Goal: Answer question/provide support: Share knowledge or assist other users

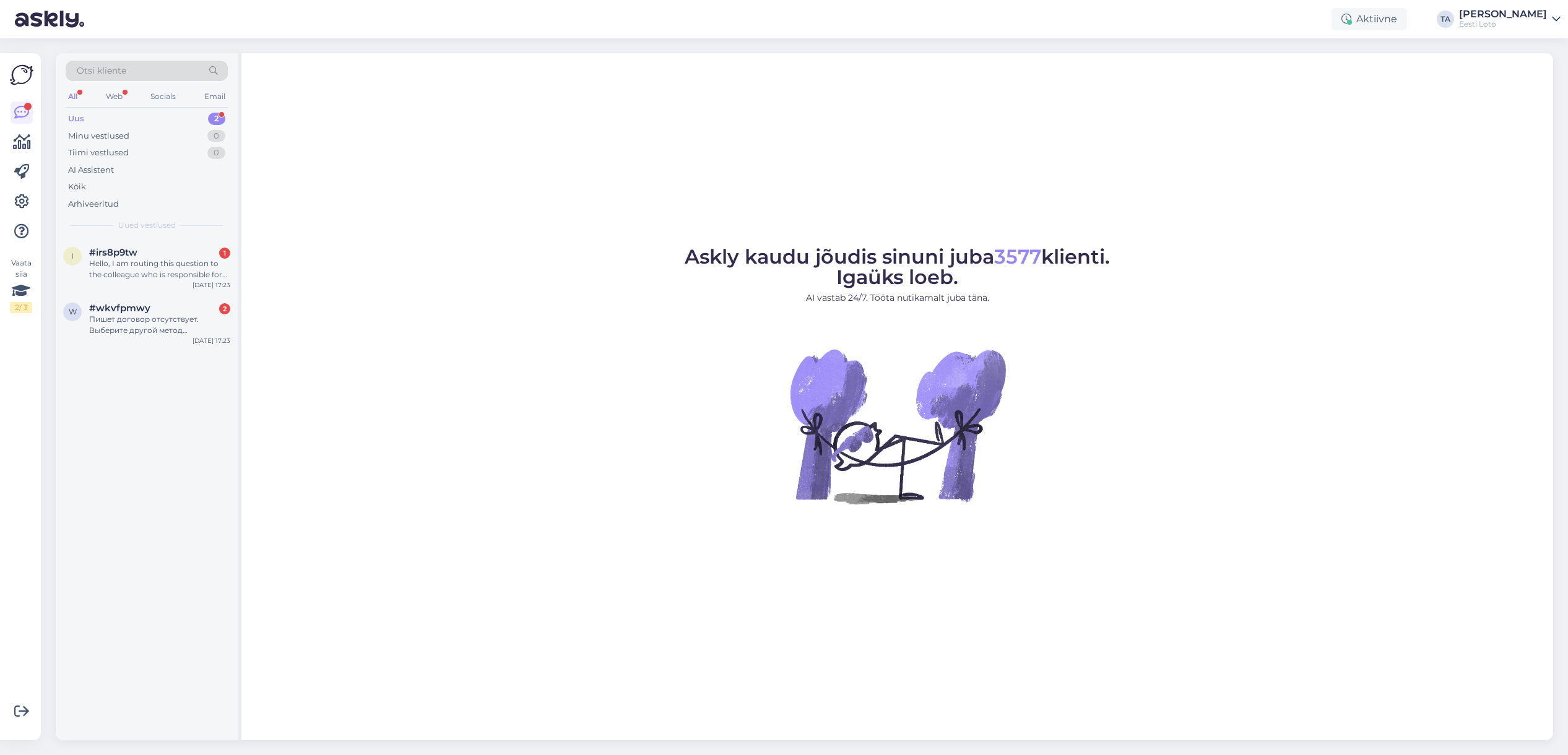
click at [79, 119] on div "Uus" at bounding box center [75, 118] width 16 height 12
click at [122, 239] on div "w #wkvfpmwy 2 Пишет договор отсутствует. Выберите другой метод подтверждения. В…" at bounding box center [146, 266] width 182 height 56
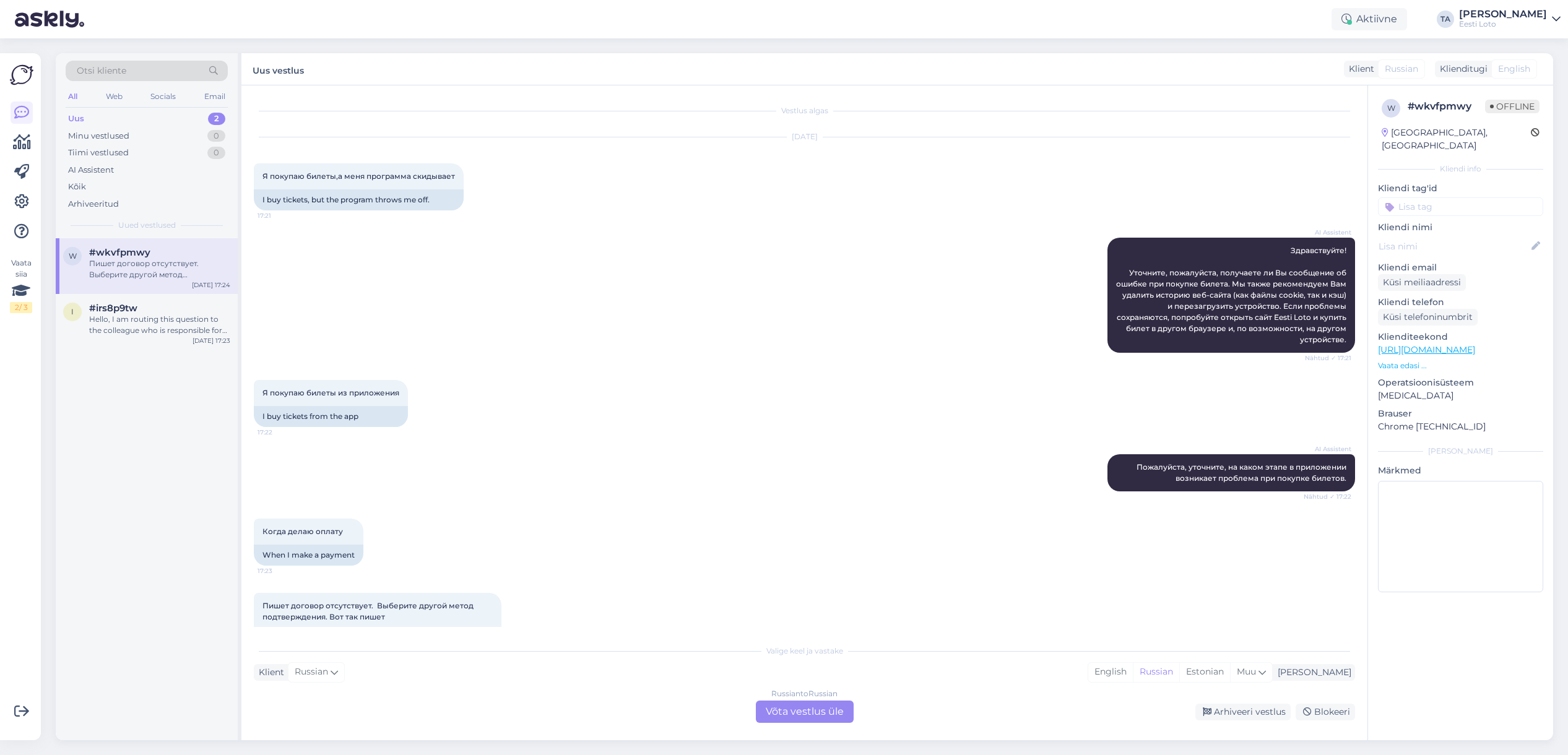
scroll to position [38, 0]
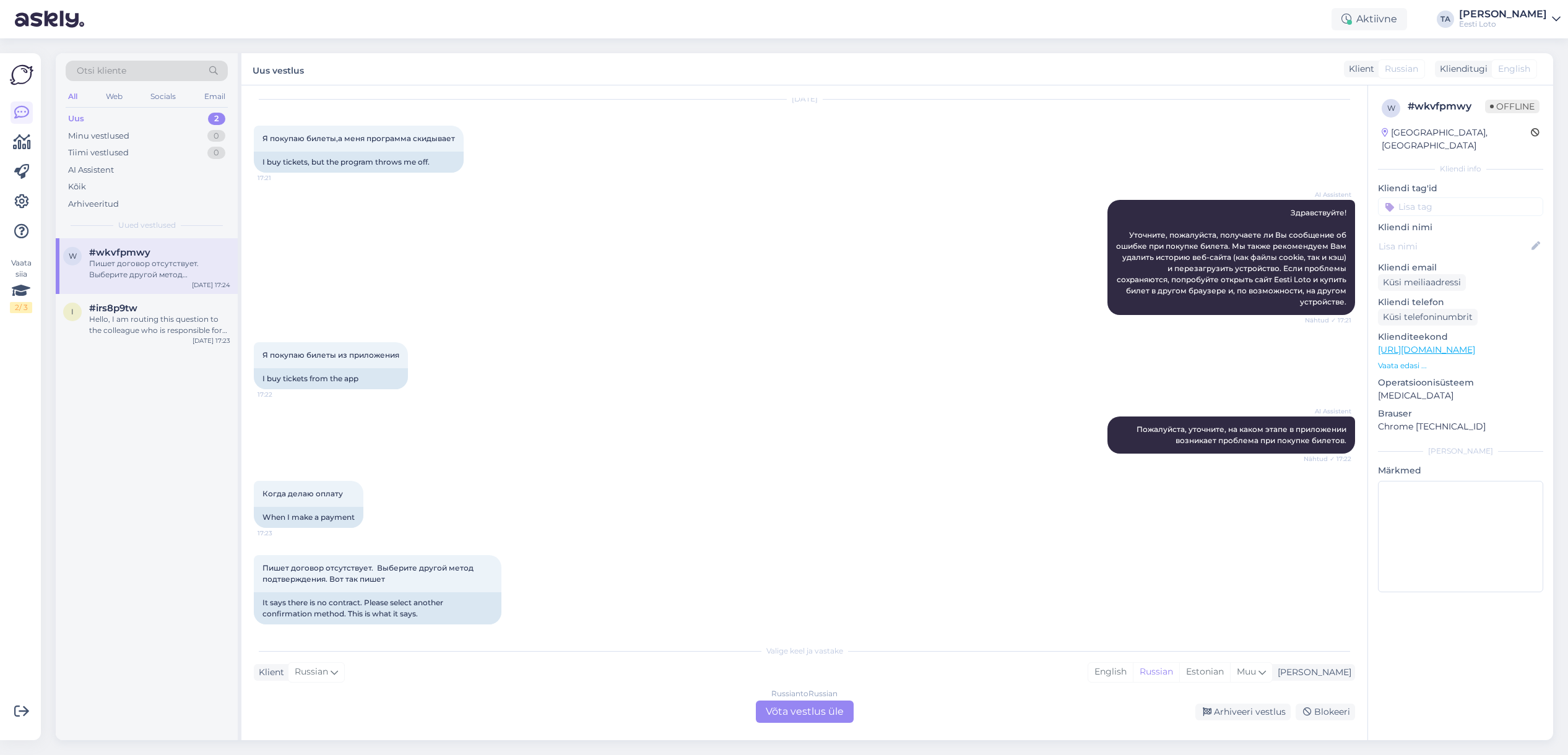
click at [133, 267] on div "Пишет договор отсутствует. Выберите другой метод подтверждения. Вот так пишет" at bounding box center [159, 269] width 141 height 23
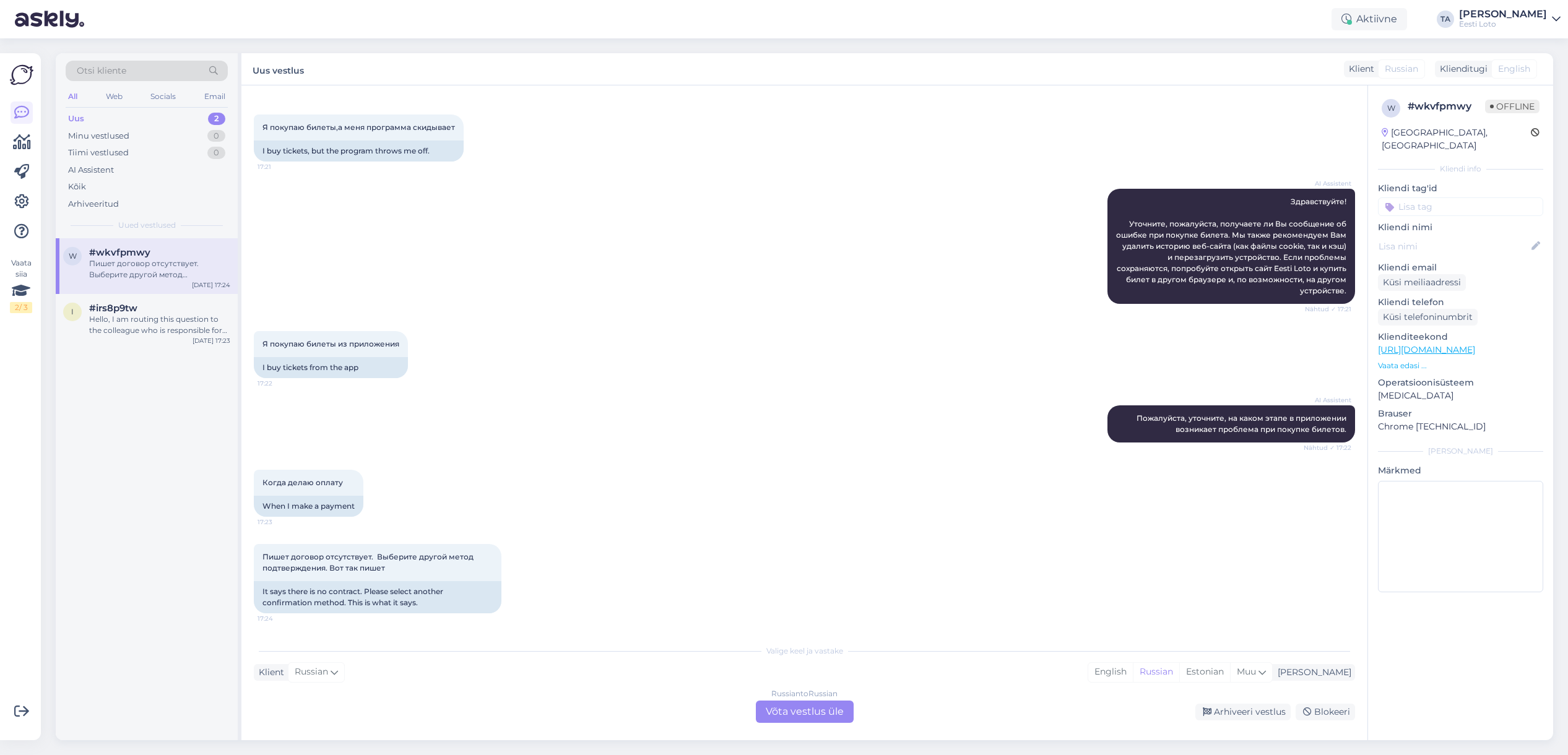
scroll to position [48, 0]
click at [161, 330] on div "Hello, I am routing this question to the colleague who is responsible for this …" at bounding box center [159, 325] width 141 height 23
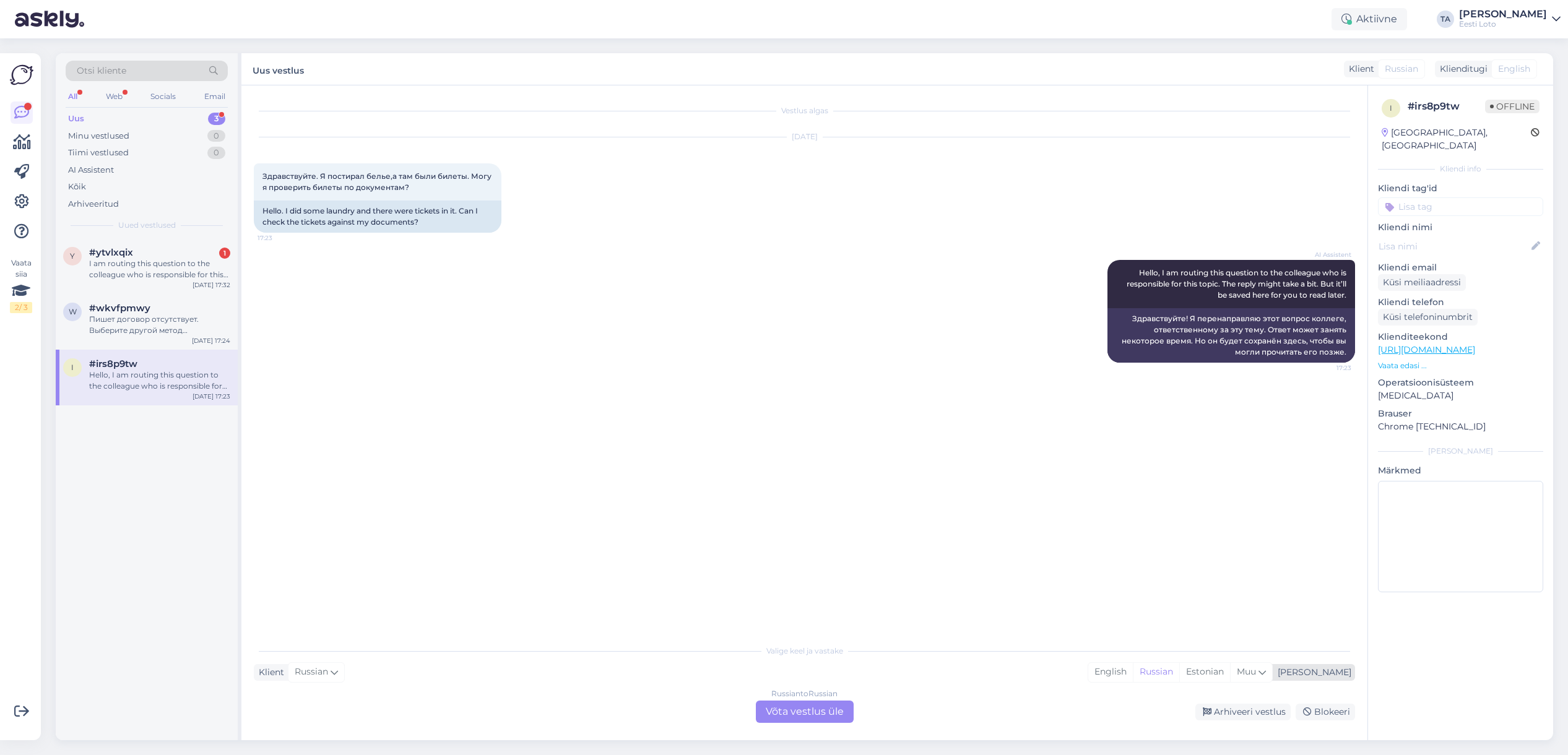
click at [1335, 675] on div "[PERSON_NAME]" at bounding box center [1311, 672] width 78 height 13
type input "est"
click at [1207, 639] on link "Estonian" at bounding box center [1221, 640] width 136 height 20
click at [797, 713] on div "Russian to Estonian Võta vestlus üle" at bounding box center [804, 711] width 98 height 23
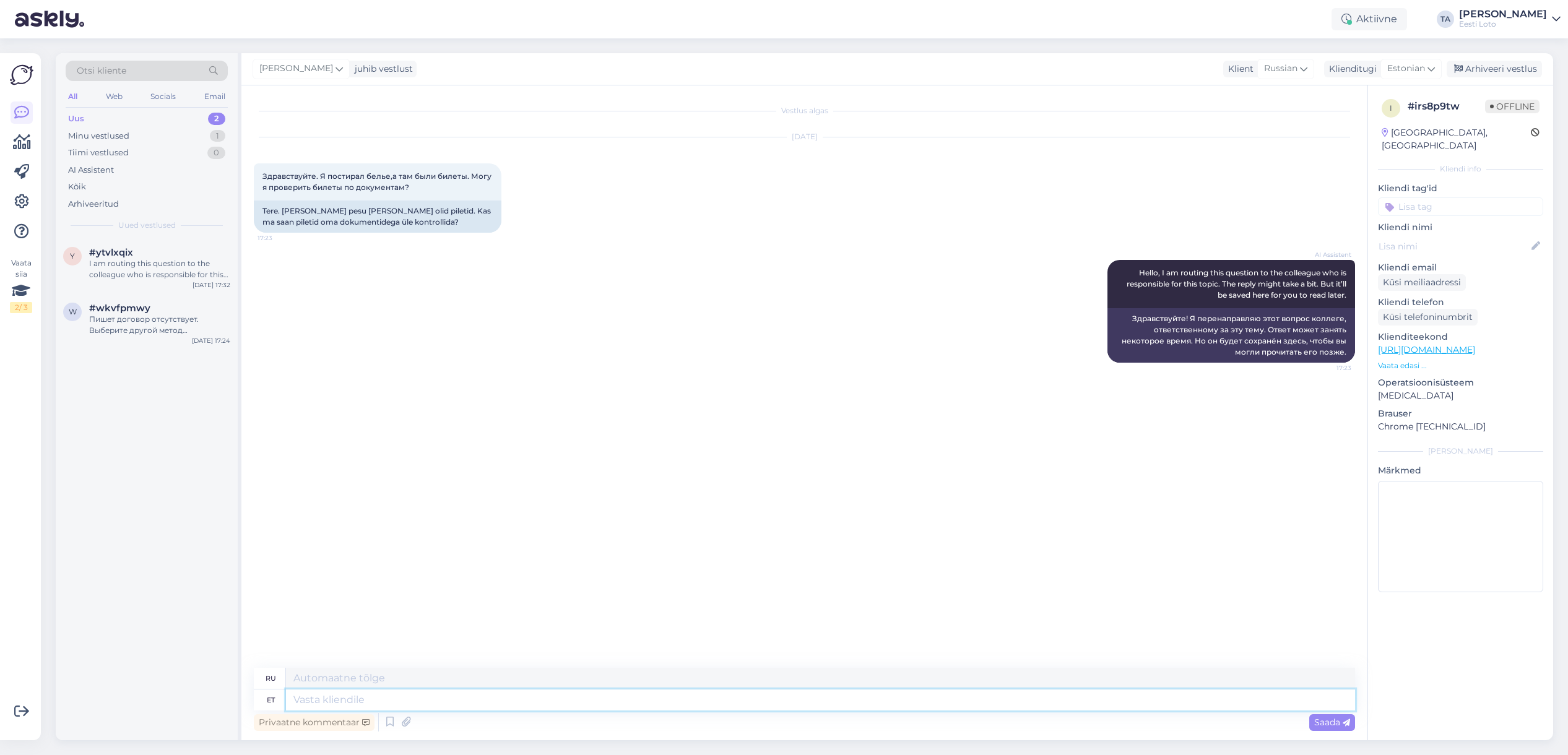
click at [363, 700] on textarea at bounding box center [820, 700] width 1069 height 21
paste textarea "Täname, et pöördusite Eesti Loto poole. Saame kõiki Teie isikukoodiga seotud pi…"
type textarea "Täname, et pöördusite Eesti Loto poole. Saame kõiki Teie isikukoodiga seotud pi…"
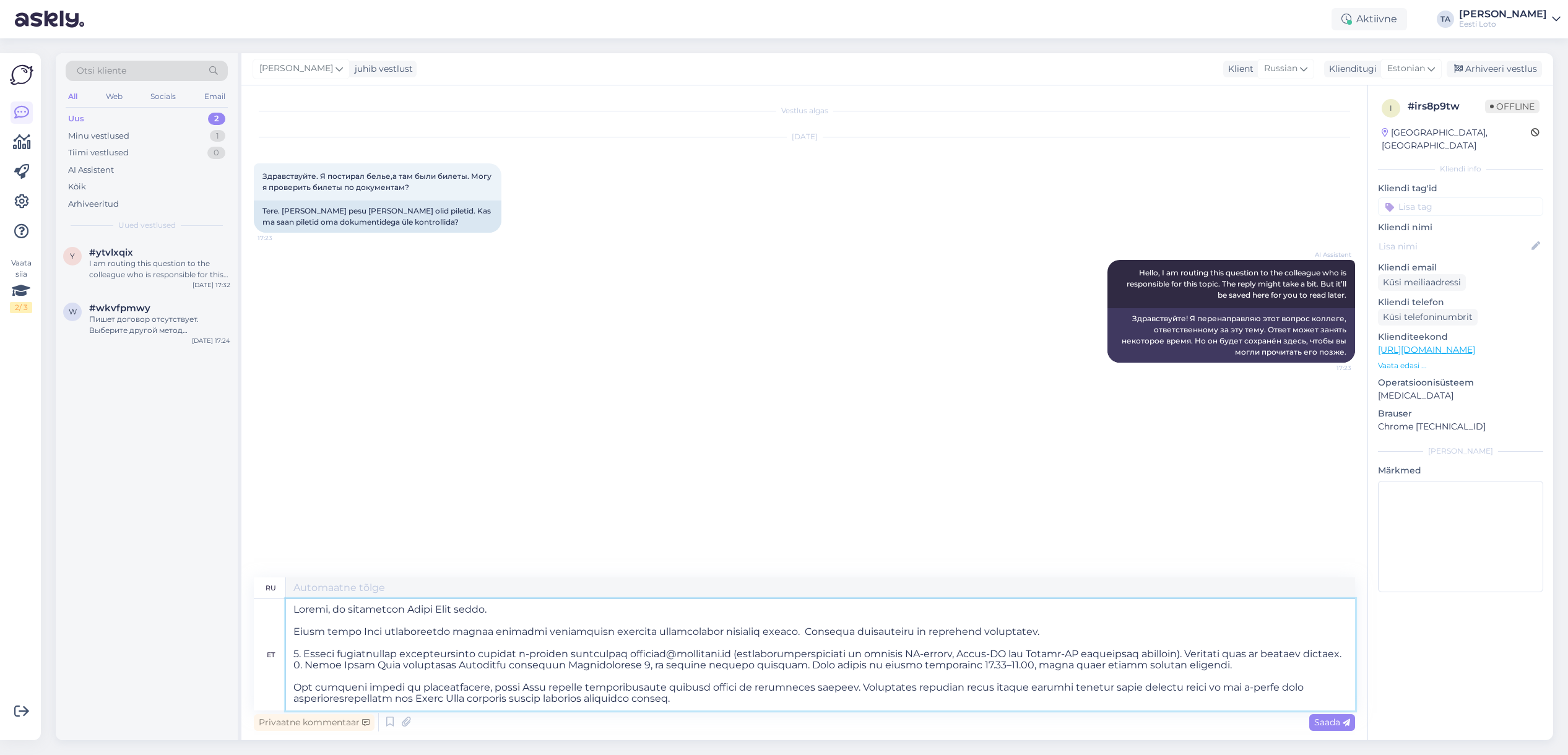
type textarea "Благодарим Вас за обращение в Eesti Loto. Мы можем проверить все билеты, связан…"
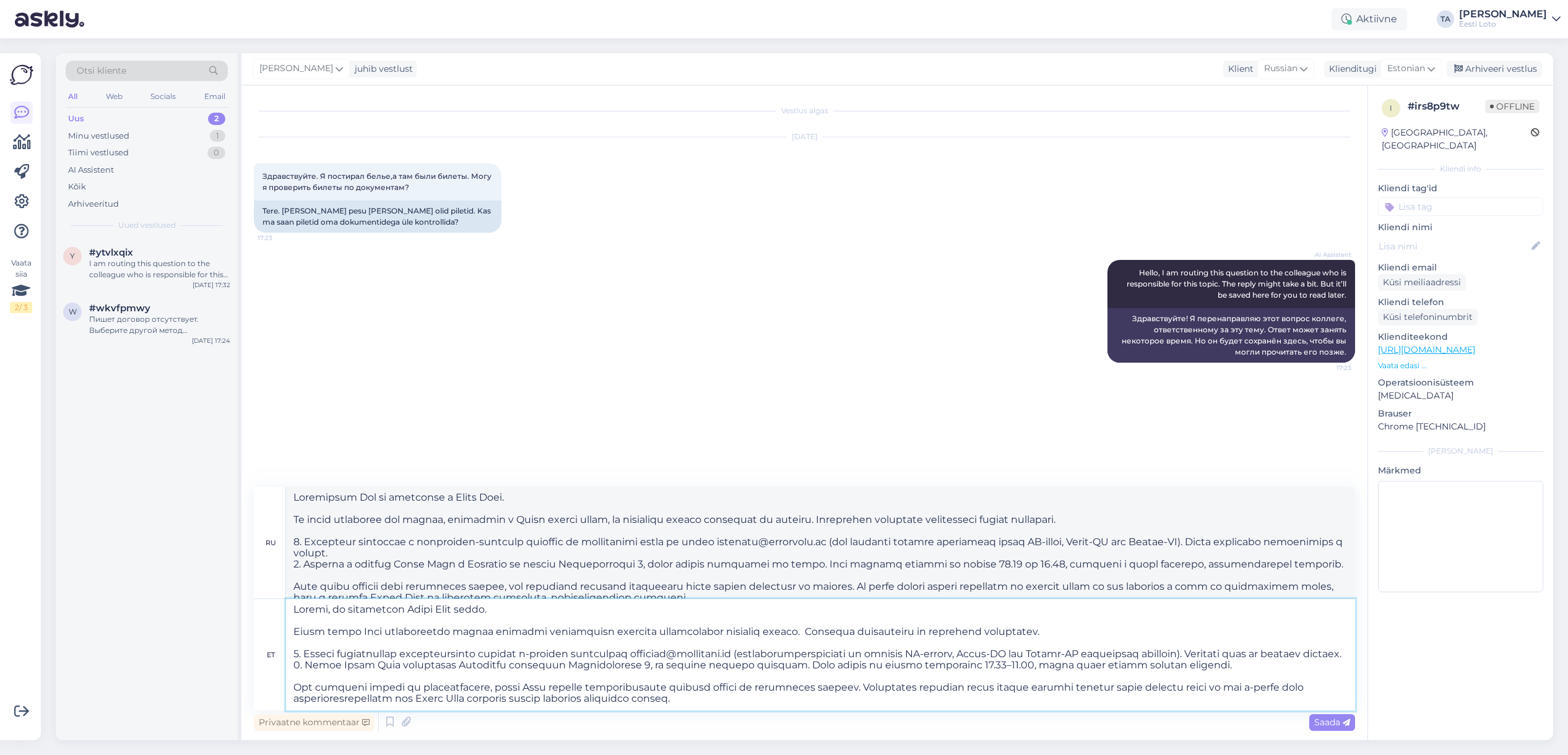
drag, startPoint x: 489, startPoint y: 621, endPoint x: 270, endPoint y: 615, distance: 219.1
click at [286, 615] on textarea at bounding box center [820, 655] width 1069 height 112
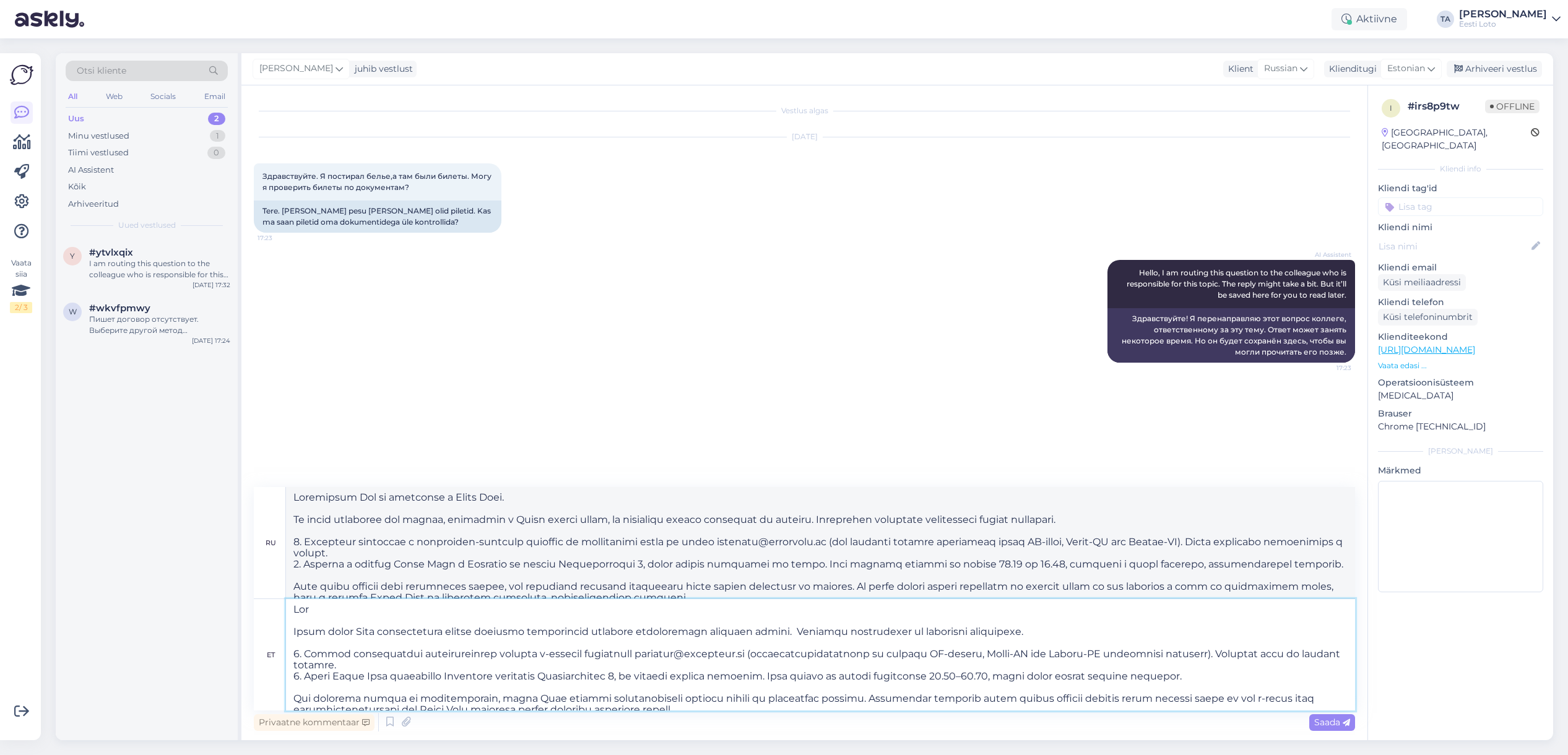
type textarea "Tere Saame kõiki Teie isikukoodiga seotud pileteid kontrollida üheainsa võidupä…"
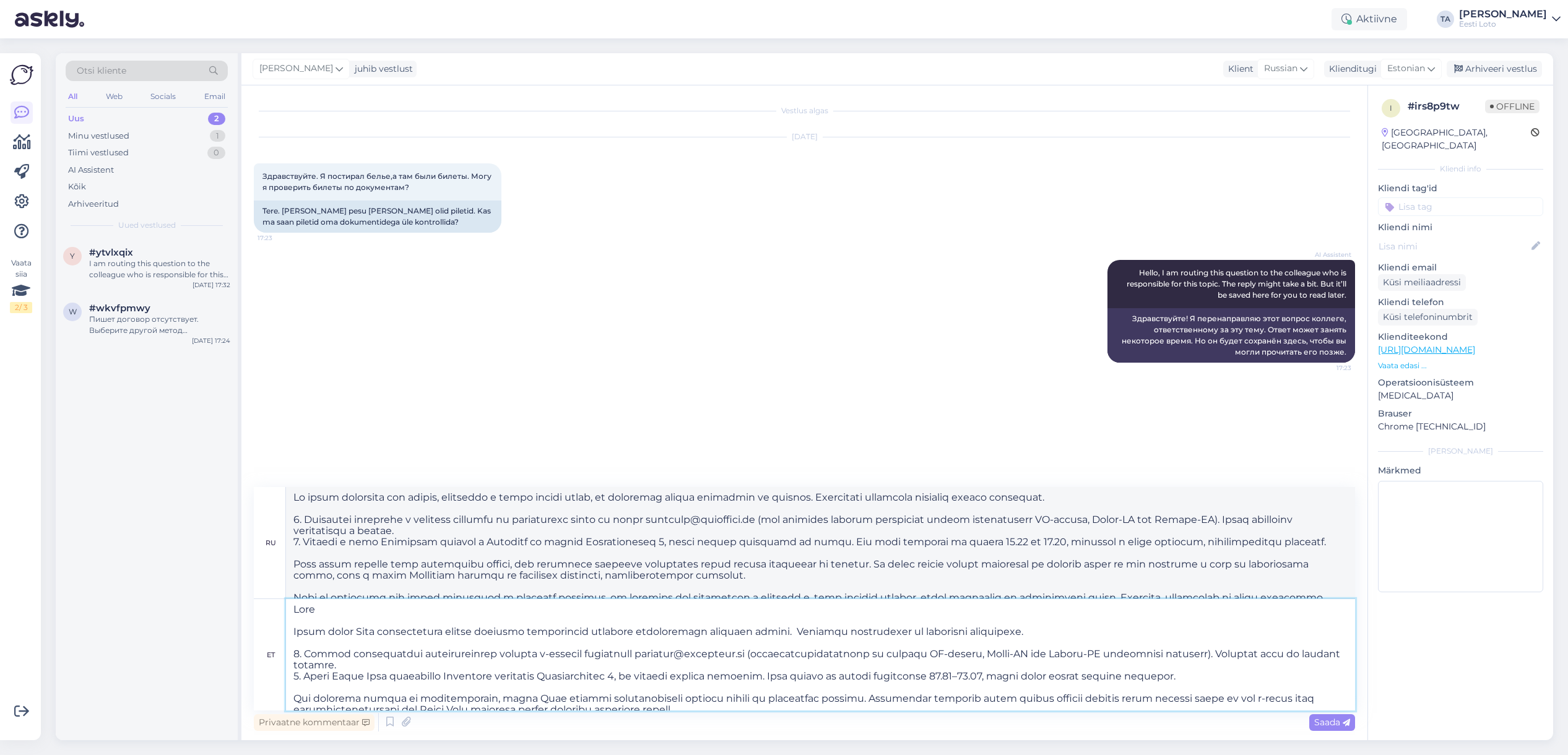
type textarea "Здравствуйте Мы можем проверить все билеты, связанные с вашим личным идентифика…"
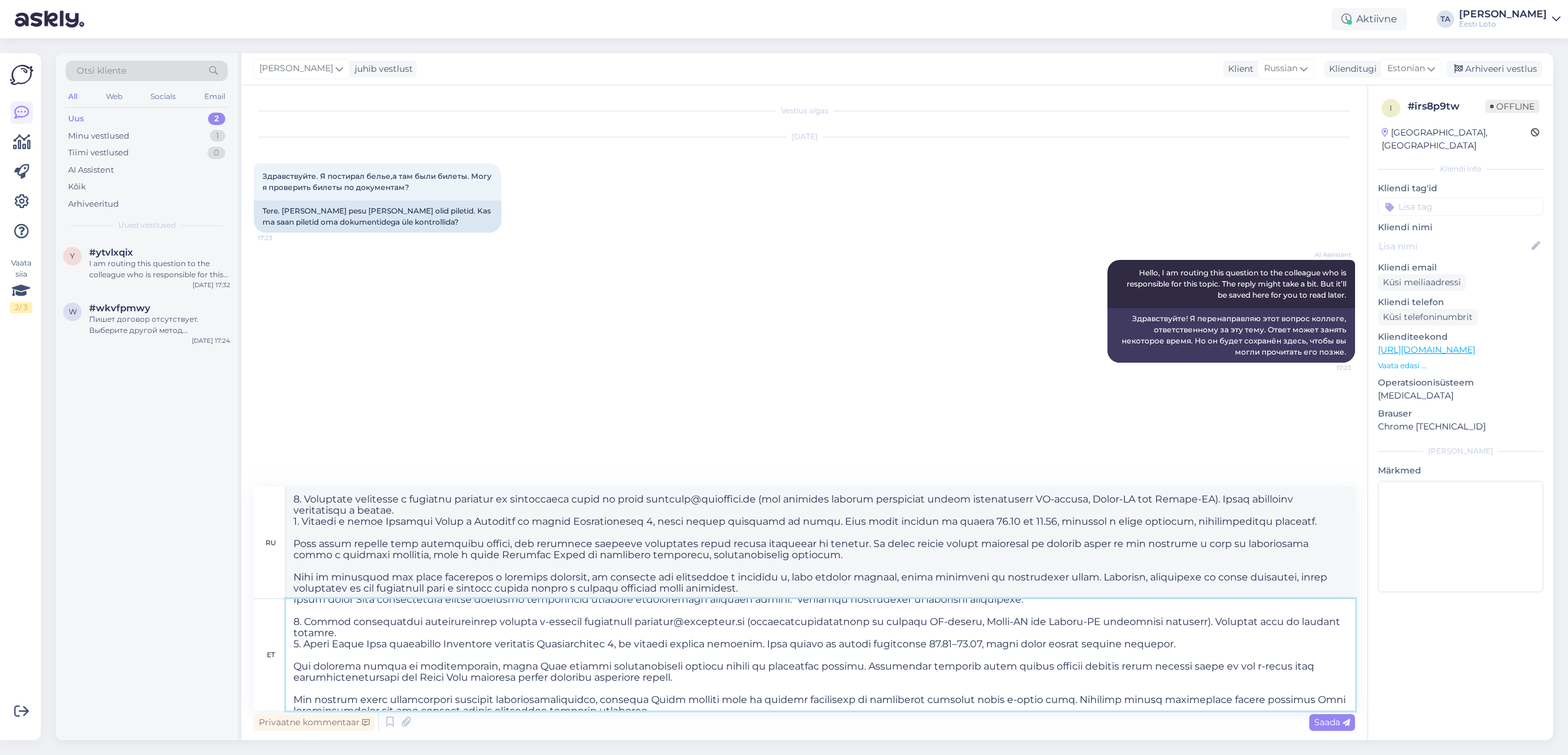
scroll to position [48, 0]
drag, startPoint x: 1145, startPoint y: 633, endPoint x: 1305, endPoint y: 634, distance: 160.0
click at [1305, 634] on textarea at bounding box center [820, 655] width 1069 height 112
type textarea "Tere Saame kõiki Teie isikukoodiga seotud pileteid kontrollida üheainsa võidupä…"
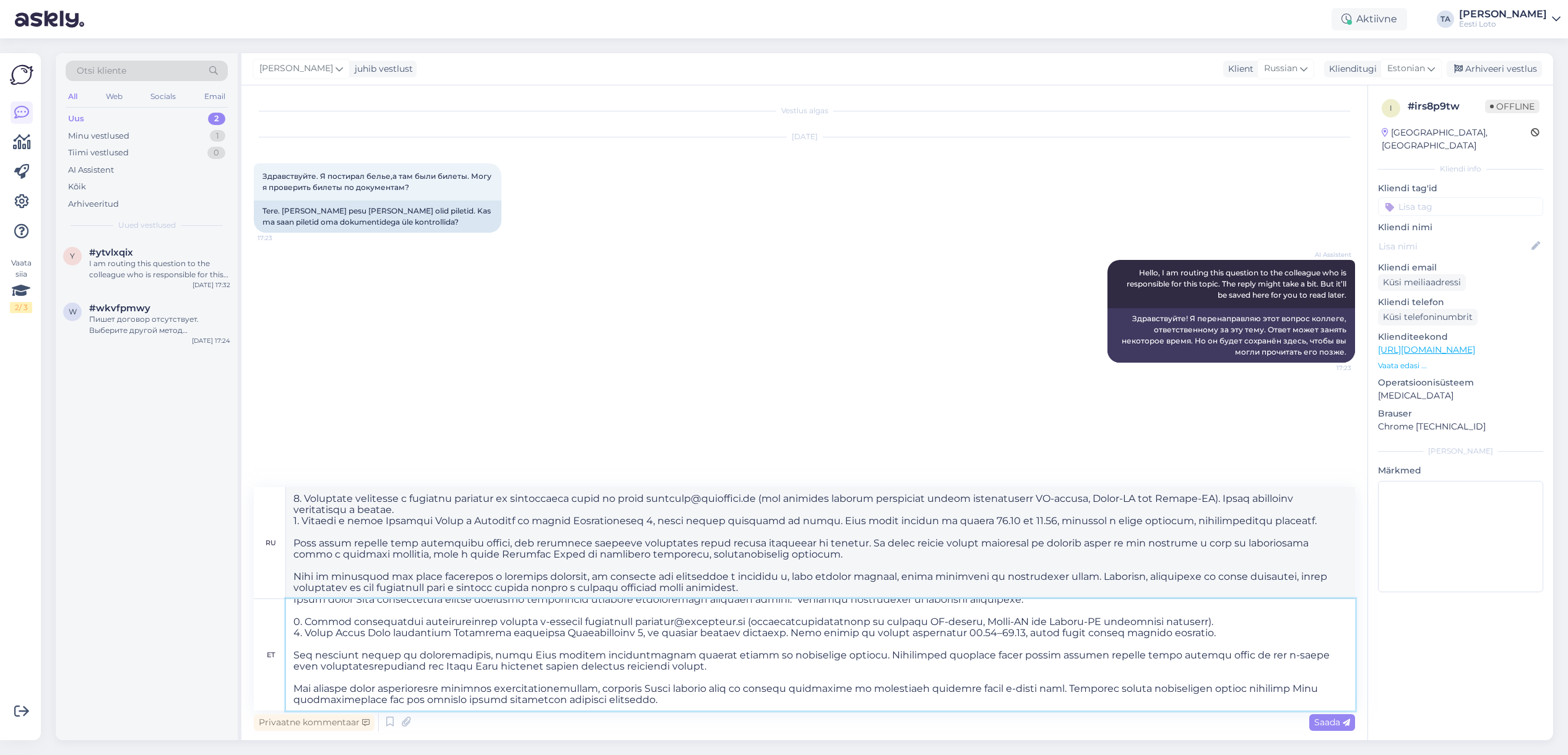
type textarea "Здравствуйте Мы можем проверить все билеты, связанные с вашим личным кодом, на …"
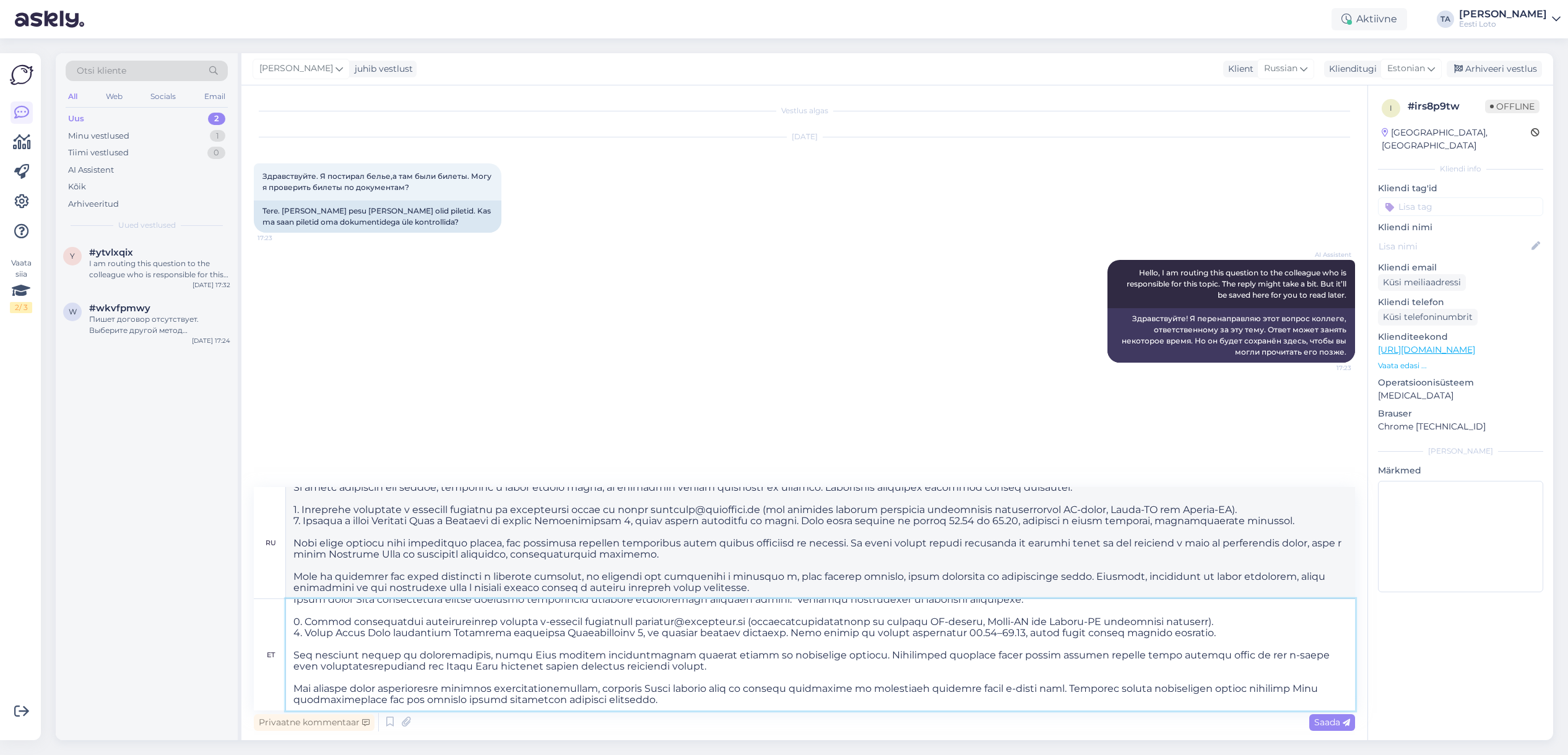
scroll to position [43, 0]
type textarea "Tere Saame kõiki Teie isikukoodiga seotud pileteid kontrollida üheainsa võidupä…"
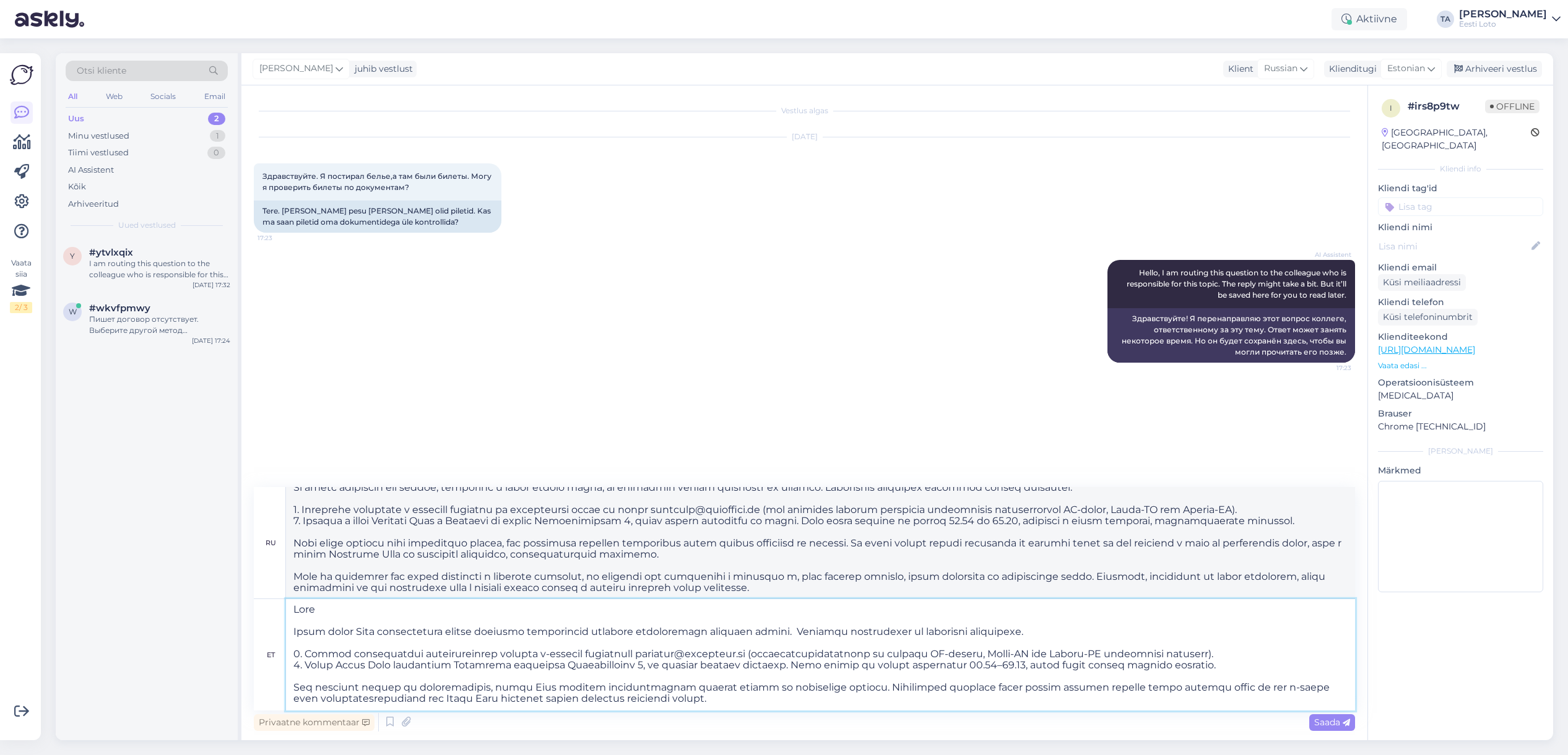
drag, startPoint x: 641, startPoint y: 703, endPoint x: 243, endPoint y: 566, distance: 420.9
click at [286, 599] on textarea at bounding box center [820, 655] width 1069 height 112
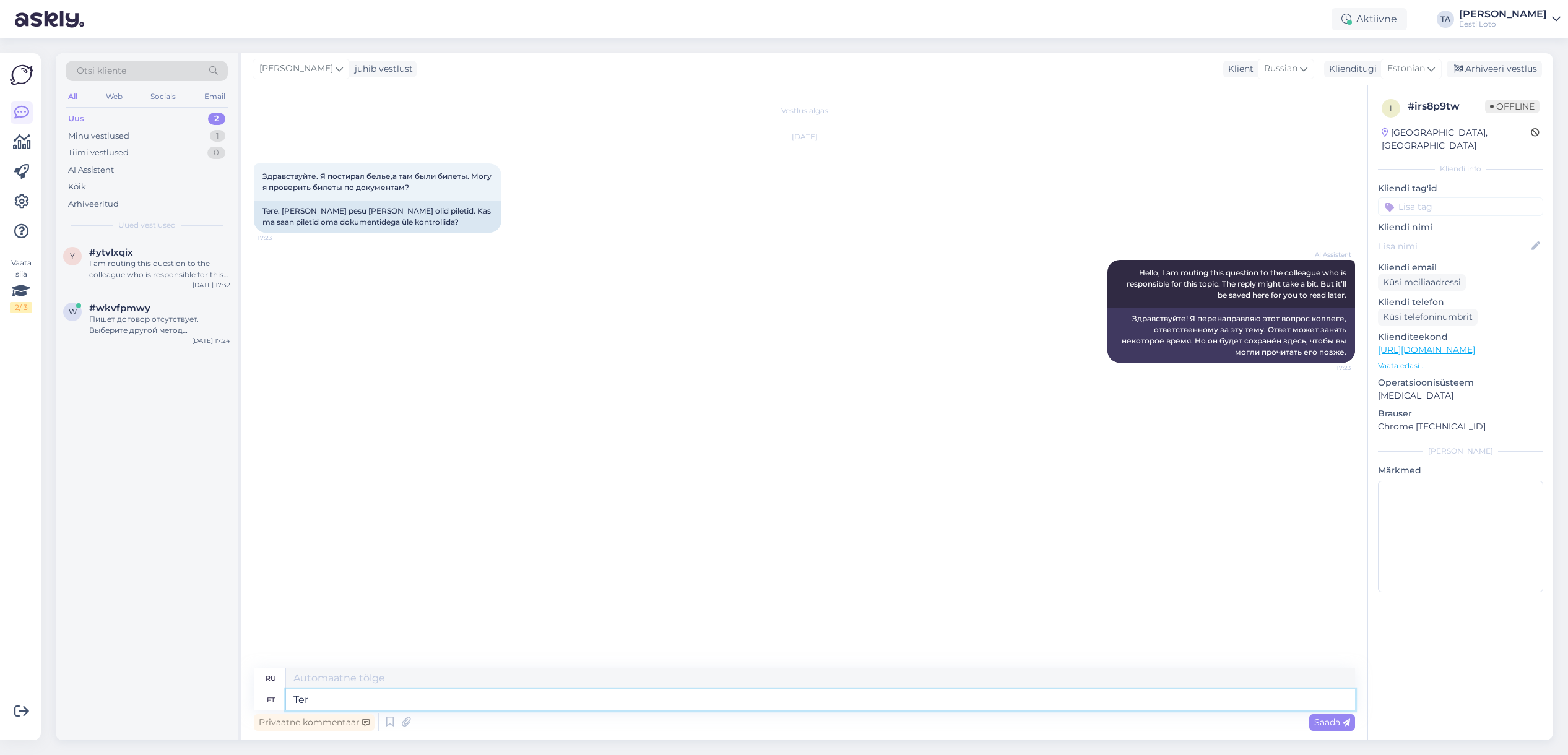
type textarea "Tere"
type textarea "Привет"
type textarea "Tere."
type textarea "Привет."
type textarea "Tere. Andmete k"
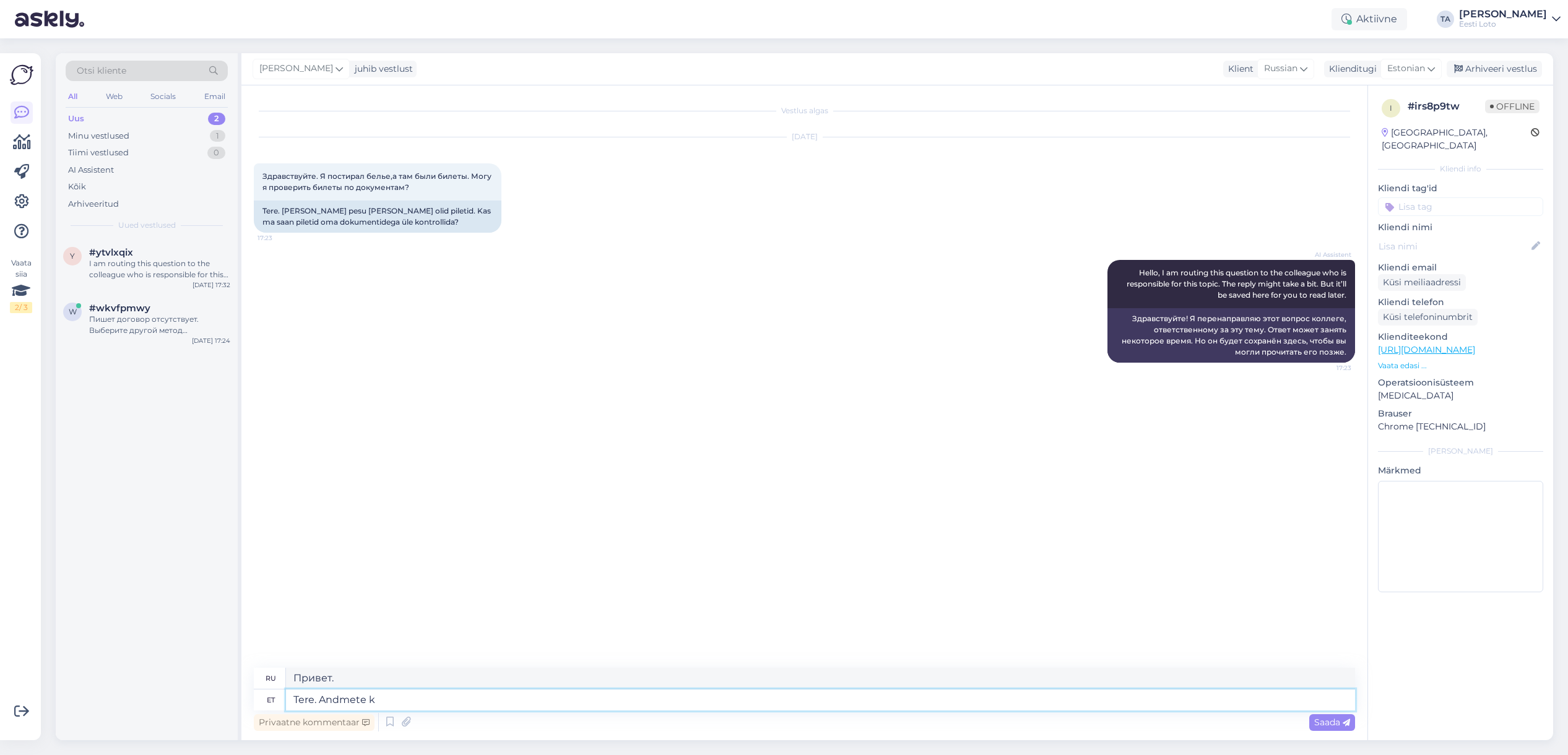
type textarea "Привет. Данные"
type textarea "Tere. Andmete kontrollimiseks"
type textarea "Здравствуйте. Для проверки данных."
type textarea "Tere. Andmete kontrollimiseks p"
type textarea "Здравствуйте. Чтобы уточнить детали, пожалуйста."
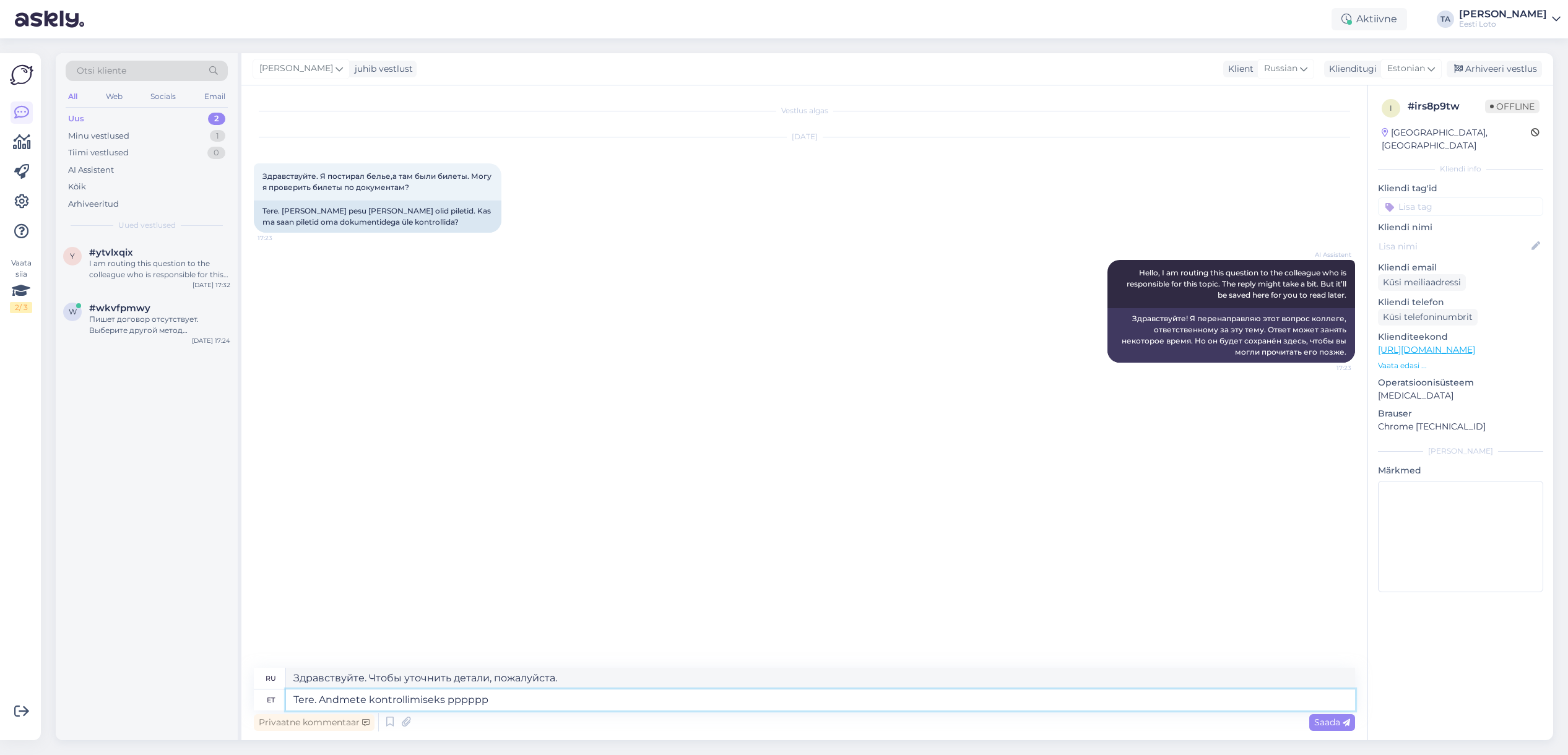
type textarea "Tere. Andmete kontrollimiseks ppppp"
type textarea "Здравствуйте. Чтобы проверить данные, pppppp"
type textarea "Tere. Andmete kontrollimisek"
type textarea "Здравствуйте. Для проверки данных."
type textarea "Tere. Andm"
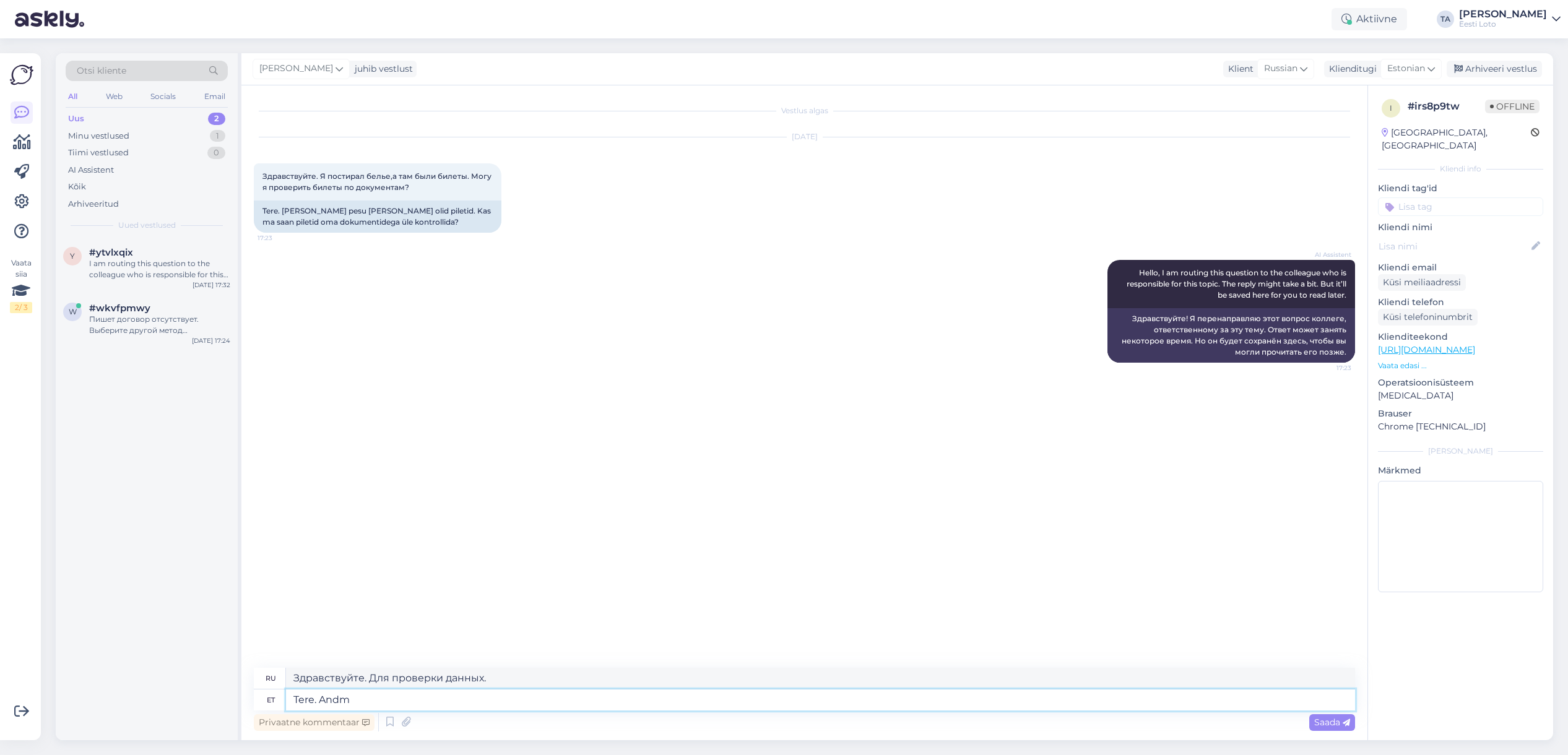
type textarea "Привет. Данные"
type textarea "Tere."
type textarea "Привет."
type textarea "Tere. [GEOGRAPHIC_DATA]"
type textarea "Здравствуйте. Пожалуйста."
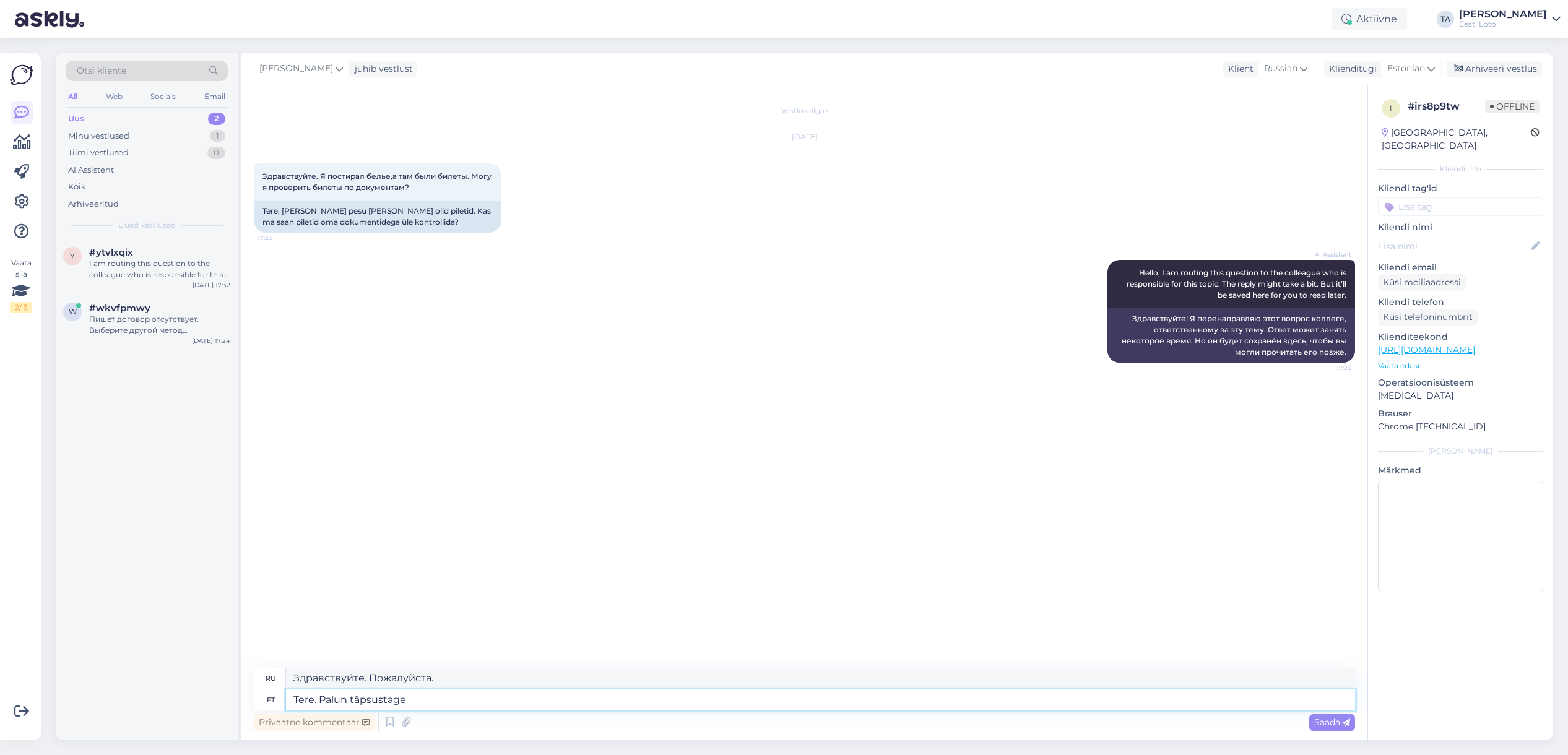
type textarea "Tere. Palun täpsustage"
type textarea "Здравствуйте. Уточните, пожалуйста."
type textarea "Tere. Palun täpsustage milli"
type textarea "Здравствуйте. Уточните, пожалуйста, какой именно."
type textarea "Tere. Palun täpsustage mi"
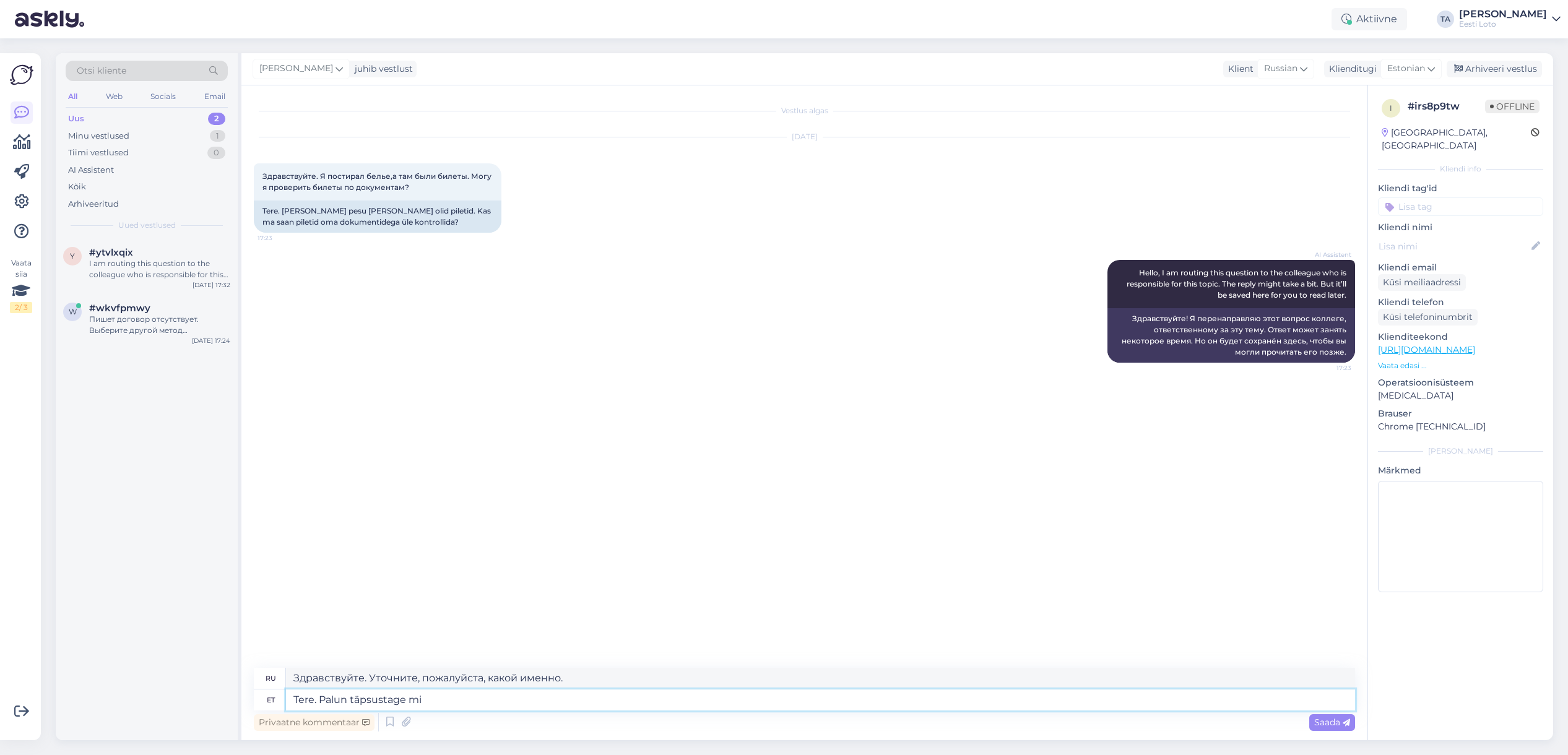
type textarea "Здравствуйте. Пожалуйста, уточните, что именно"
type textarea "Tere. Palun täpsustage mis piletitega"
type textarea "Здравствуйте. Уточните, пожалуйста, какие билеты?"
type textarea "Tere. Palun täpsustage mis piletitega tegu"
type textarea "Здравствуйте. Уточните, пожалуйста, о каких именно билетах идёт речь."
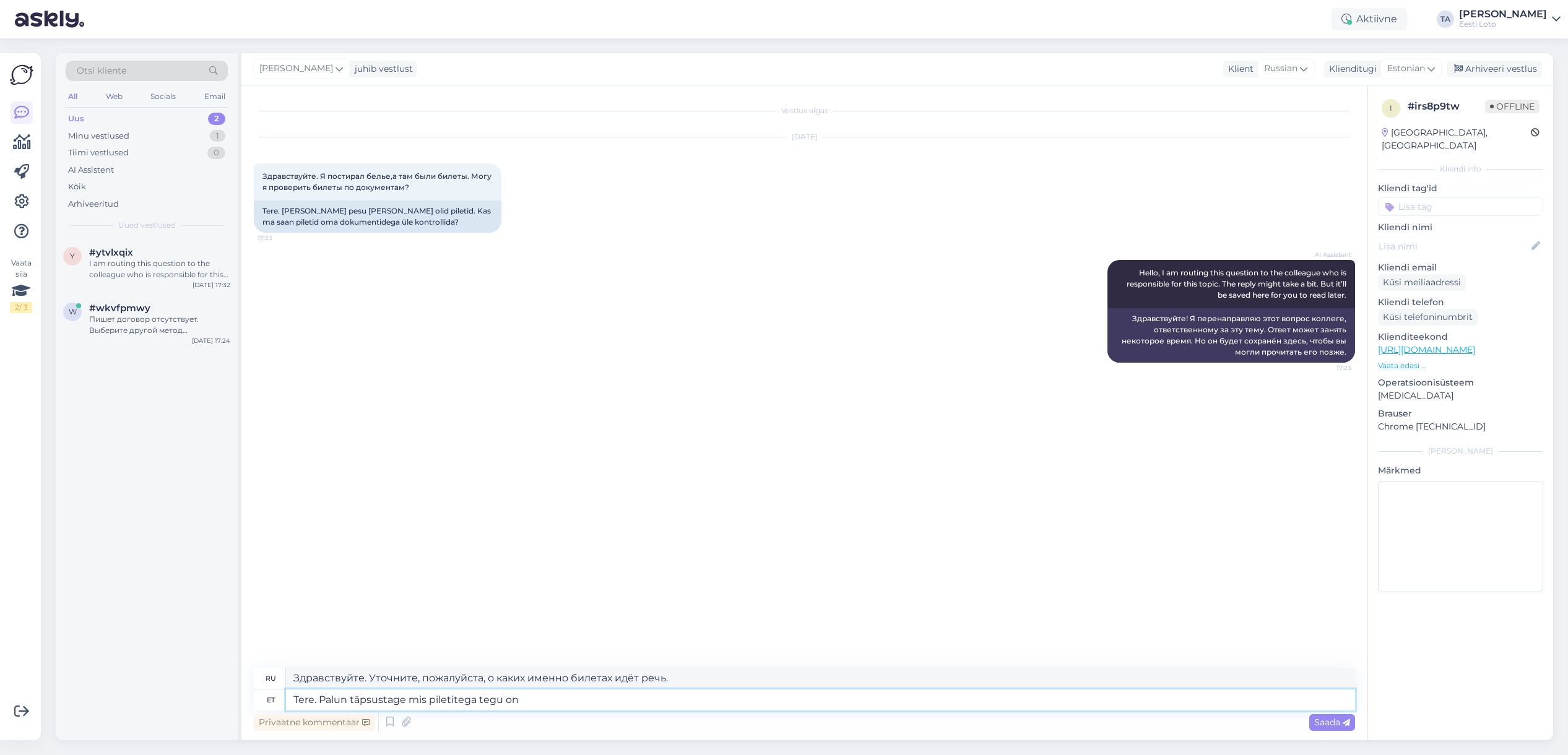
type textarea "Tere. Palun täpsustage mis piletitega tegu on"
type textarea "Здравствуйте. Уточните, пожалуйста, какие это билеты."
type textarea "Tere. Palun täpsustage mis piletitega tegu on ja"
type textarea "Здравствуйте. Уточните, пожалуйста, о каких билетах идёт речь."
type textarea "Tere. Palun täpsustage mis piletitega tegu on ja täpsemaks k"
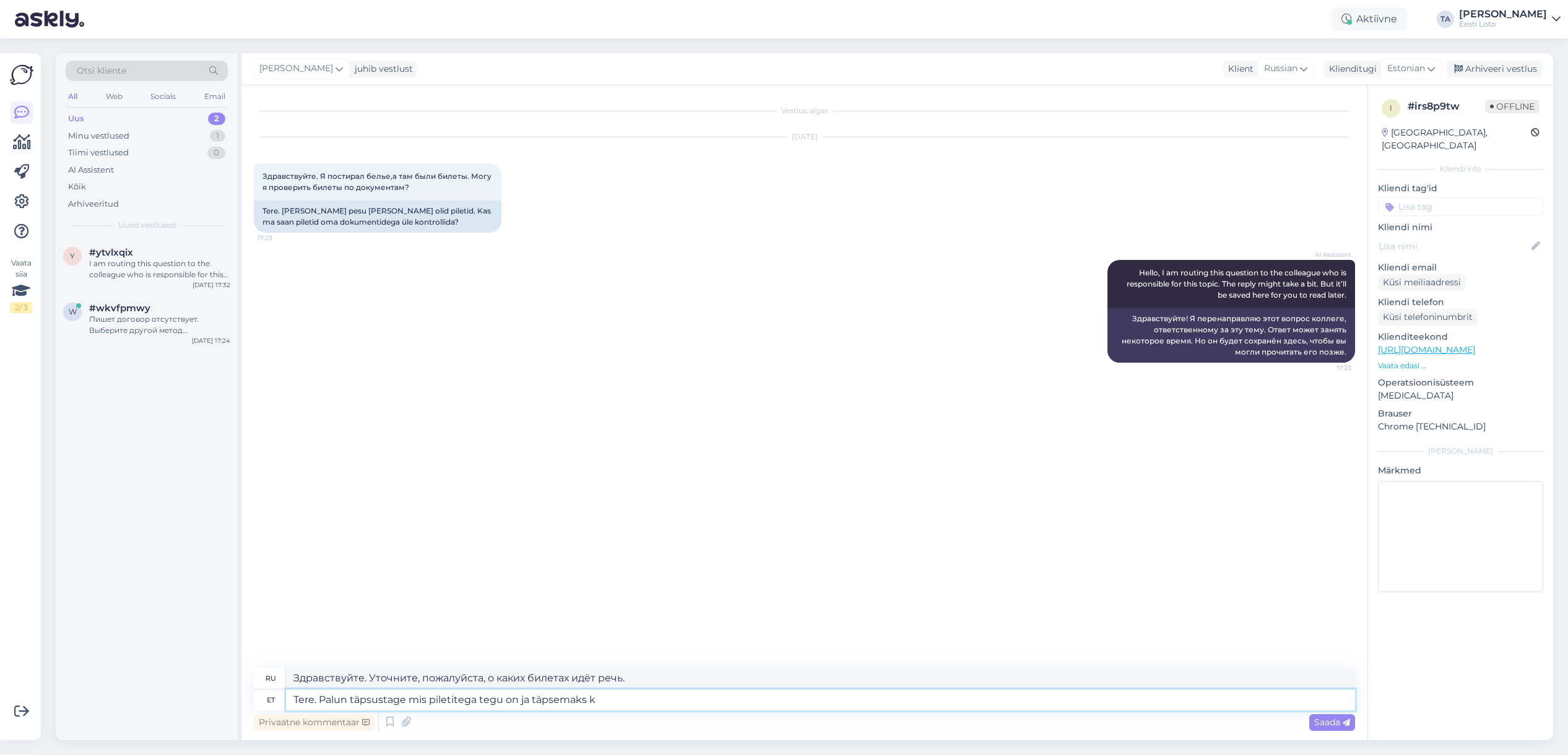
type textarea "Здравствуйте. Уточните, пожалуйста, о каких именно билетах идёт речь и поконкре…"
type textarea "Tere. Palun täpsustage mis piletitega tegu on ja täpsemaks kontrollimiseks"
type textarea "Здравствуйте. Пожалуйста, уточните, о каких тикетах идёт речь, для более подроб…"
type textarea "Tere. Palun täpsustage mis piletitega tegu on ja täpsemaks kontrollimiseks edas…"
type textarea "Здравствуйте. Пожалуйста, уточните, о каких тикетах идёт речь, и перешлите их д…"
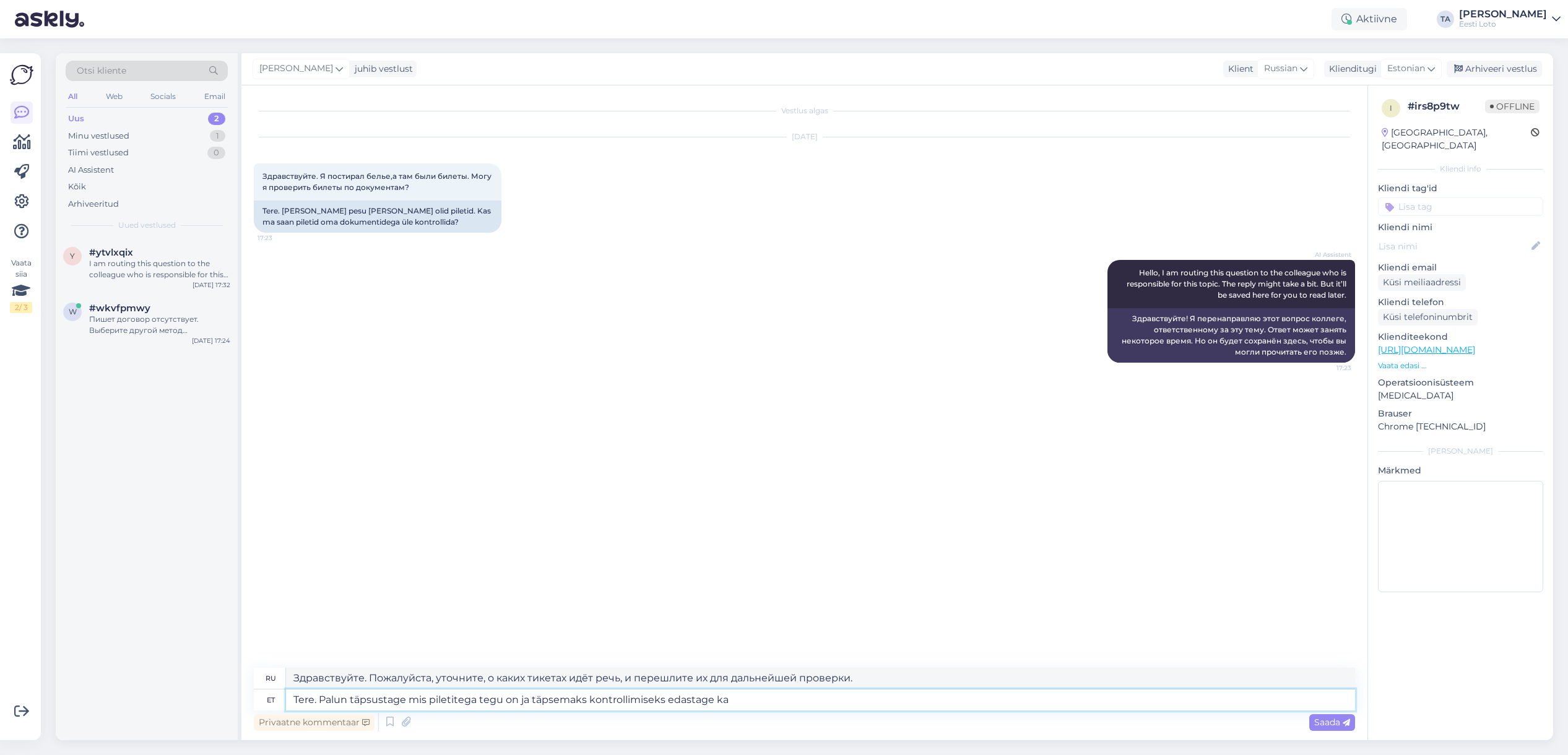
type textarea "Tere. Palun täpsustage mis piletitega tegu on ja täpsemaks kontrollimiseks edas…"
type textarea "Здравствуйте. Пожалуйста, уточните, с какими тикетами вы работаете, и для более…"
type textarea "Tere. Palun täpsustage mis piletitega tegu on ja täpsemaks kontrollimiseks edas…"
type textarea "Здравствуйте. Пожалуйста, уточните, с какими тикетами вы работаете, и для более…"
type textarea "Tere. Palun täpsustage mis piletitega tegu on ja täpsemaks kontrollimiseks edas…"
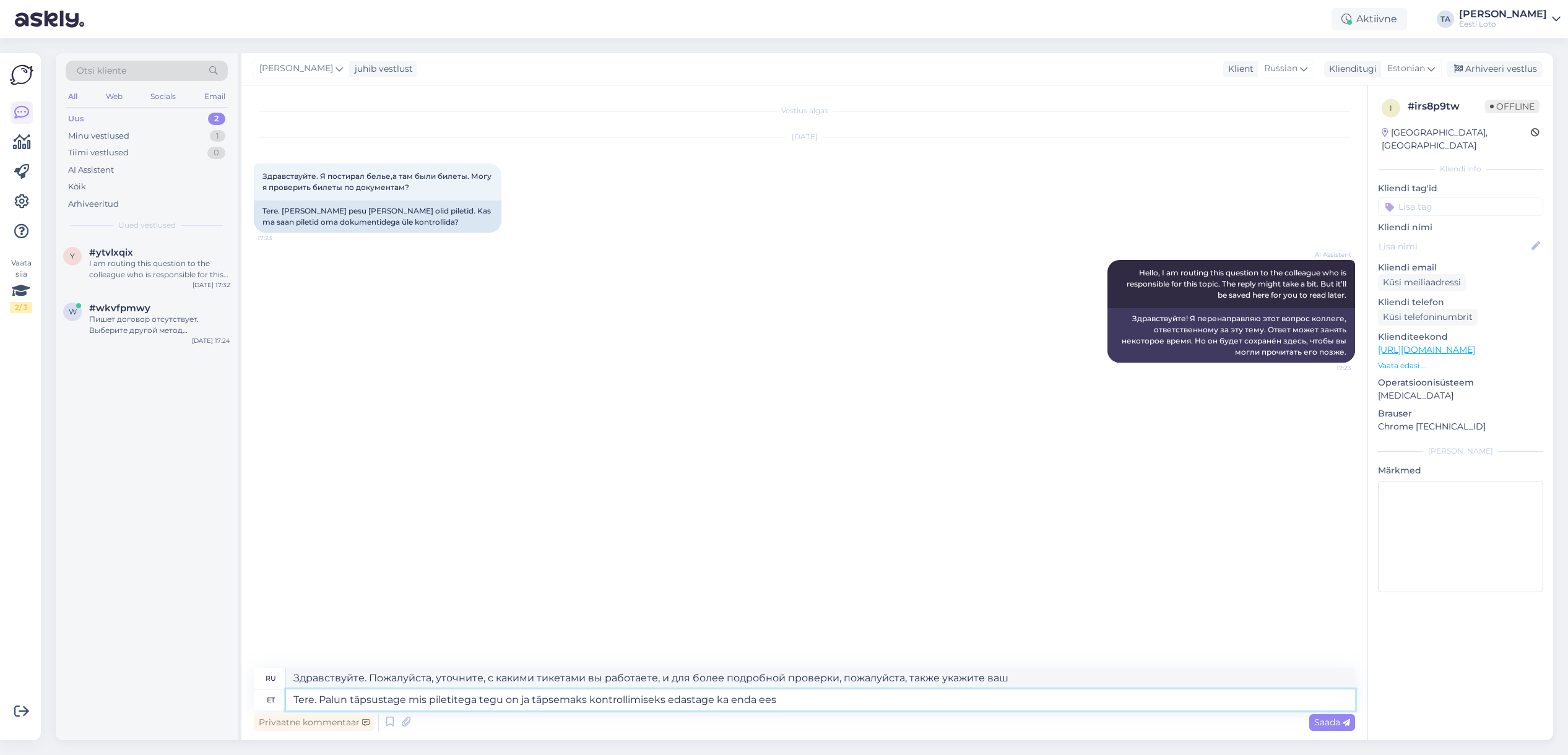
type textarea "Здравствуйте. Пожалуйста, уточните, какие билеты вы ищете, а для более подробно…"
type textarea "Tere. Palun täpsustage mis piletitega tegu on ja täpsemaks kontrollimiseks edas…"
type textarea "Здравствуйте. Пожалуйста, уточните, о каких тикетах идёт речь, и для более подр…"
type textarea "Tere. Palun täpsustage mis piletitega tegu on ja täpsemaks kontrollimiseks edas…"
type textarea "Здравствуйте. Пожалуйста, уточните, с какими тикетами вы имеете дело, а также д…"
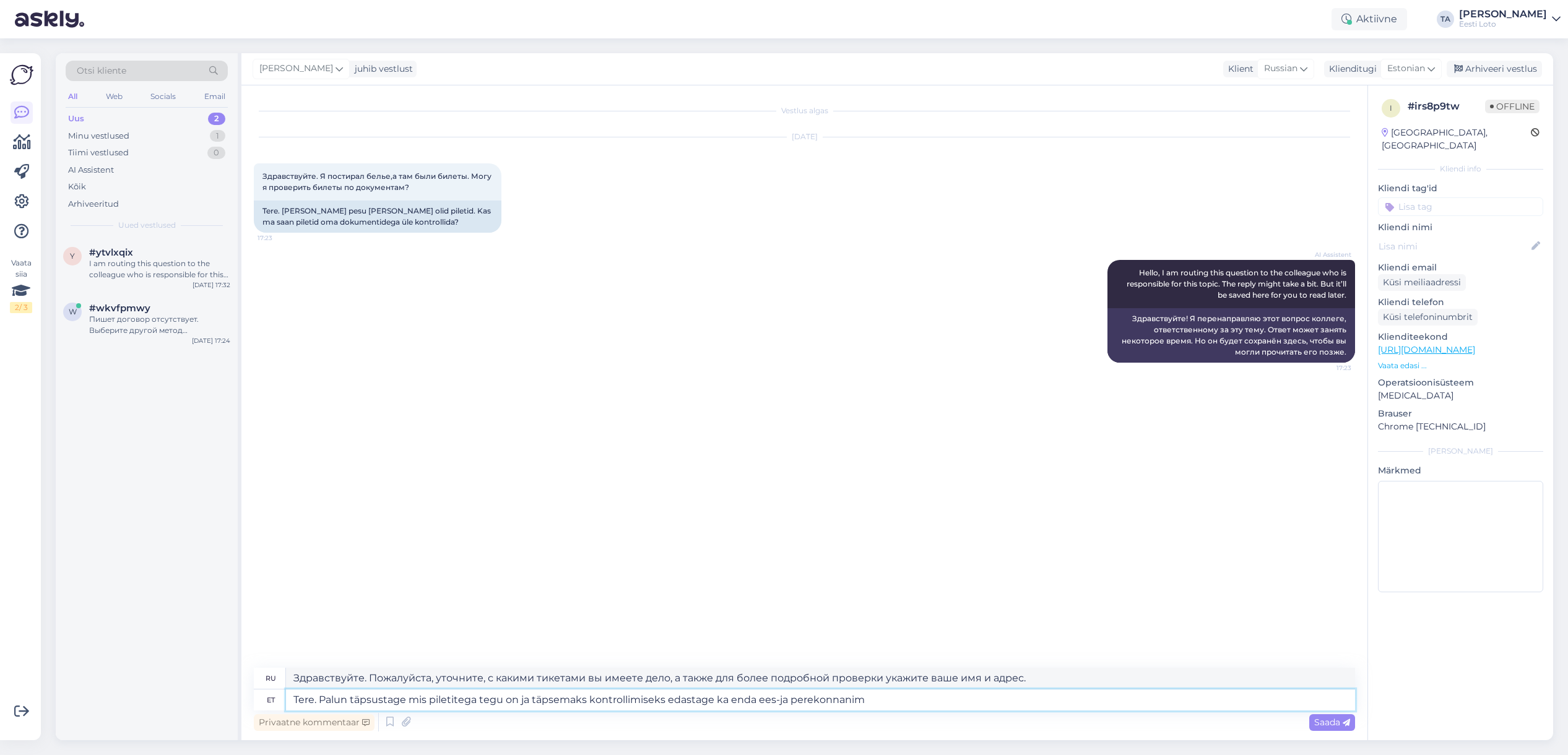
type textarea "Tere. Palun täpsustage mis piletitega tegu on ja täpsemaks kontrollimiseks edas…"
type textarea "Здравствуйте. Пожалуйста, уточните, какие билеты вы ищете, а также для более то…"
type textarea "Tere. Palun täpsustage mis piletitega tegu on ja täpsemaks kontrollimiseks edas…"
type textarea "Здравствуйте. Пожалуйста, уточните, какие билеты вы ищете, и для более точной п…"
type textarea "Tere. Palun täpsustage mis piletitega tegu on ja täpsemaks kontrollimiseks edas…"
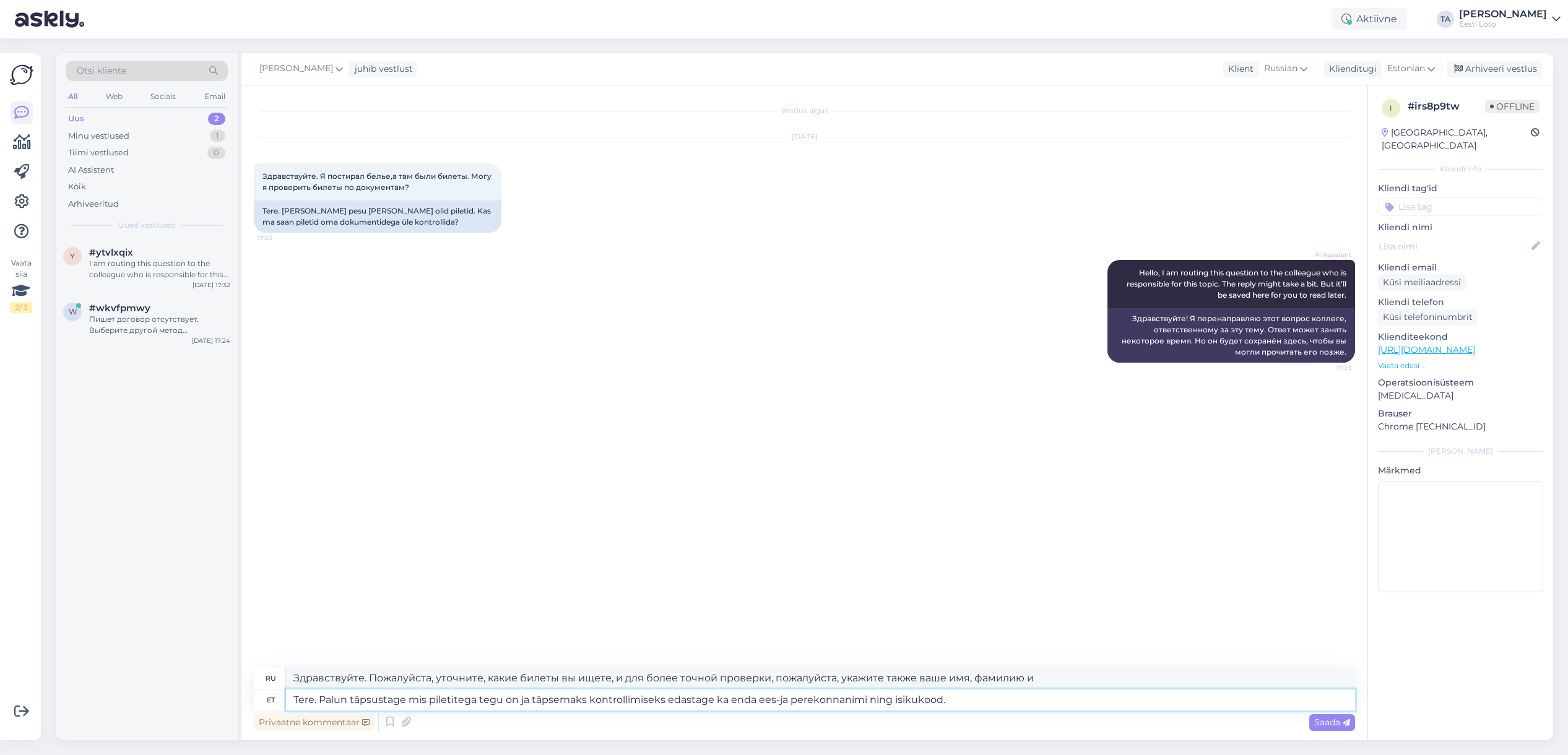
type textarea "Здравствуйте. Пожалуйста, уточните, о каких именно билетах идёт речь, а также д…"
type textarea "Tere. Palun täpsustage mis piletitega tegu on ja täpsemaks kontrollimiseks edas…"
click at [1317, 721] on span "Saada" at bounding box center [1332, 722] width 36 height 11
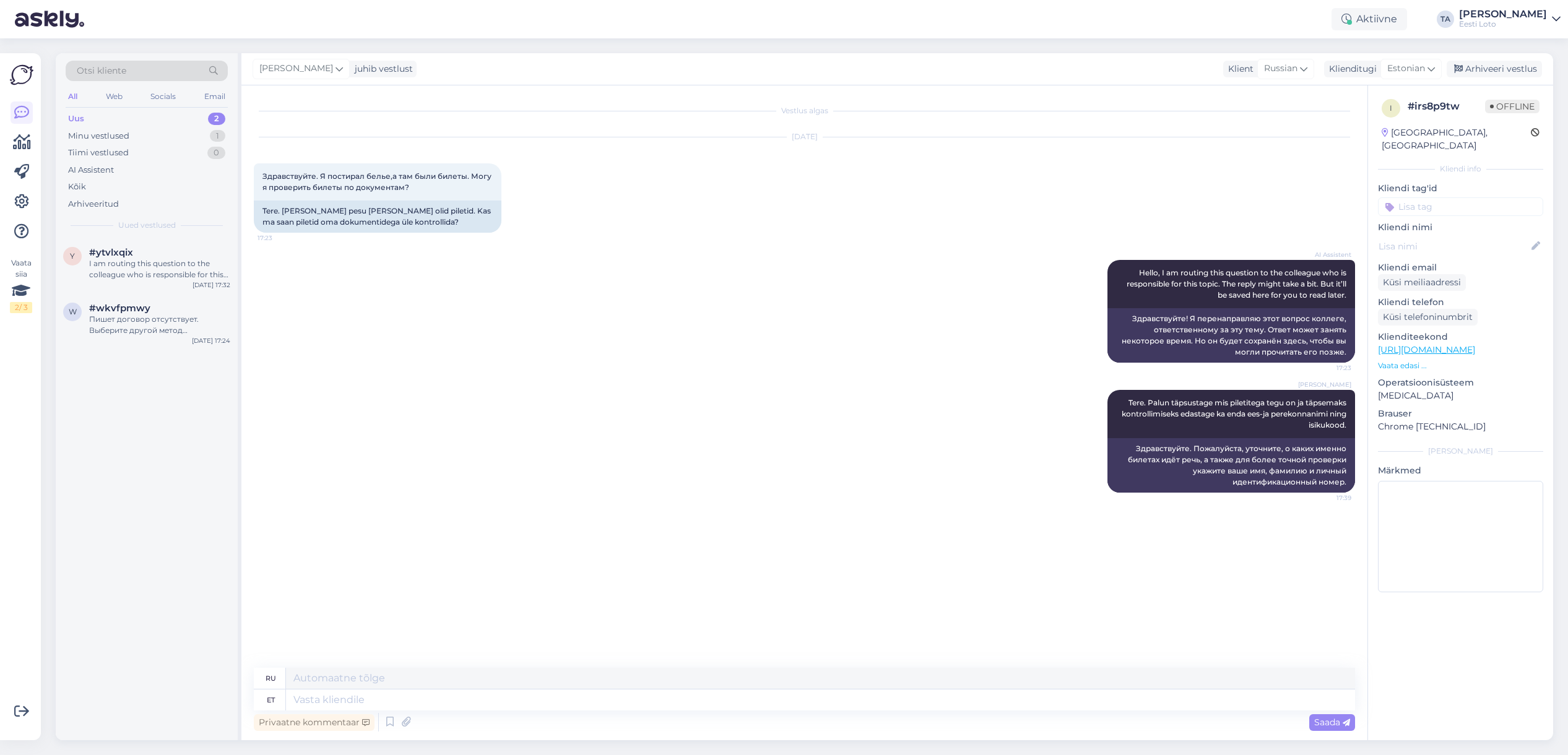
click at [1414, 200] on input at bounding box center [1460, 207] width 165 height 19
type input "pileti kontroll"
click at [1493, 74] on div "Arhiveeri vestlus" at bounding box center [1494, 69] width 95 height 17
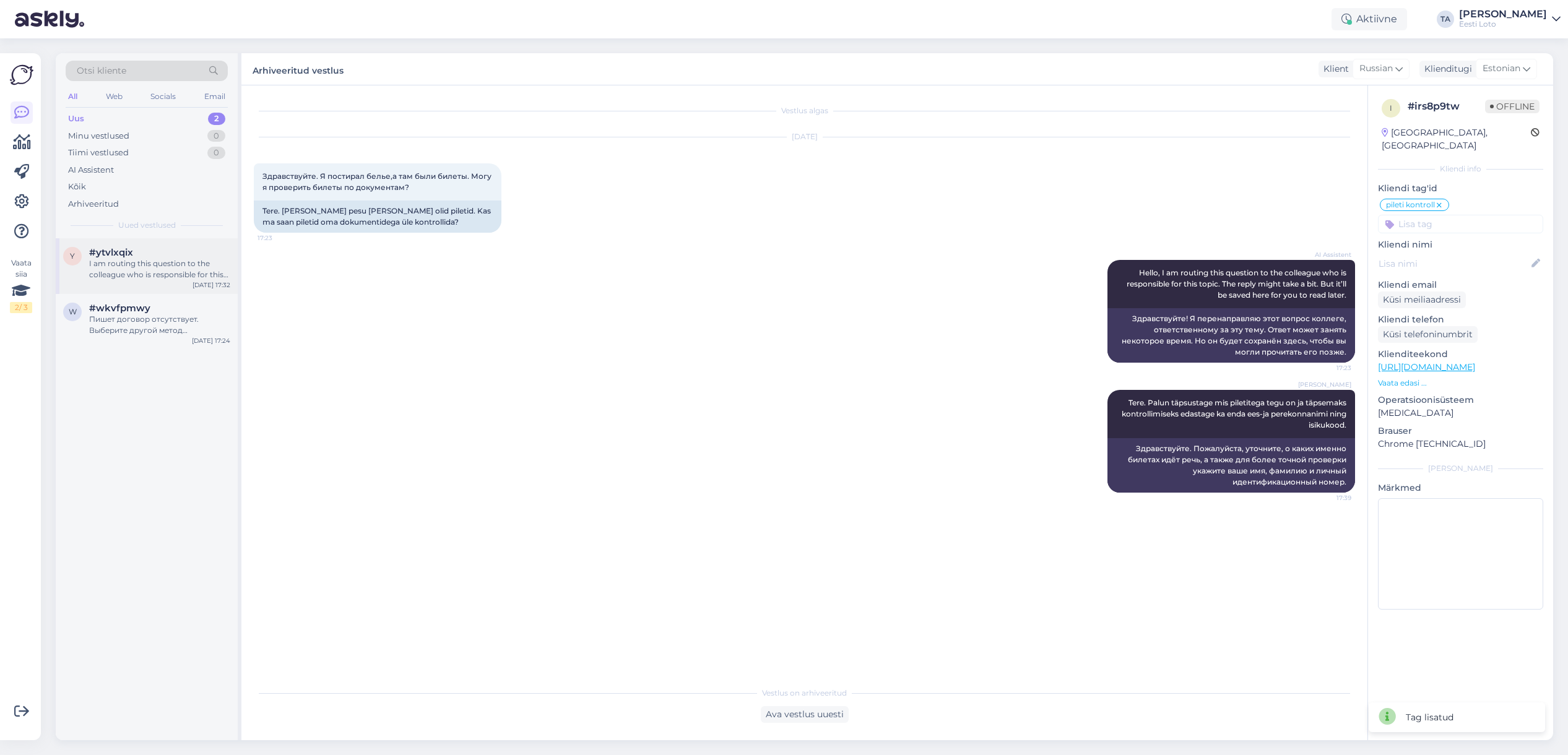
click at [122, 270] on div "I am routing this question to the colleague who is responsible for this topic. …" at bounding box center [159, 269] width 141 height 23
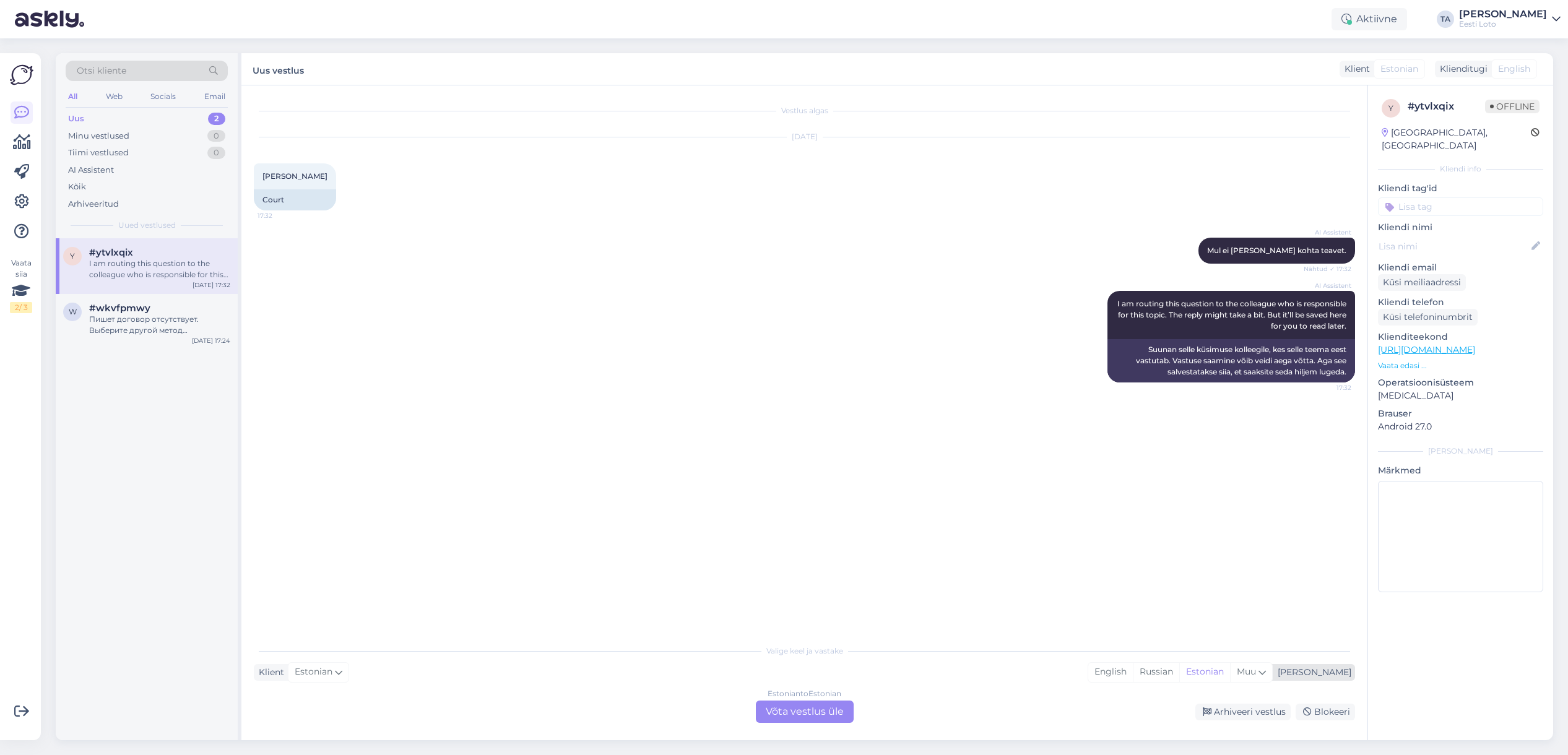
click at [1333, 677] on div "[PERSON_NAME]" at bounding box center [1311, 672] width 78 height 13
type input "est"
click at [1225, 640] on link "Estonian" at bounding box center [1221, 640] width 136 height 20
click at [772, 717] on div "Estonian to Estonian Võta vestlus üle" at bounding box center [804, 711] width 98 height 23
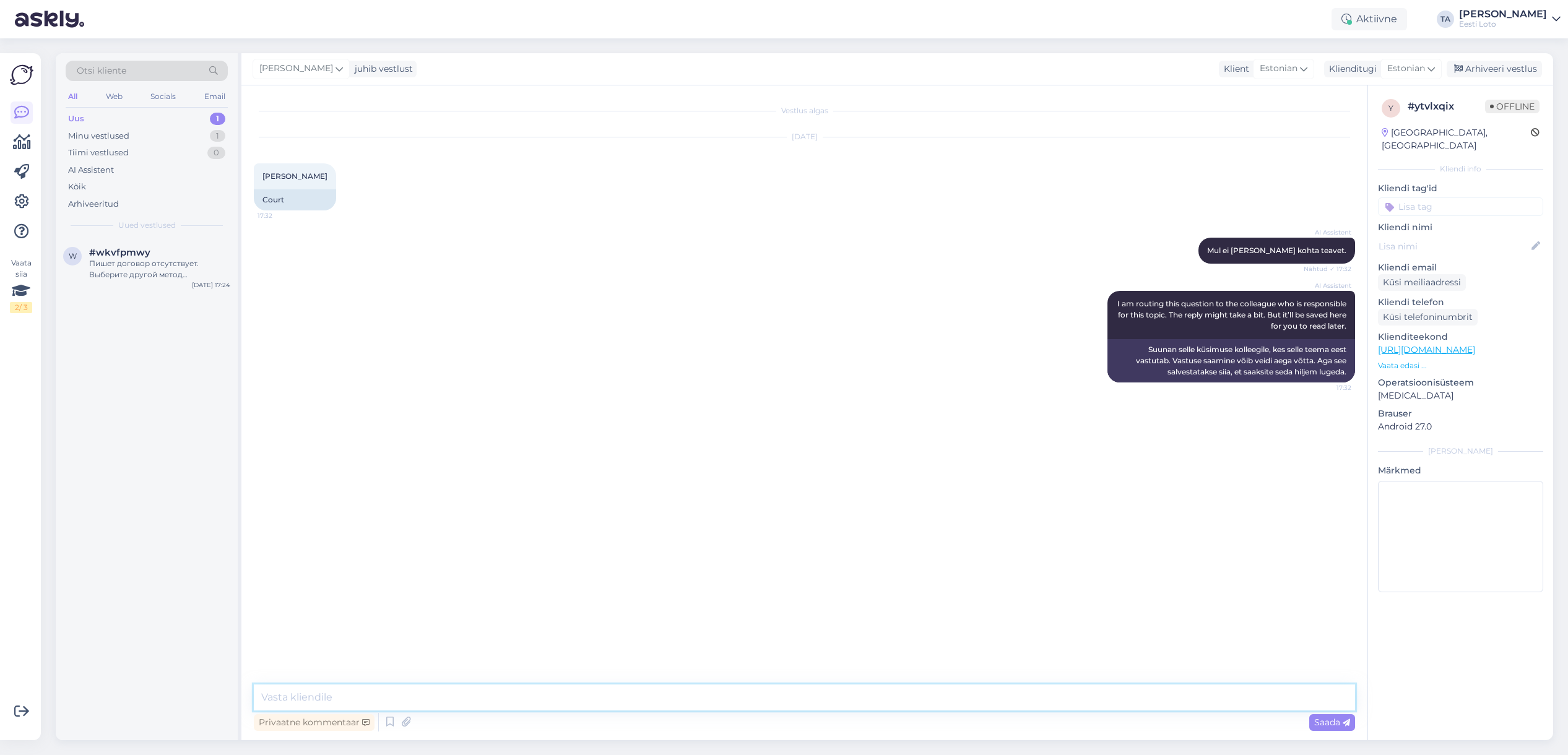
click at [415, 695] on textarea at bounding box center [804, 697] width 1101 height 26
type textarea "R"
type textarea "Tere. Palun täpsustage enda küsimust"
click at [1323, 726] on span "Saada" at bounding box center [1332, 722] width 36 height 11
click at [1499, 66] on div "Arhiveeri vestlus" at bounding box center [1494, 69] width 95 height 17
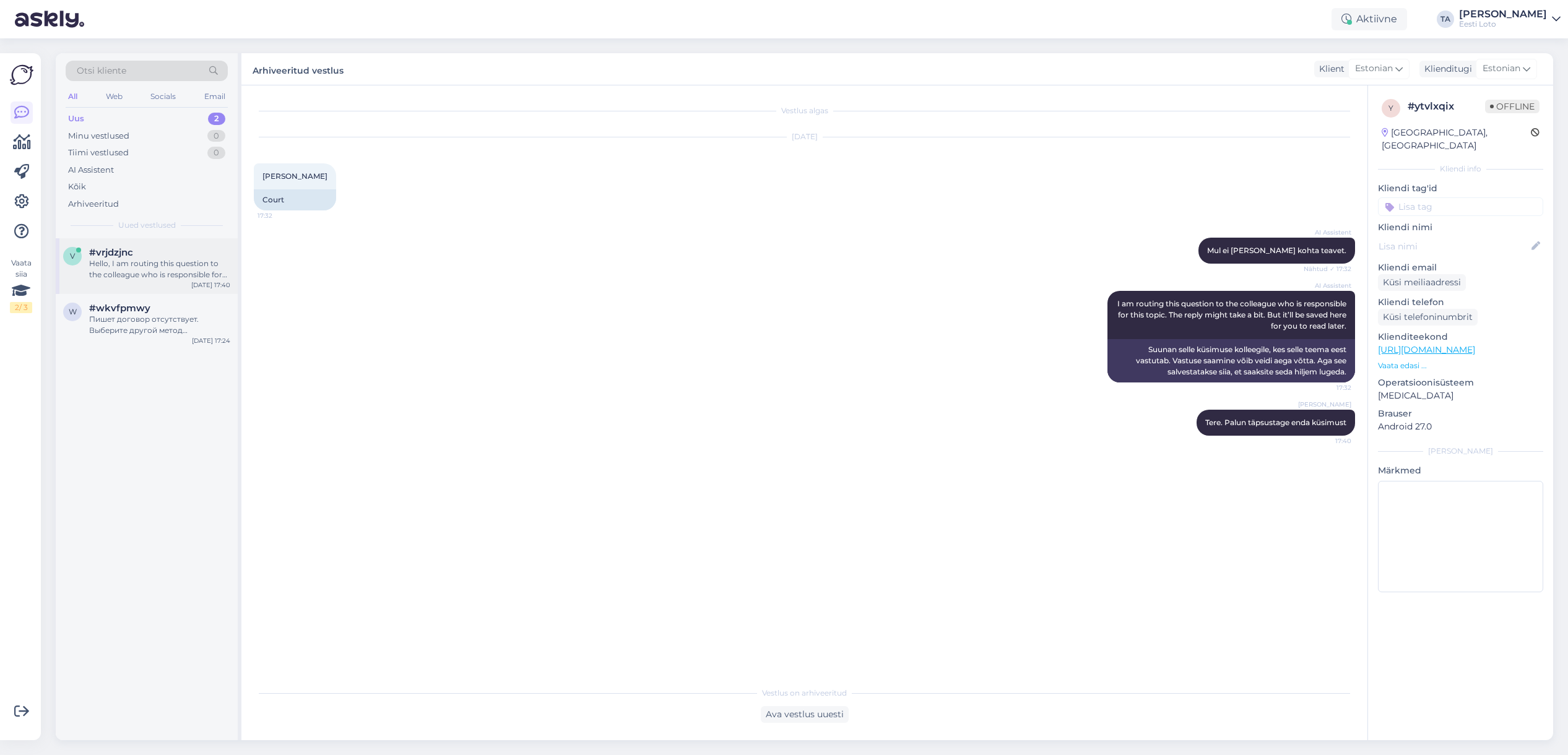
click at [127, 257] on span "#vrjdzjnc" at bounding box center [111, 252] width 44 height 11
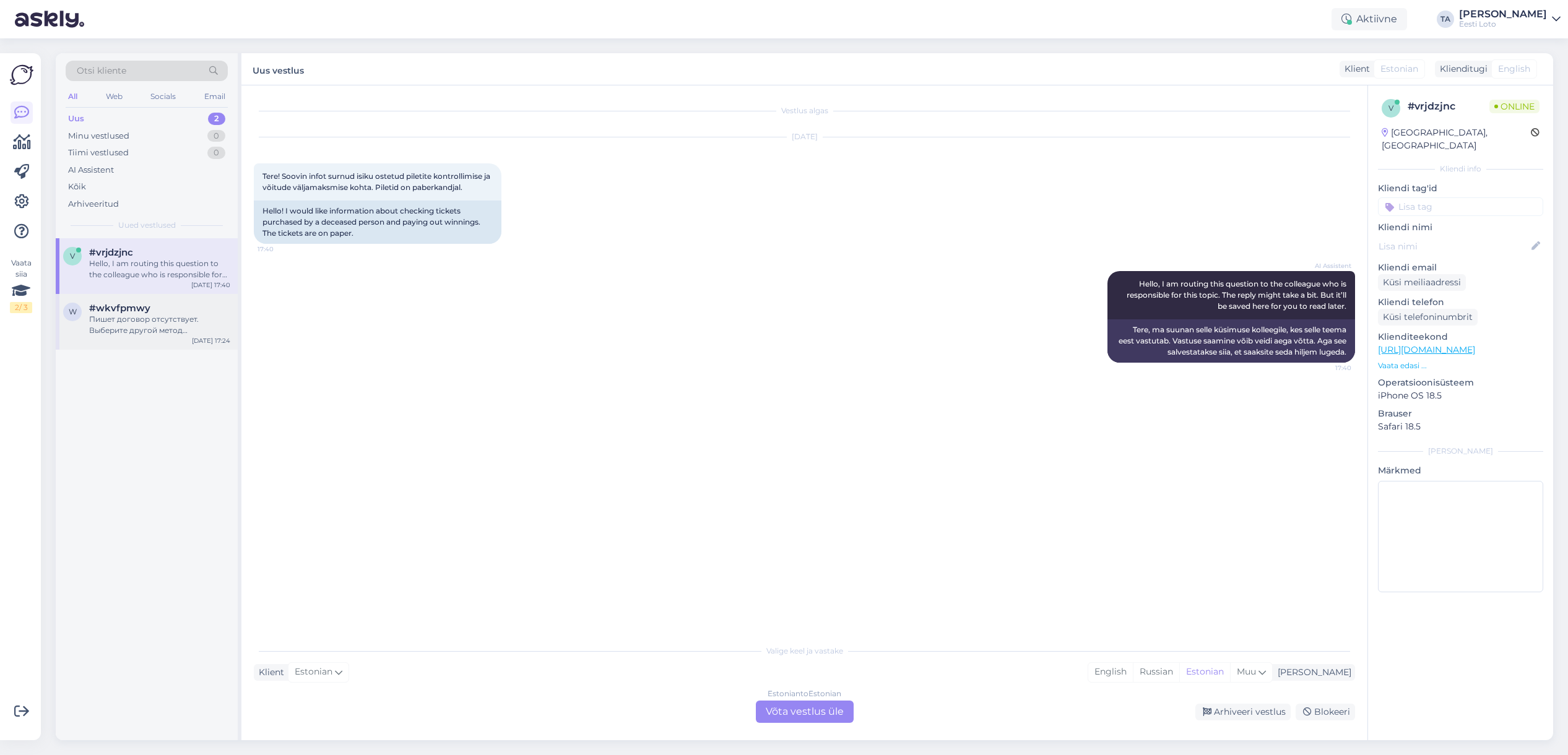
click at [133, 312] on span "#wkvfpmwy" at bounding box center [119, 308] width 61 height 11
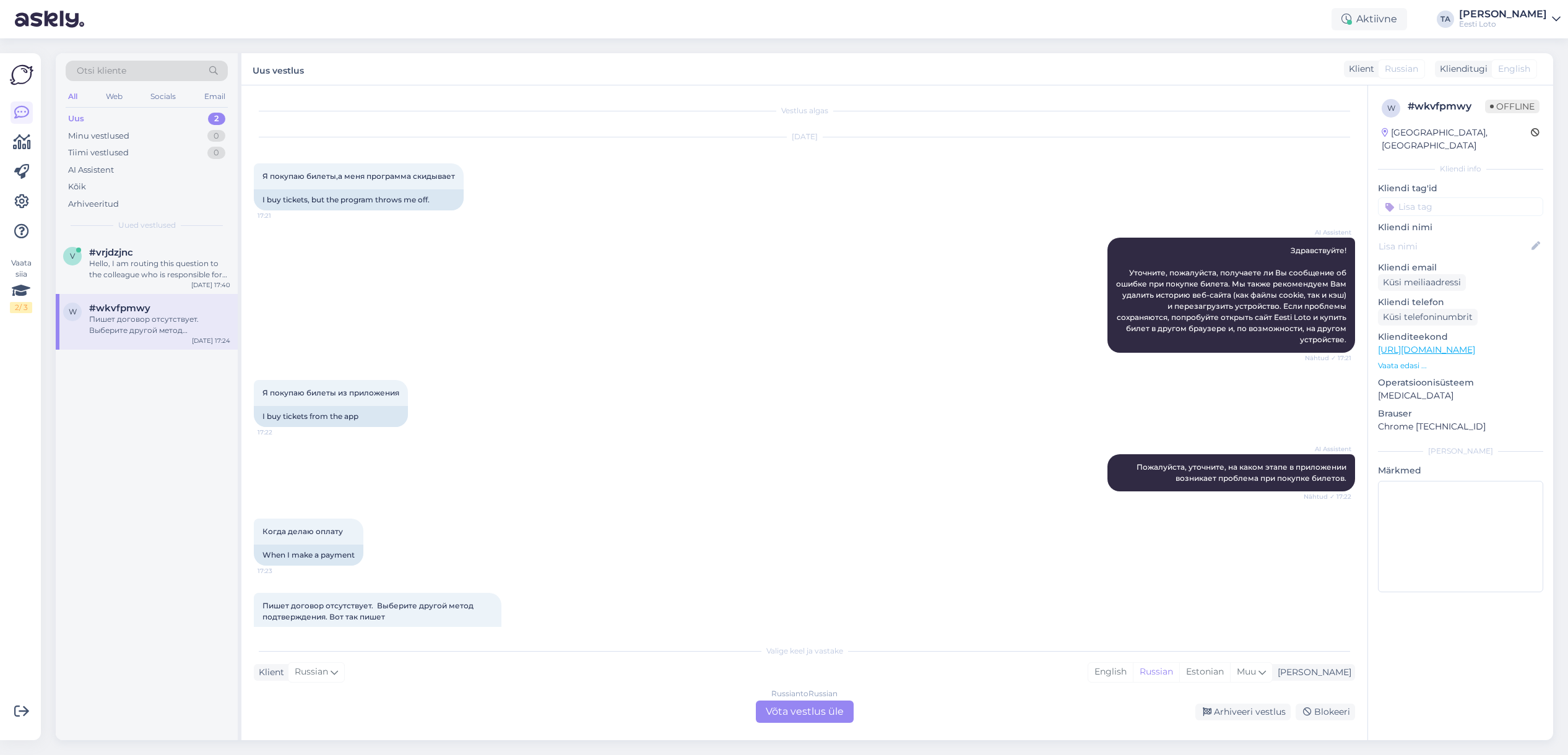
scroll to position [49, 0]
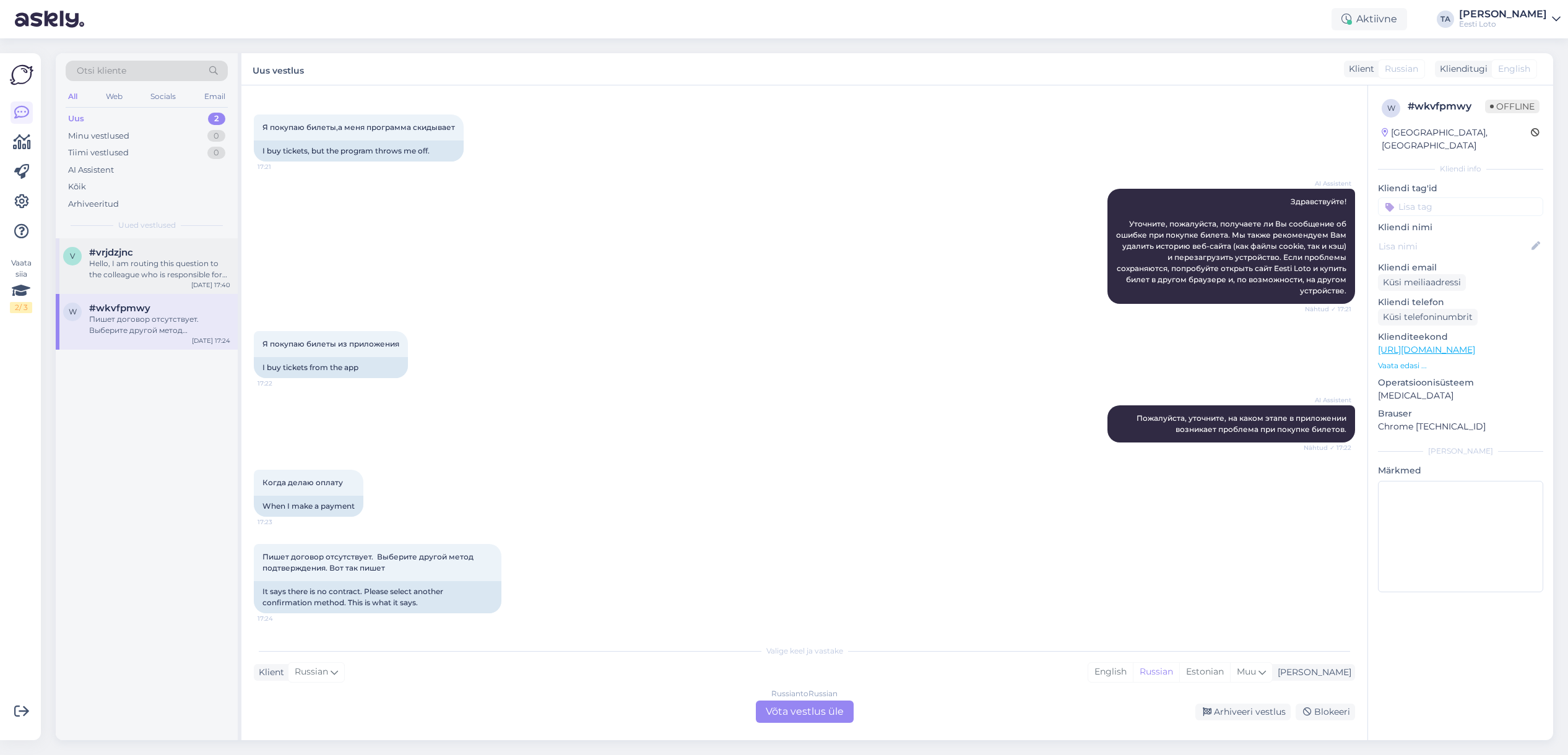
click at [129, 267] on div "Hello, I am routing this question to the colleague who is responsible for this …" at bounding box center [159, 269] width 141 height 23
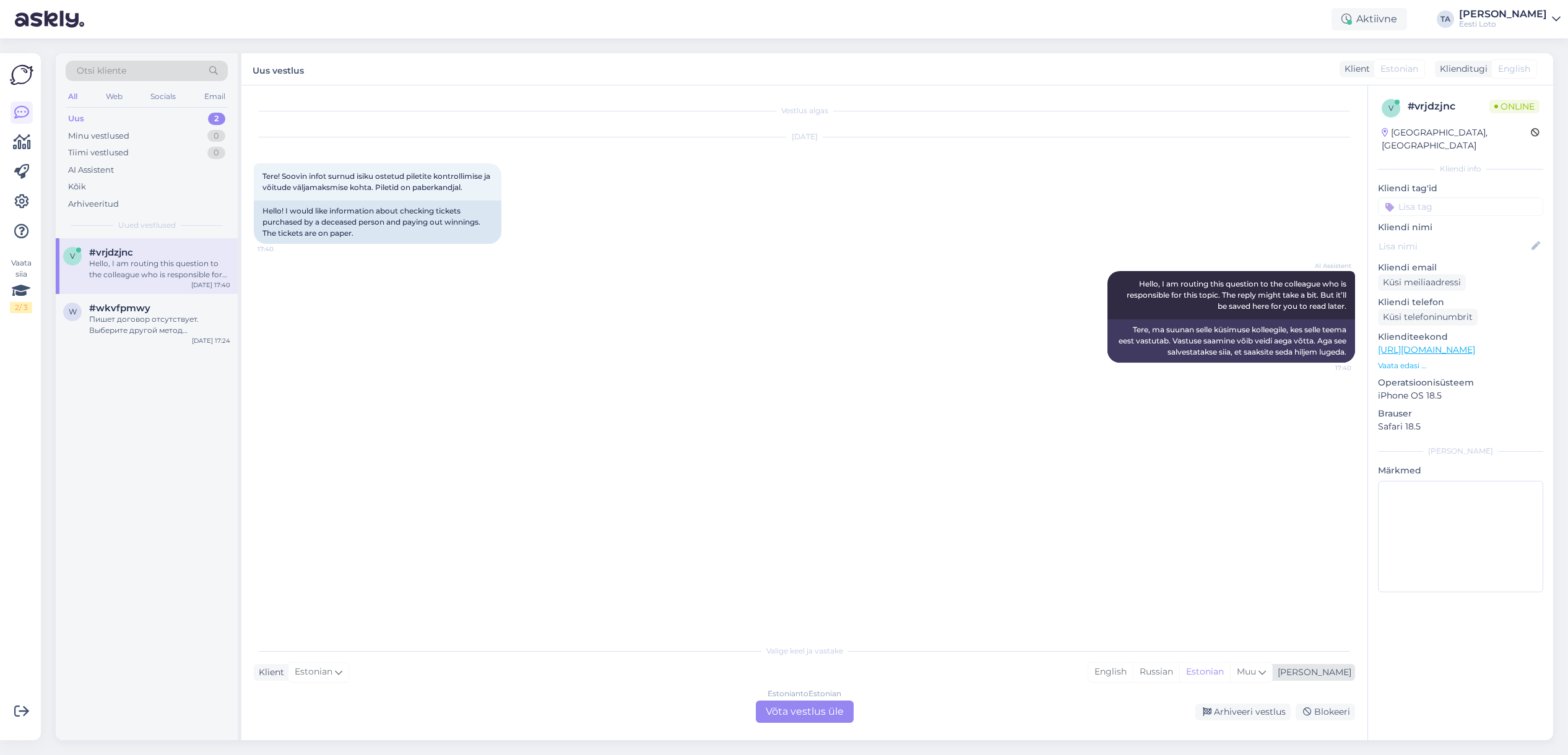
click at [1333, 674] on div "[PERSON_NAME]" at bounding box center [1311, 672] width 78 height 13
type input "est"
click at [1214, 645] on link "Estonian" at bounding box center [1221, 640] width 136 height 20
drag, startPoint x: 801, startPoint y: 708, endPoint x: 807, endPoint y: 707, distance: 6.1
click at [801, 708] on div "Estonian to Estonian Võta vestlus üle" at bounding box center [804, 711] width 98 height 23
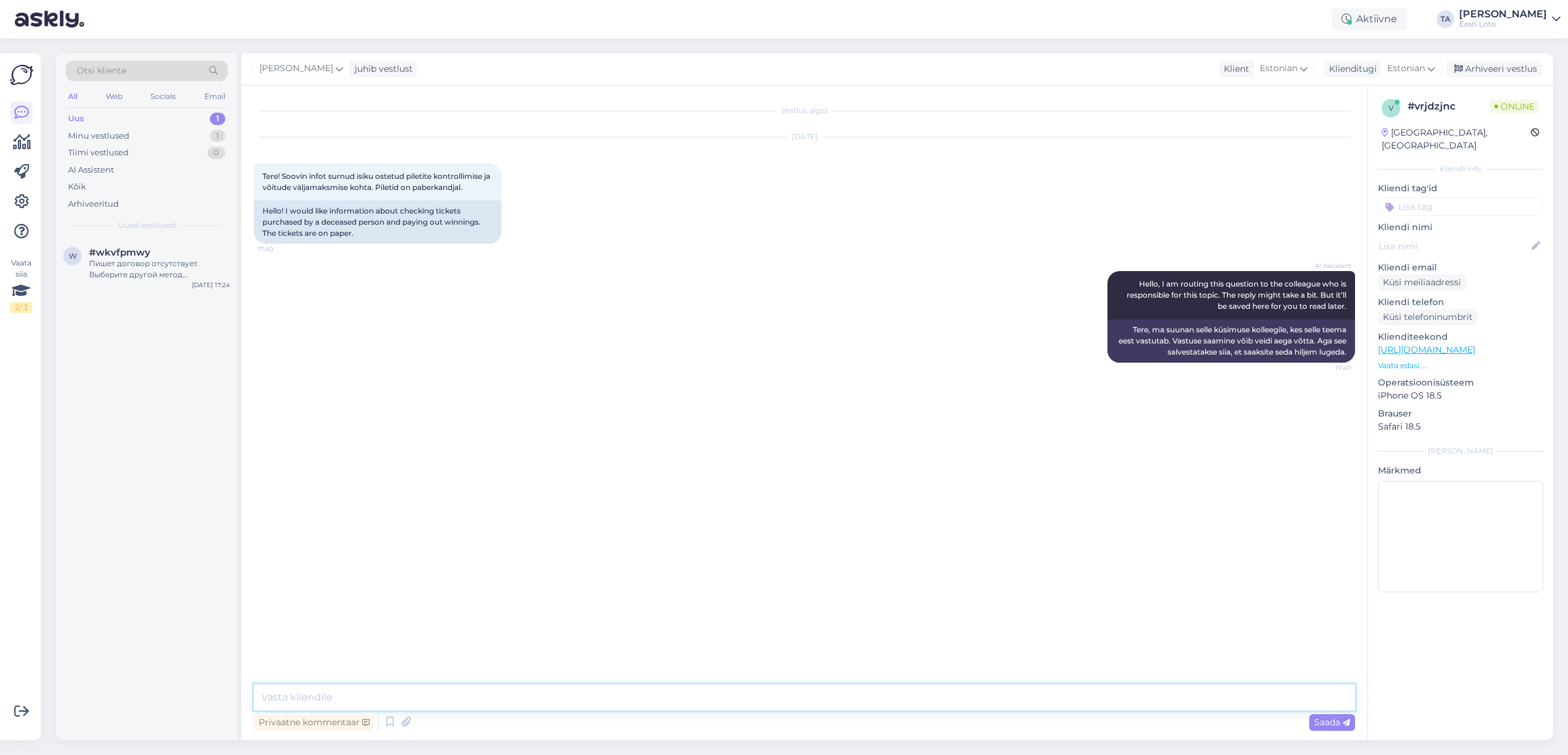
click at [281, 701] on textarea at bounding box center [804, 697] width 1101 height 26
paste textarea "Internetist või müügipunktist ostetud loteriipilet ja sellega saadud võit kuulu…"
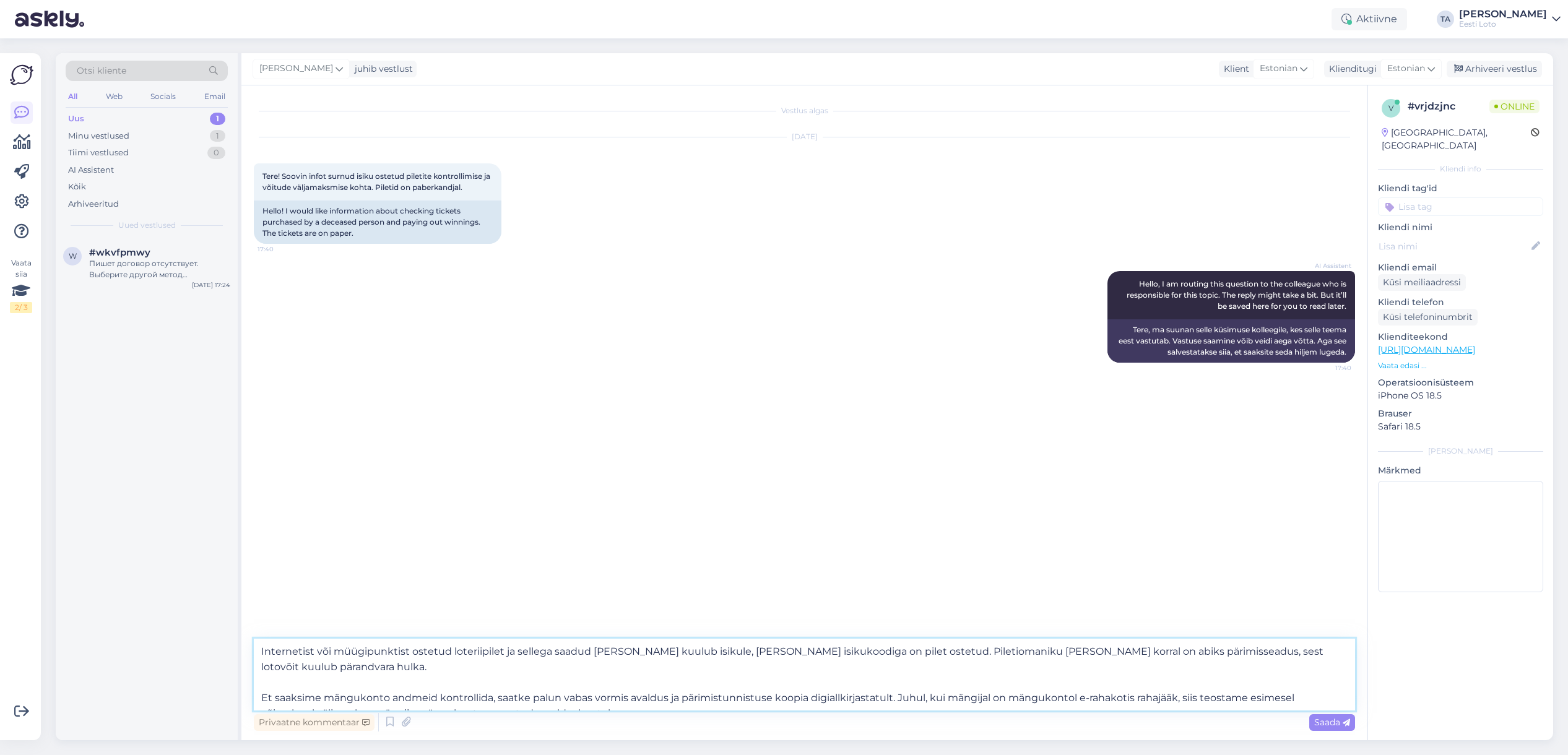
click at [259, 654] on textarea "Internetist või müügipunktist ostetud loteriipilet ja sellega saadud võit kuulu…" at bounding box center [804, 674] width 1101 height 72
click at [390, 680] on textarea "Tere. Internetist või müügipunktist ostetud loteriipilet ja sellega saadud võit…" at bounding box center [804, 674] width 1101 height 72
click at [385, 683] on textarea "Tere. Internetist või müügipunktist ostetud loteriipilet ja sellega saadud võit…" at bounding box center [804, 674] width 1101 height 72
click at [388, 683] on textarea "Tere. Internetist või müügipunktist ostetud loteriipilet ja sellega saadud võit…" at bounding box center [804, 674] width 1101 height 72
drag, startPoint x: 873, startPoint y: 683, endPoint x: 913, endPoint y: 696, distance: 42.1
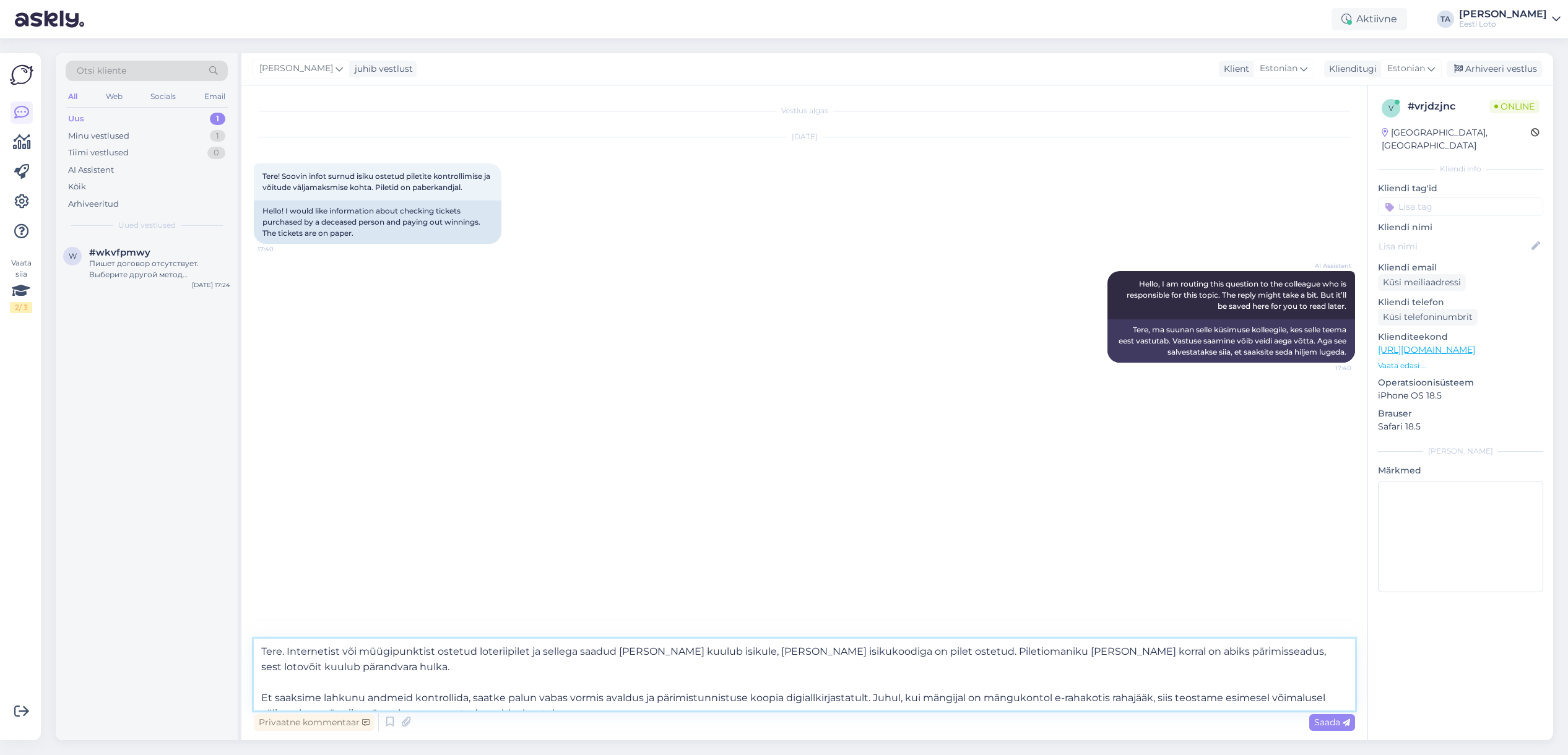
click at [913, 696] on textarea "Tere. Internetist või müügipunktist ostetud loteriipilet ja sellega saadud võit…" at bounding box center [804, 674] width 1101 height 72
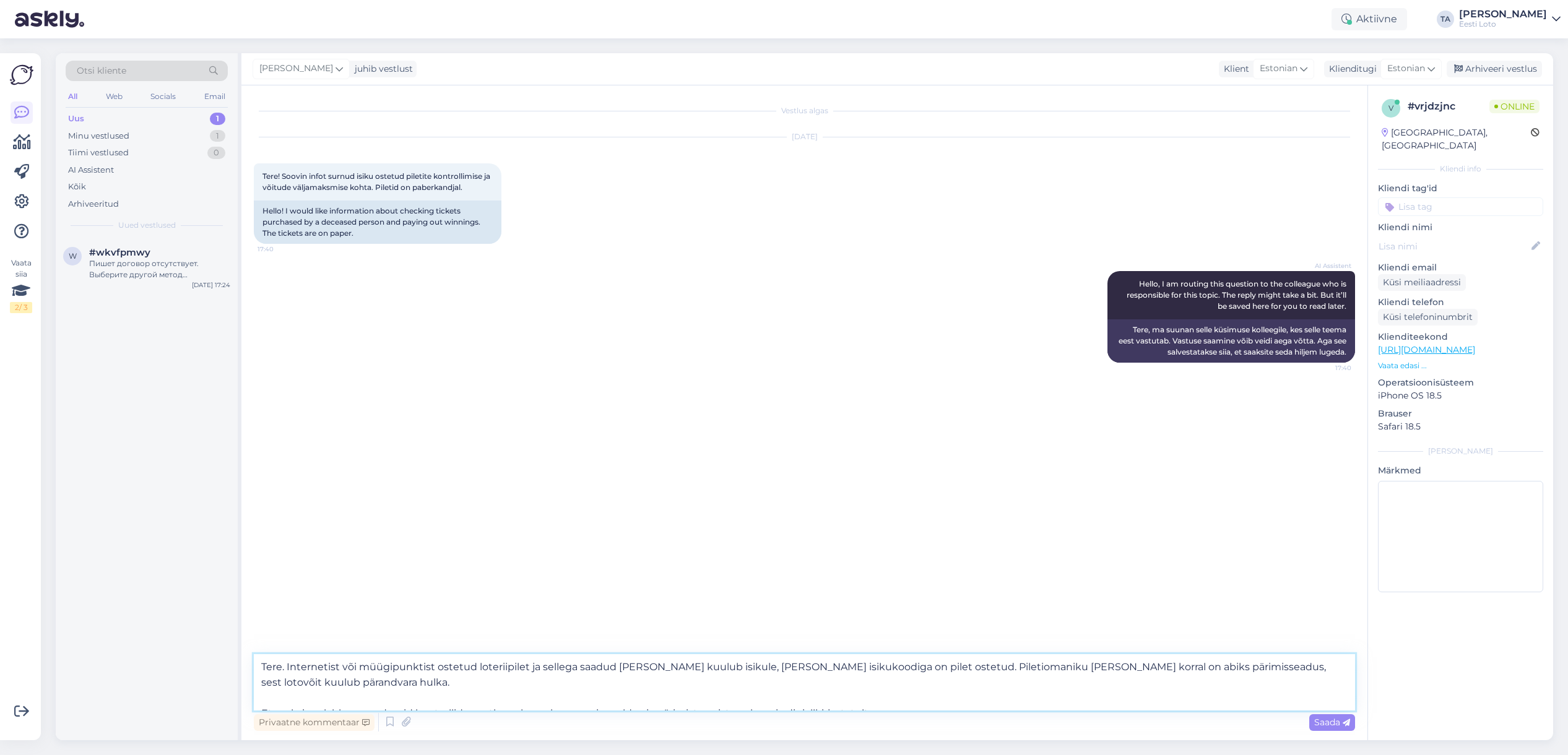
type textarea "Tere. Internetist või müügipunktist ostetud loteriipilet ja sellega saadud võit…"
click at [1331, 726] on span "Saada" at bounding box center [1332, 722] width 36 height 11
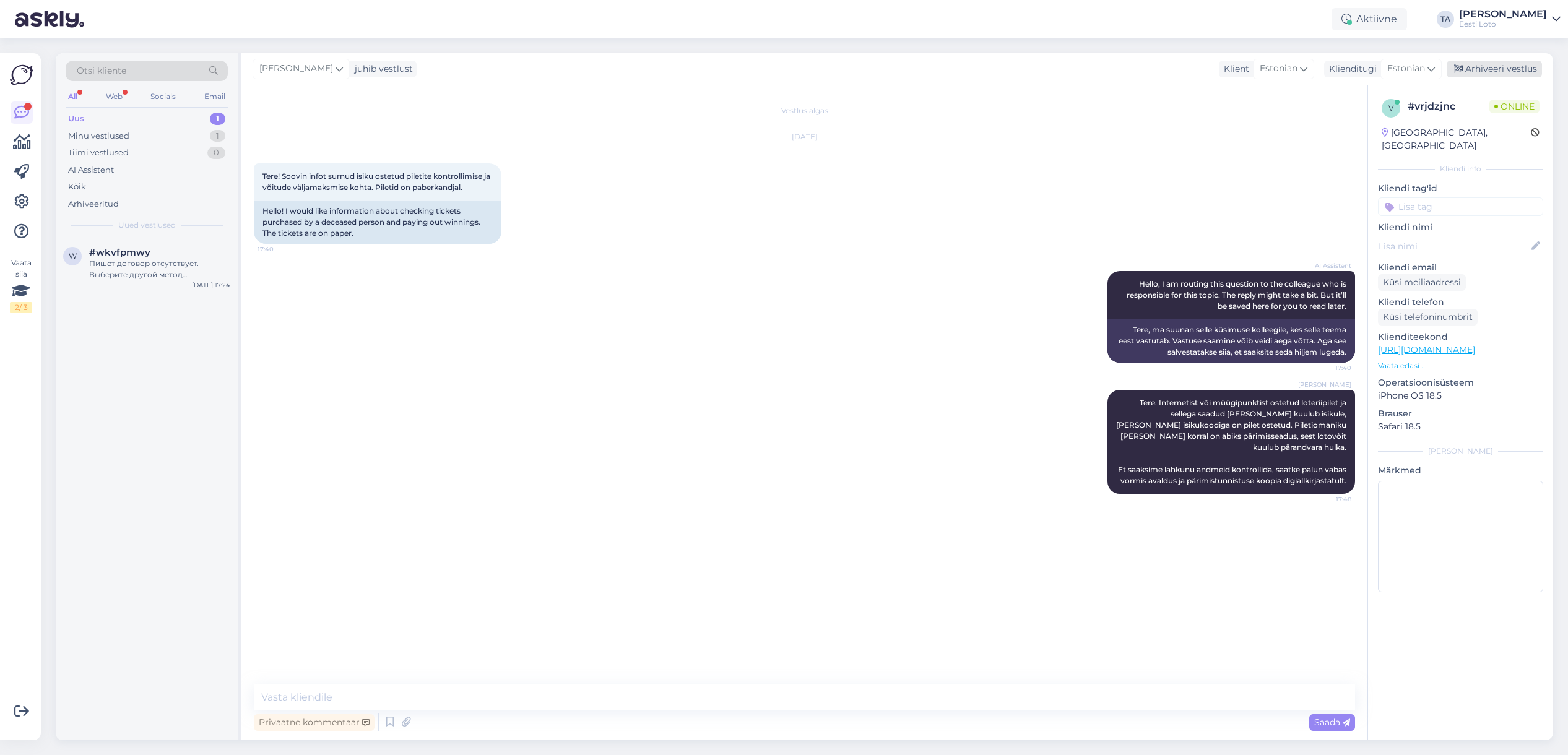
click at [1487, 69] on div "Arhiveeri vestlus" at bounding box center [1494, 69] width 95 height 17
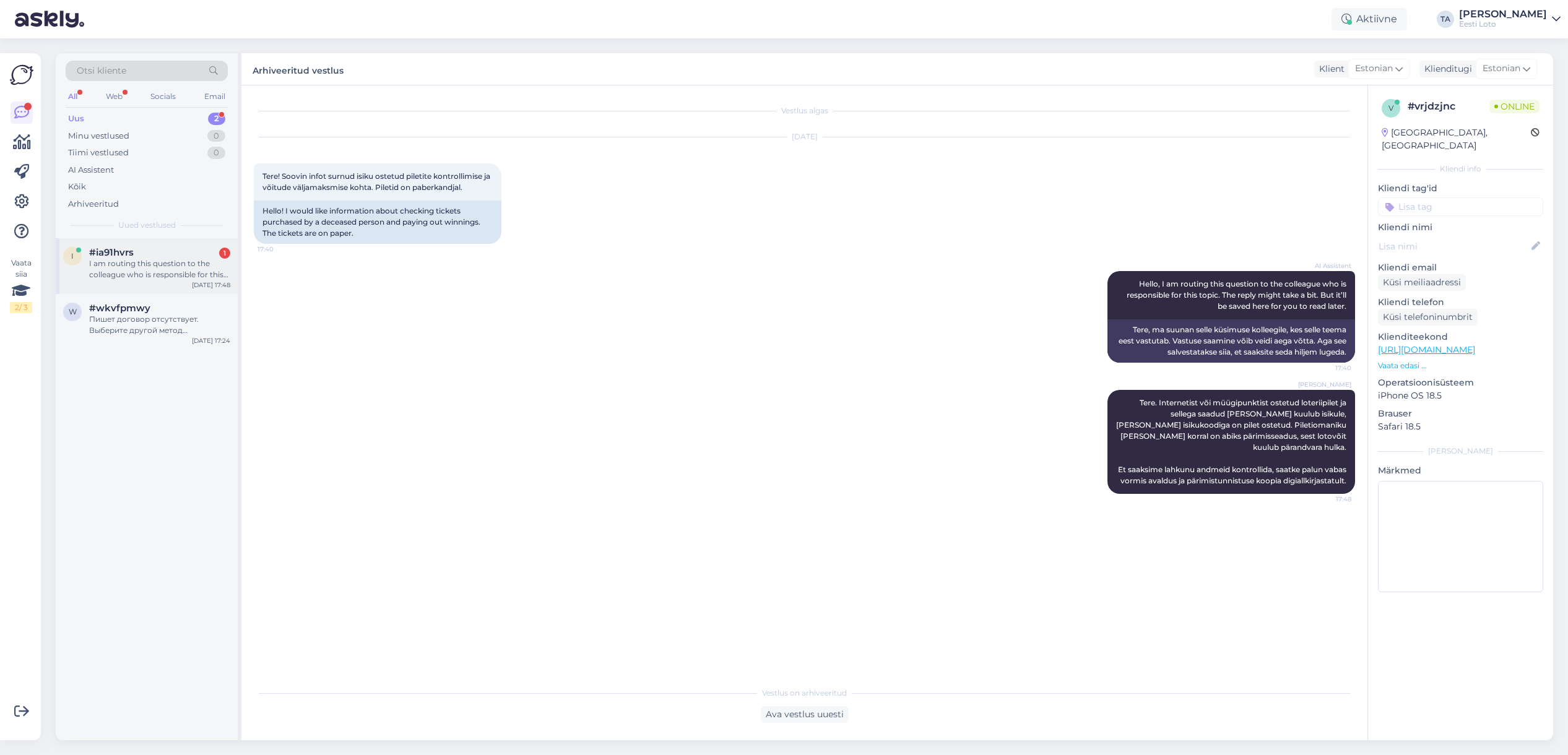
click at [150, 263] on div "I am routing this question to the colleague who is responsible for this topic. …" at bounding box center [159, 269] width 141 height 23
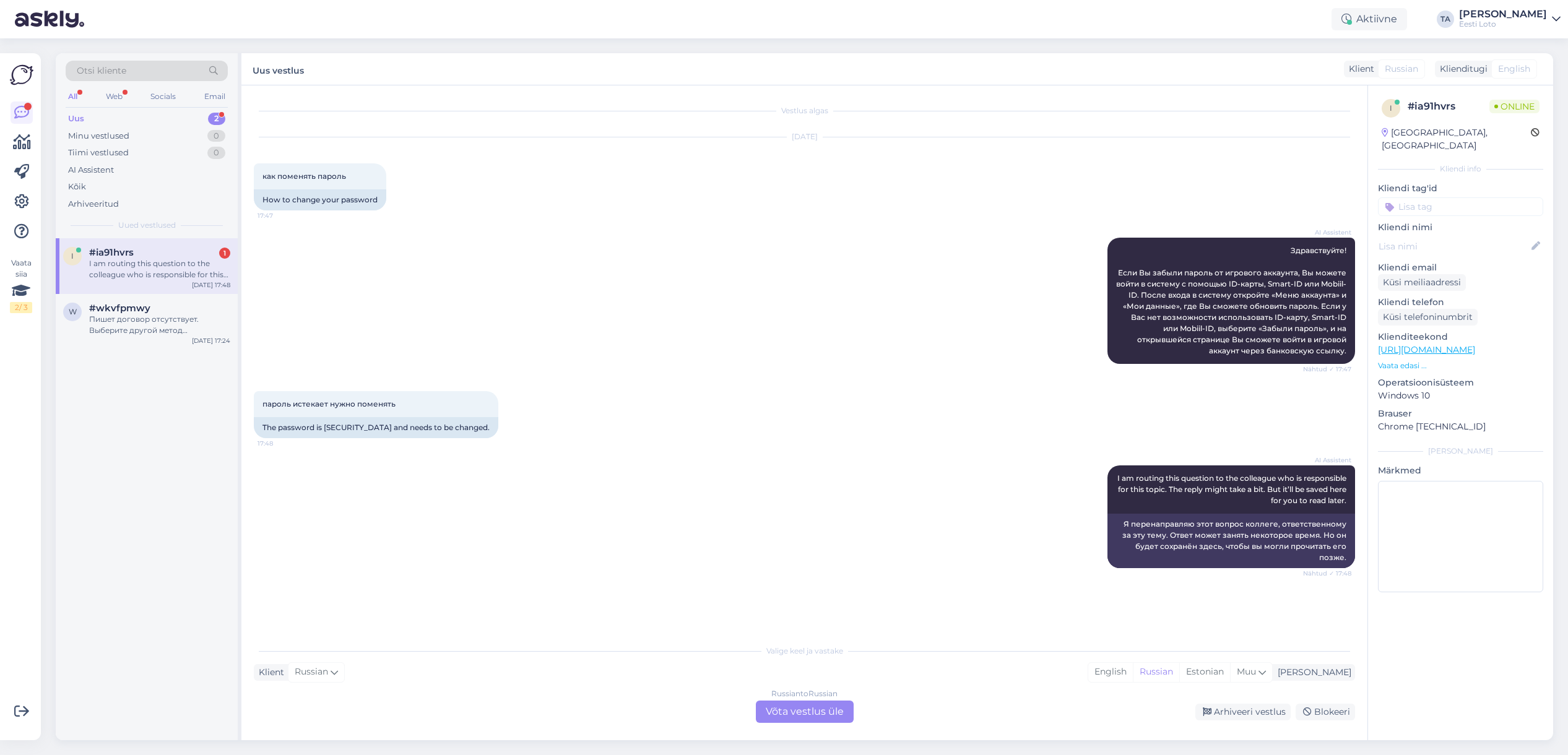
click at [783, 712] on div "Russian to Russian Võta vestlus üle" at bounding box center [804, 711] width 98 height 23
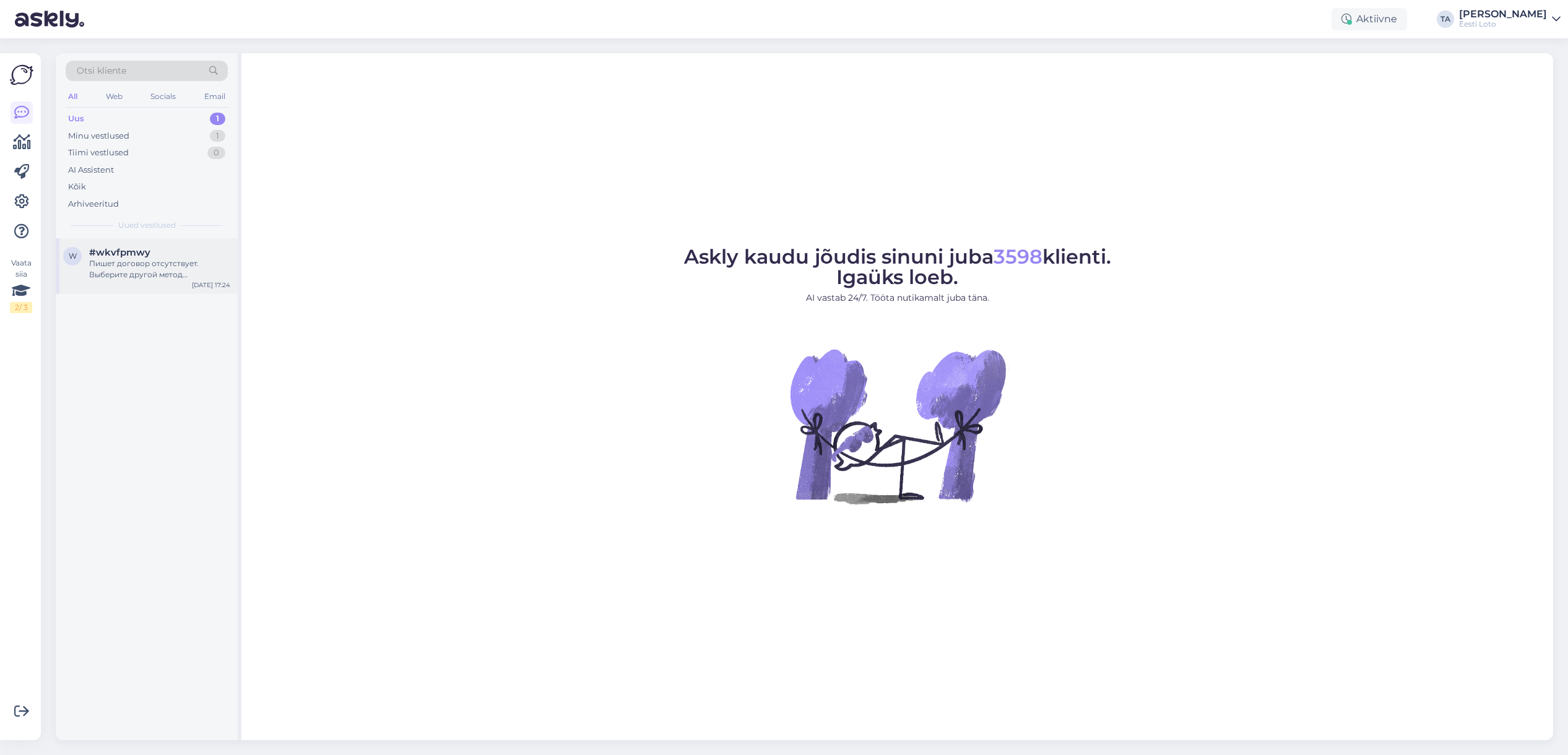
click at [140, 273] on div "Пишет договор отсутствует. Выберите другой метод подтверждения. Вот так пишет" at bounding box center [159, 269] width 141 height 23
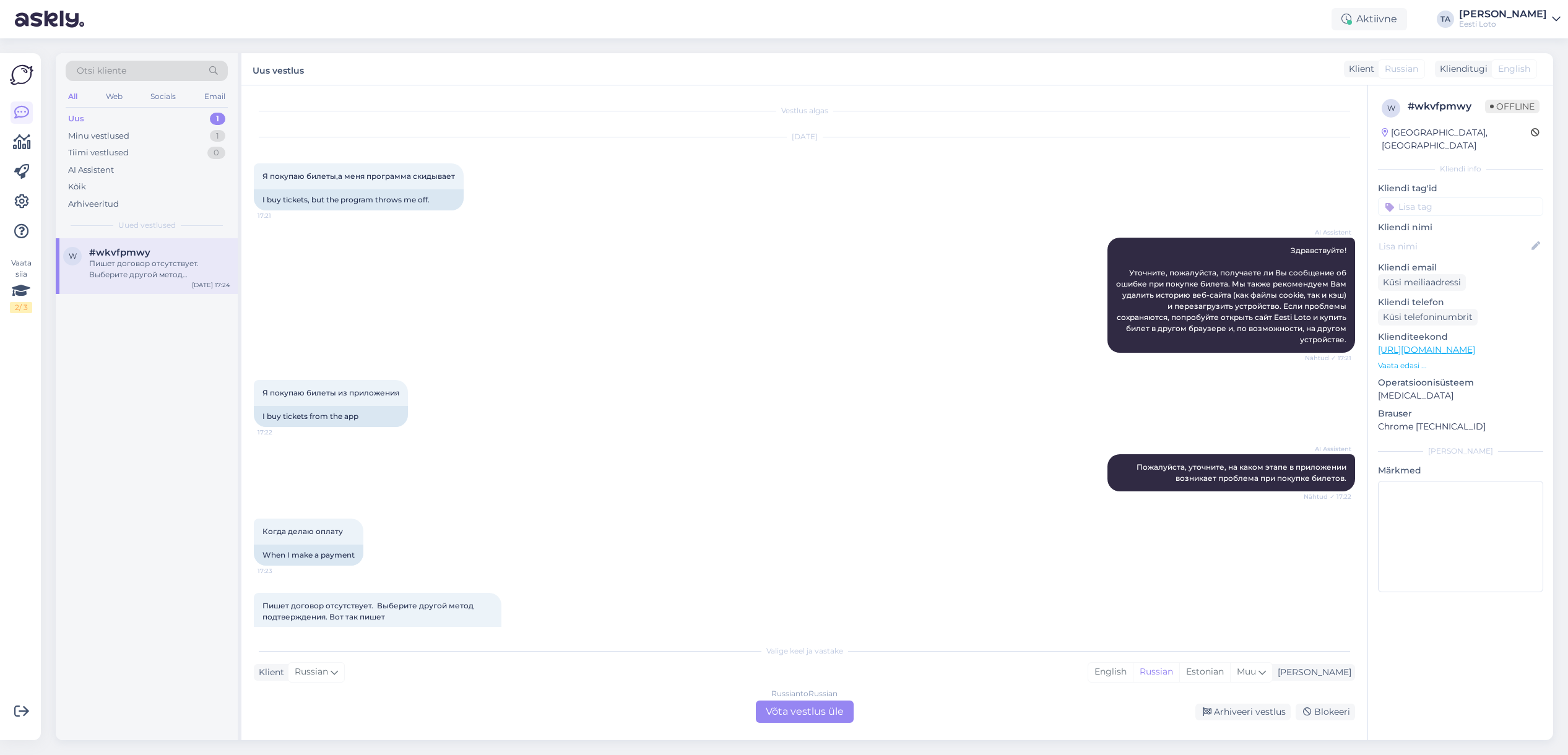
scroll to position [38, 0]
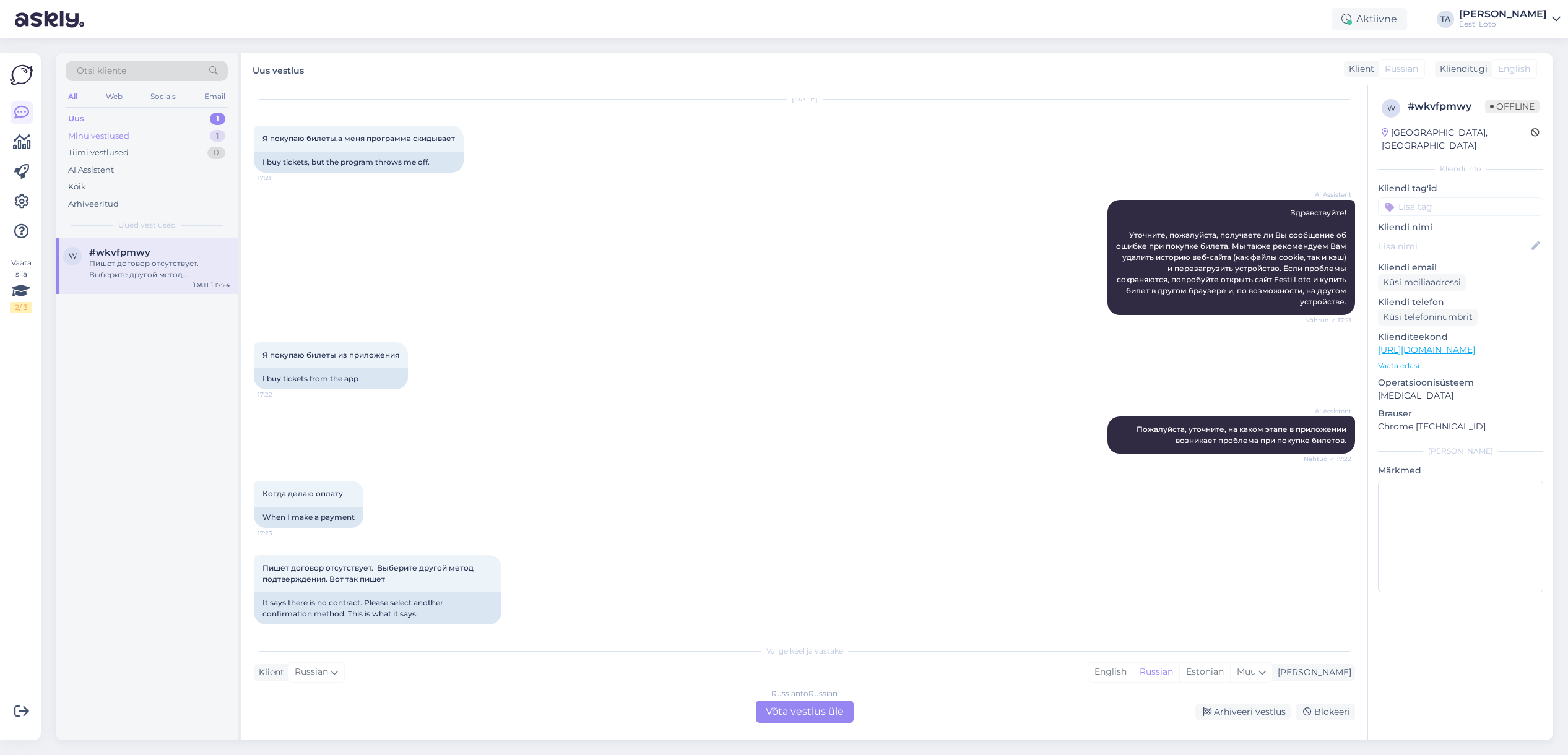
click at [91, 130] on div "Minu vestlused" at bounding box center [98, 136] width 61 height 12
click at [78, 119] on div "Uus" at bounding box center [75, 118] width 16 height 12
click at [82, 189] on div "Kõik" at bounding box center [77, 187] width 18 height 12
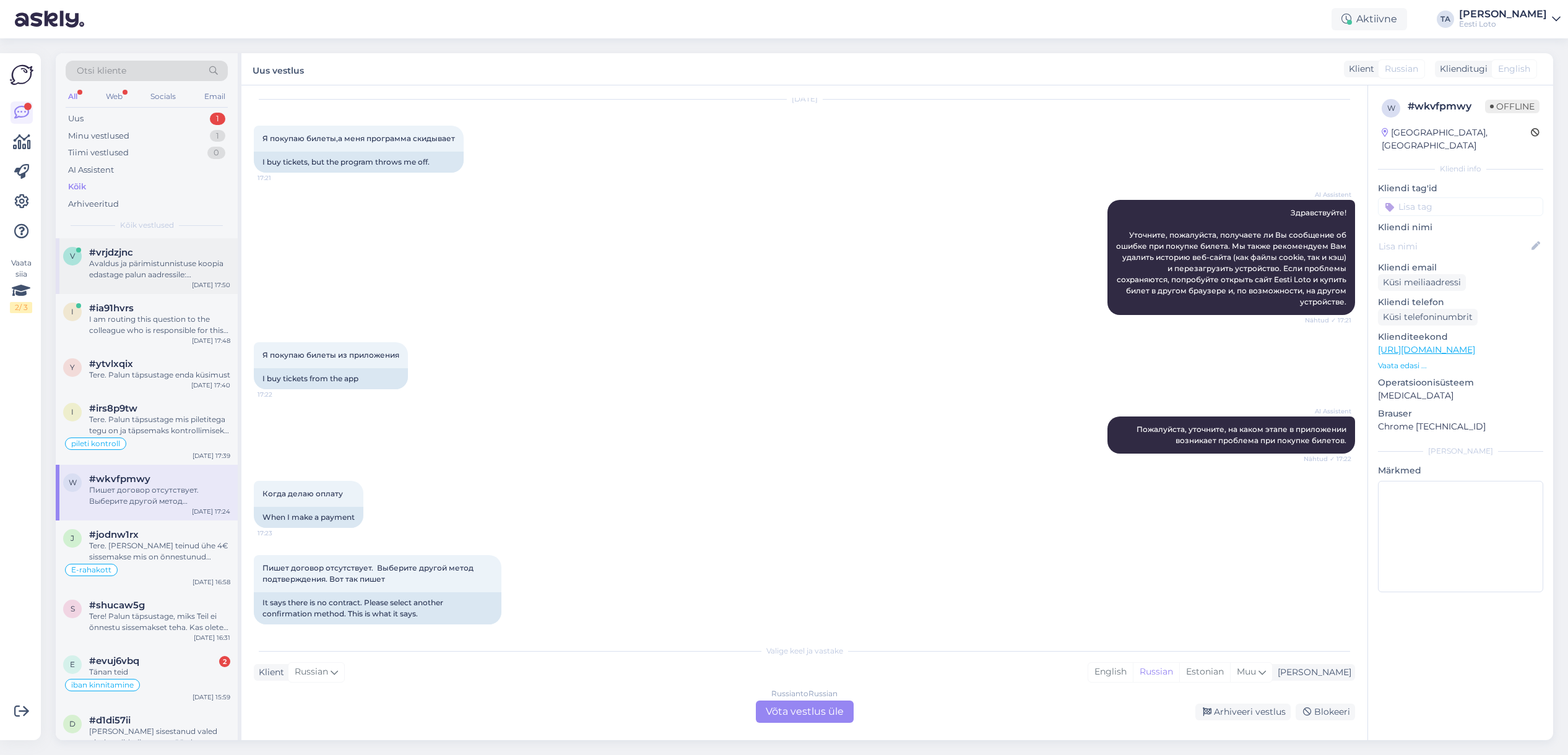
click at [138, 262] on div "Avaldus ja pärimistunnistuse koopia edastage palun aadressile: [EMAIL_ADDRESS][…" at bounding box center [159, 269] width 141 height 23
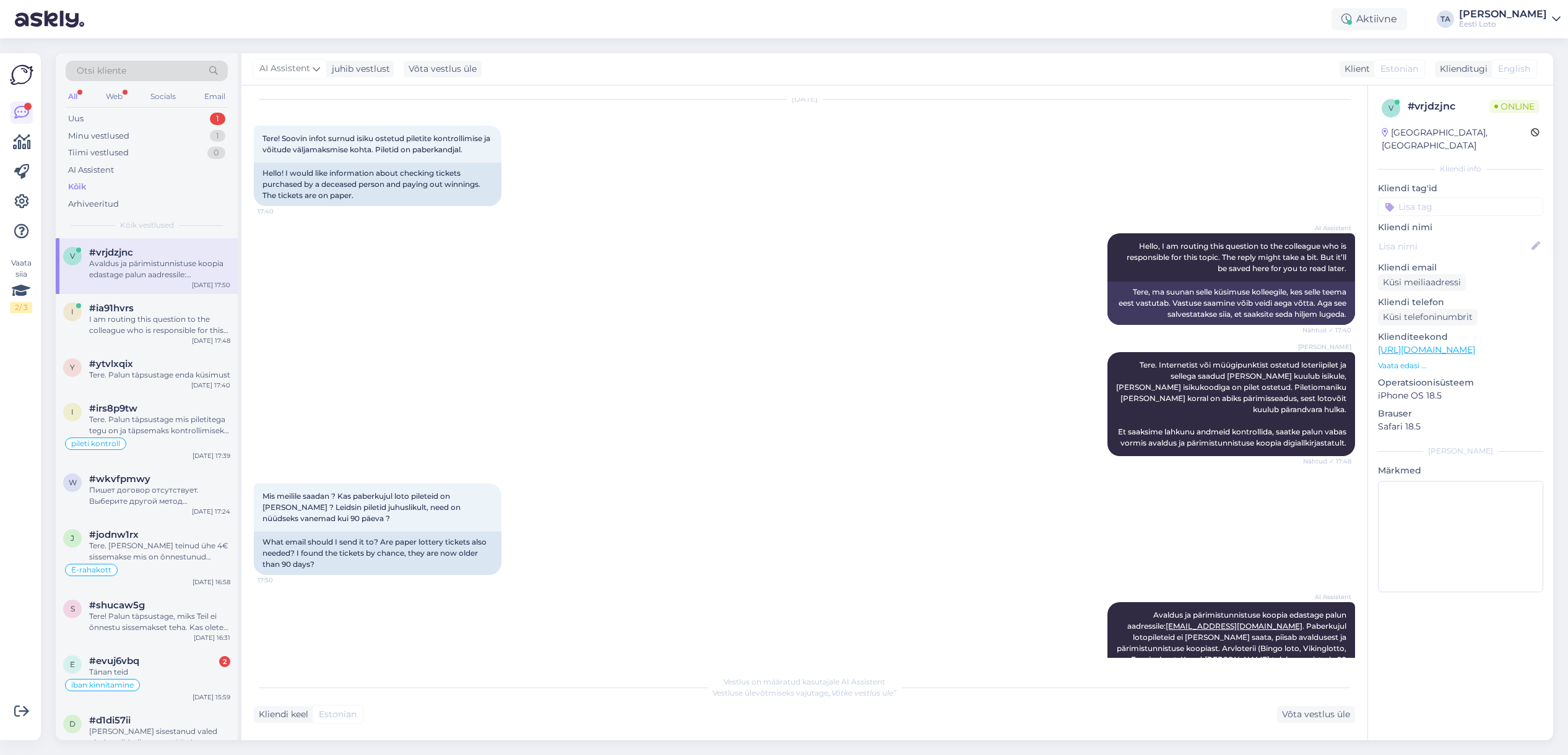
scroll to position [78, 0]
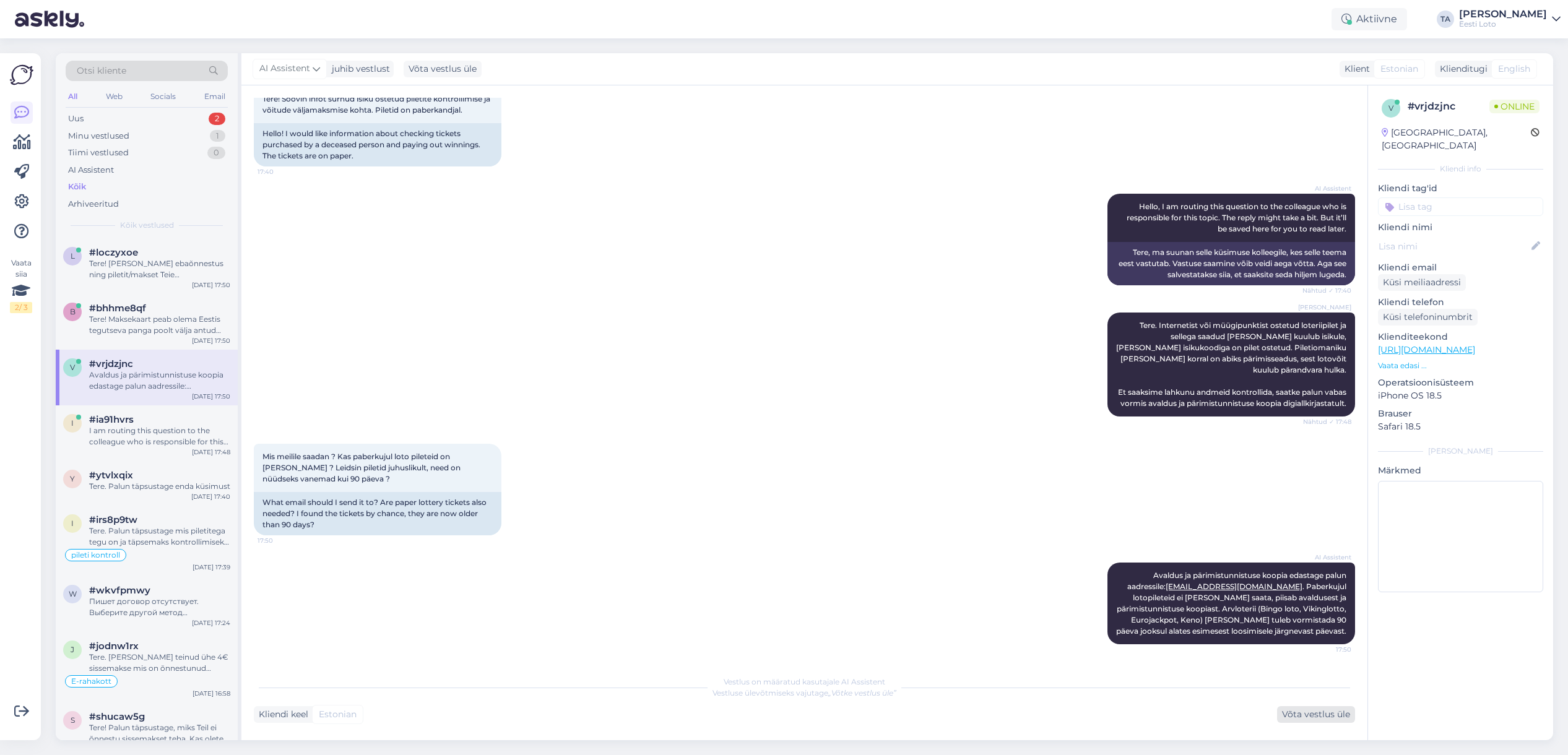
click at [1321, 719] on div "Võta vestlus üle" at bounding box center [1315, 714] width 78 height 17
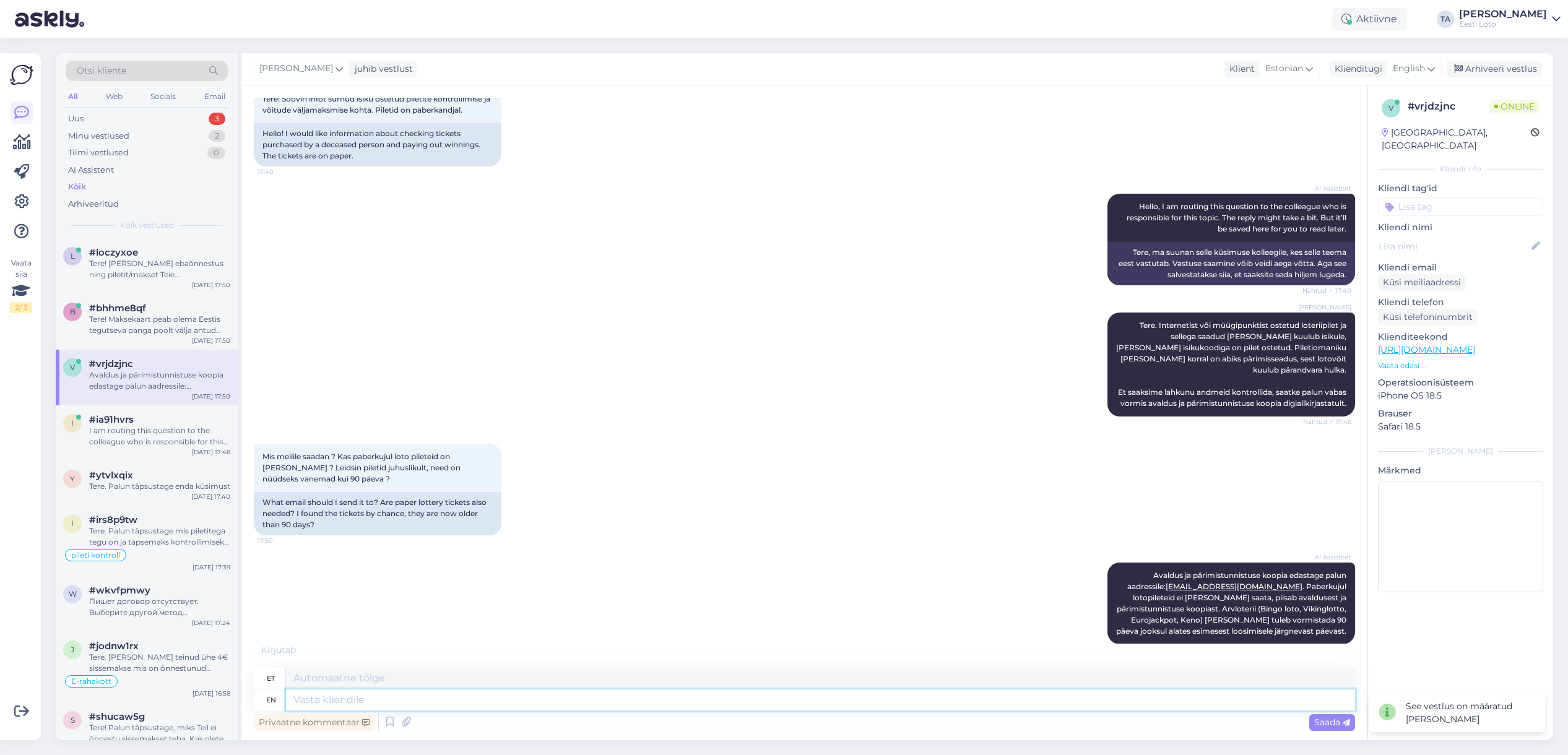
click at [583, 694] on textarea at bounding box center [820, 700] width 1069 height 21
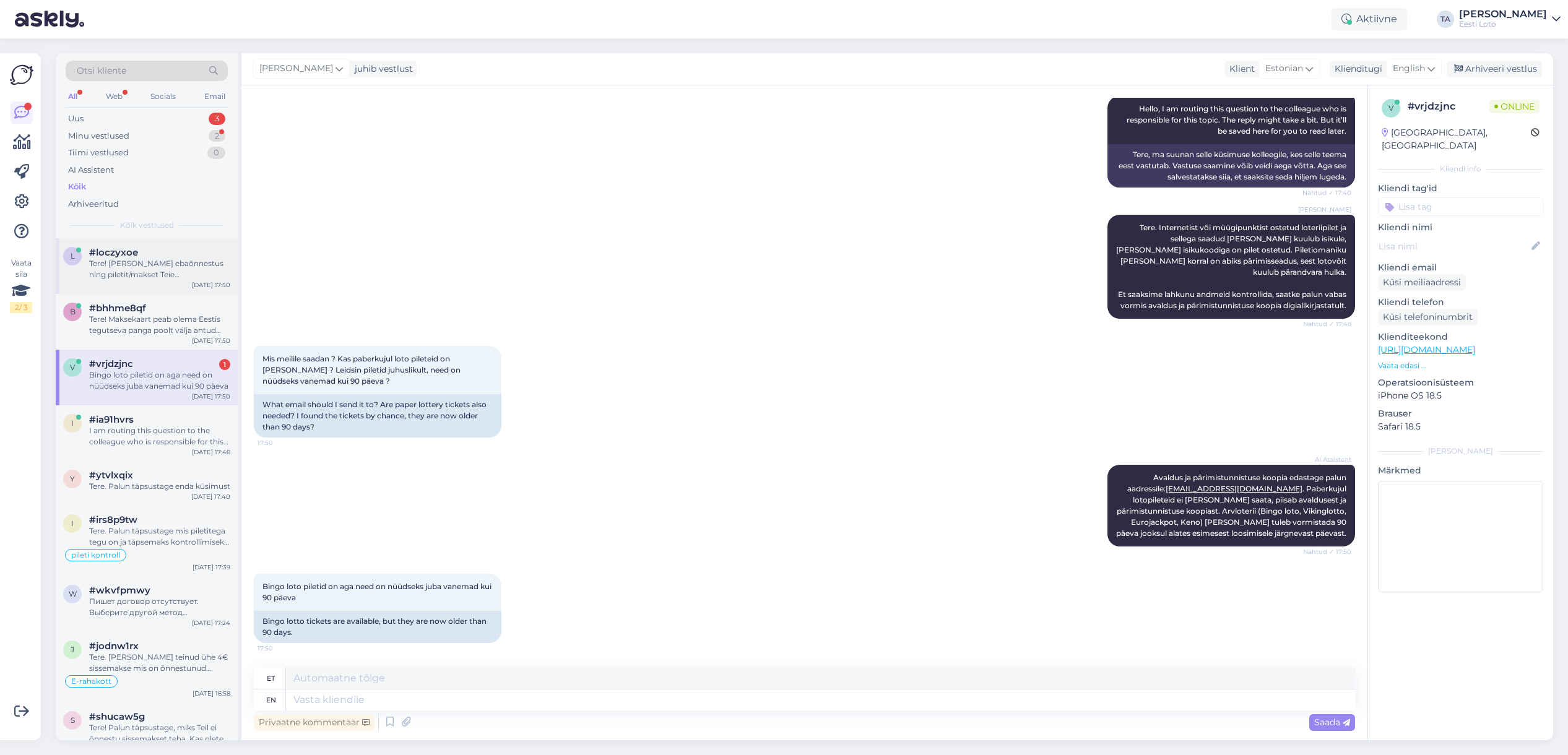
click at [115, 275] on div "Tere! [PERSON_NAME] ebaõnnestus ning piletit/makset Teie mängukontole ei ilmunu…" at bounding box center [159, 269] width 141 height 23
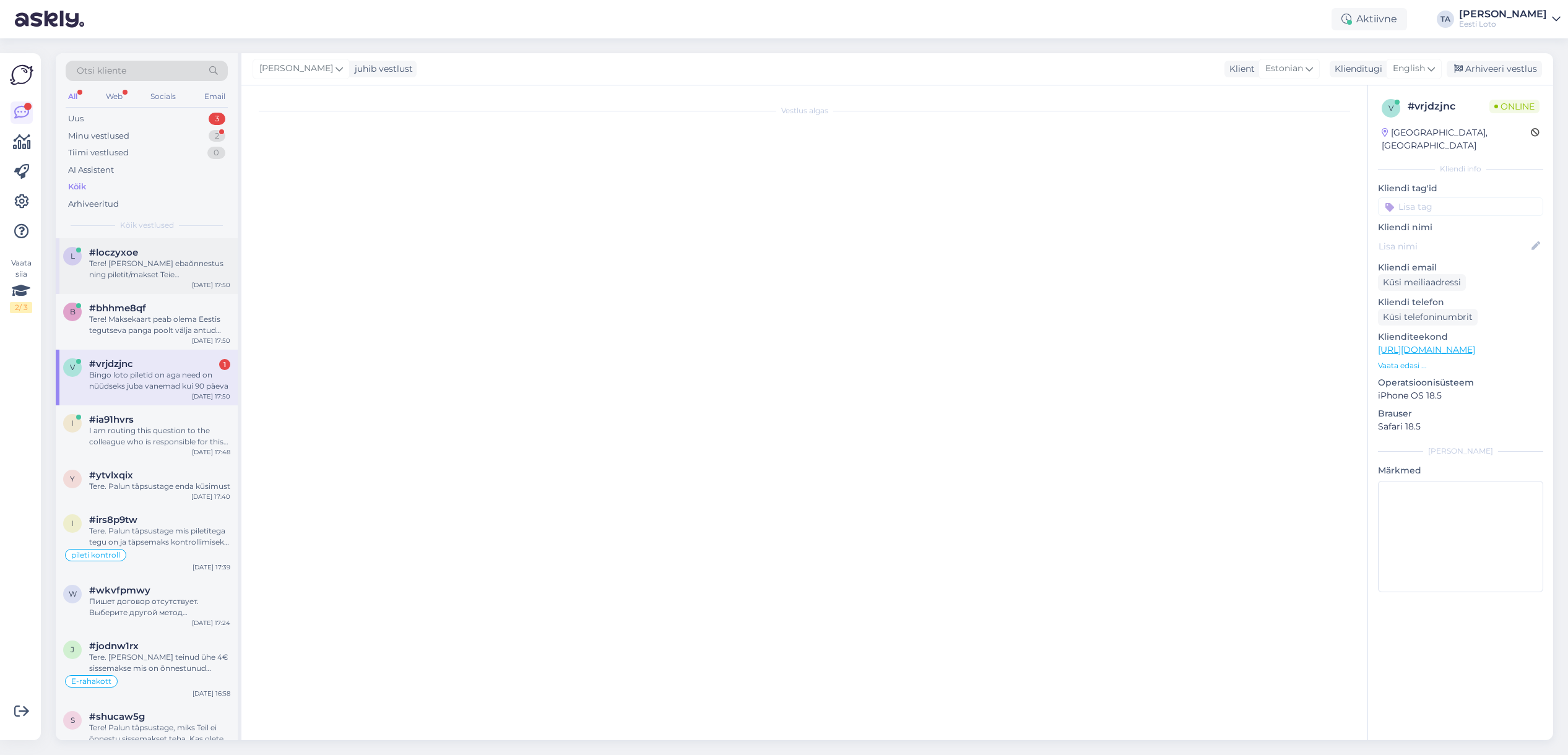
scroll to position [0, 0]
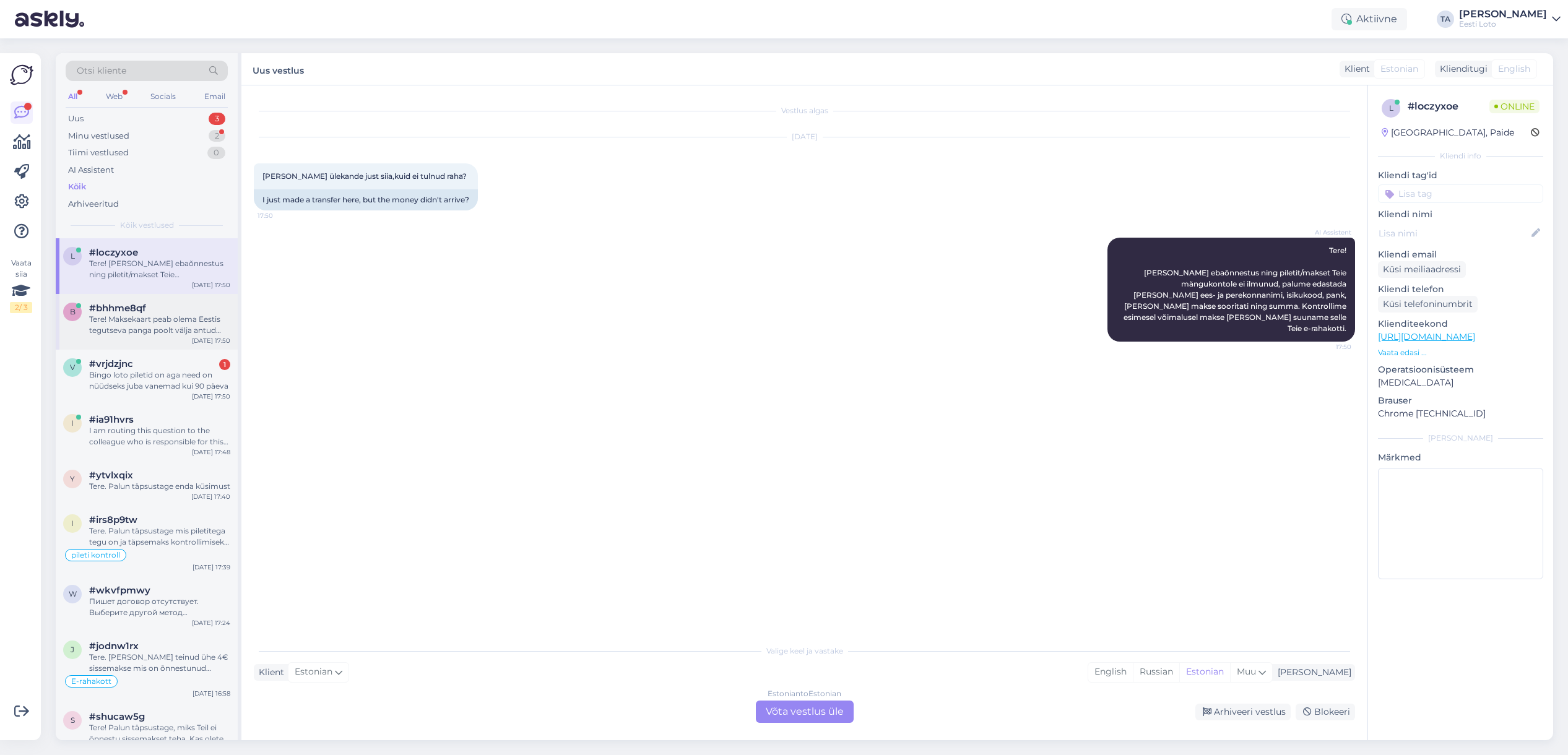
click at [116, 305] on span "#bhhme8qf" at bounding box center [117, 308] width 57 height 11
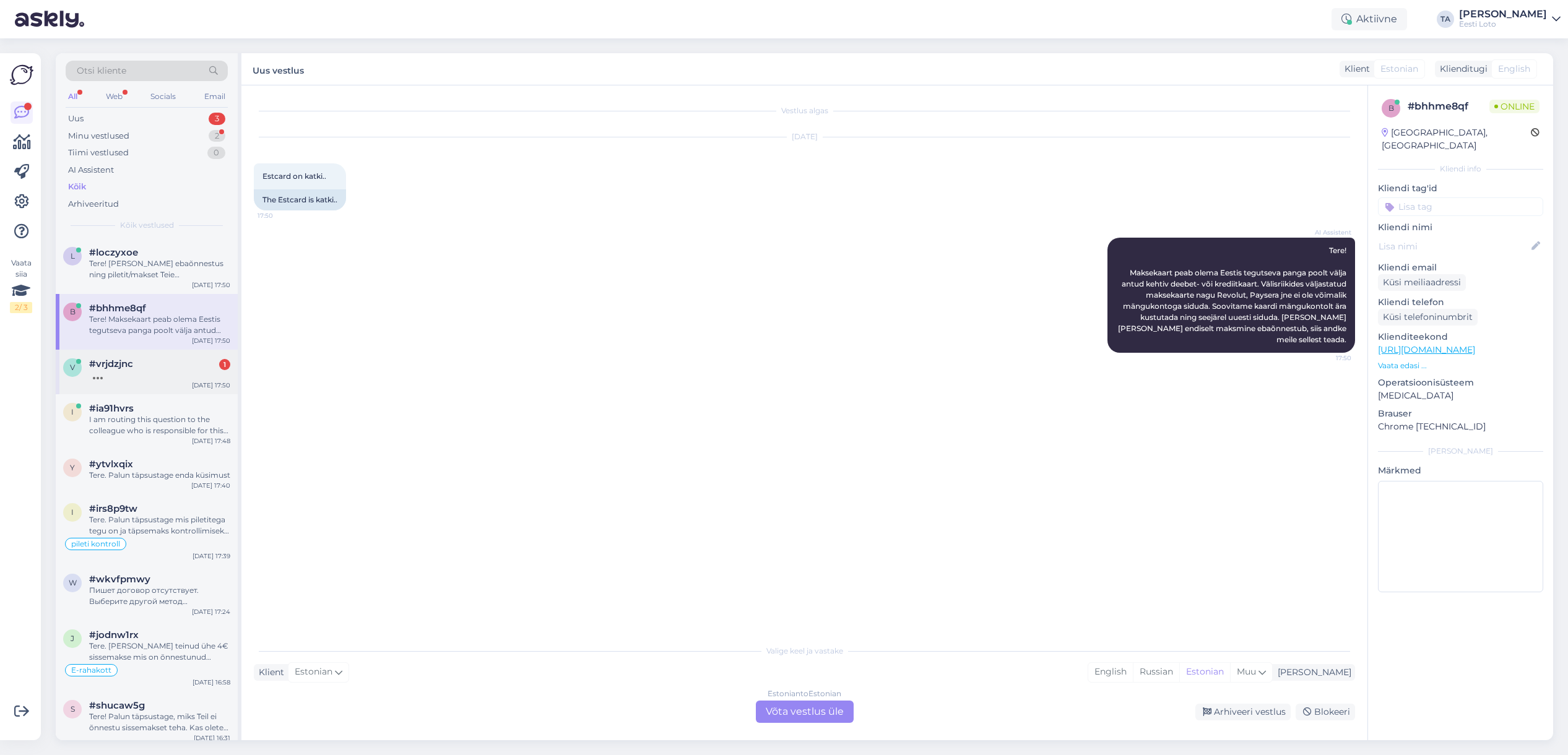
click at [116, 363] on span "#vrjdzjnc" at bounding box center [111, 364] width 44 height 11
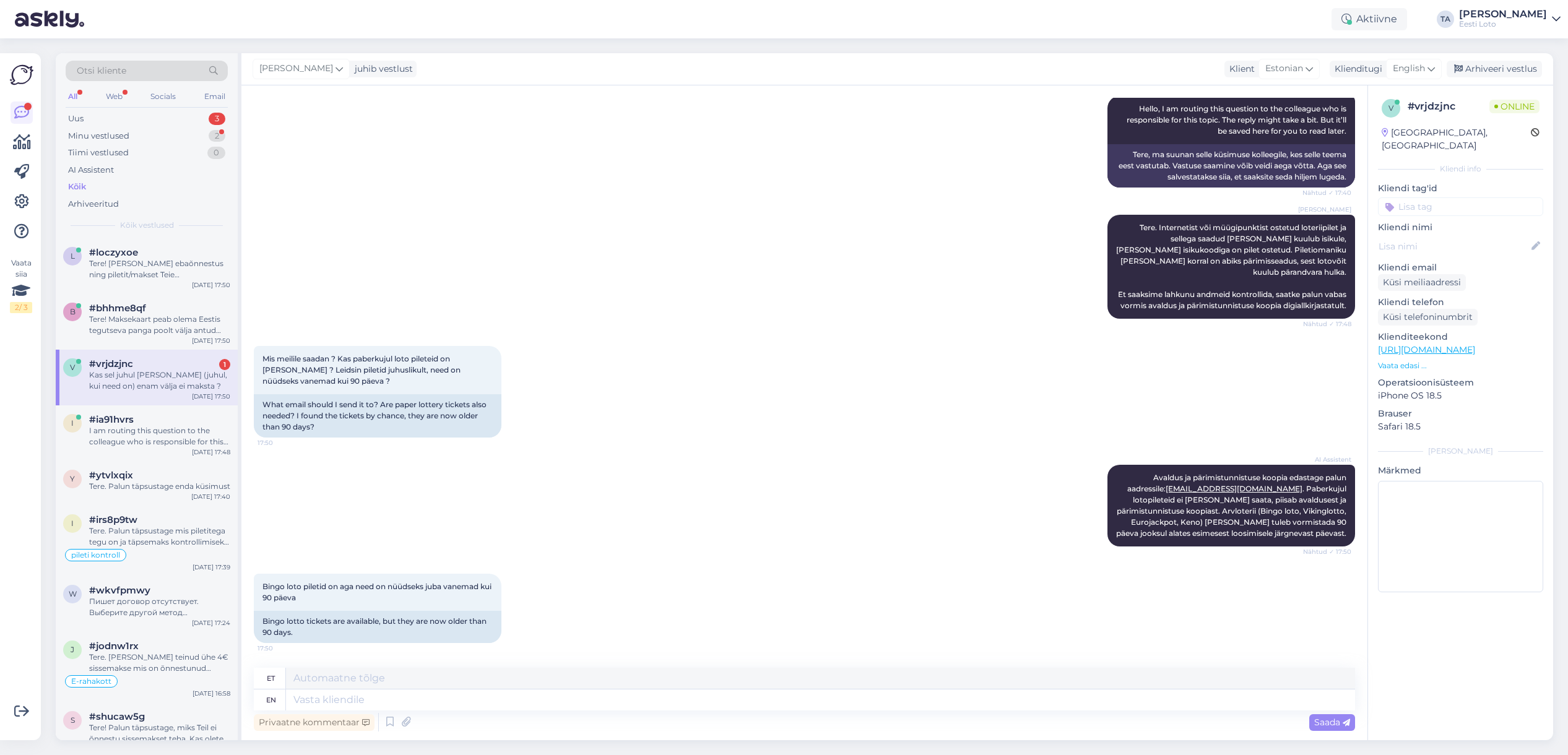
scroll to position [272, 0]
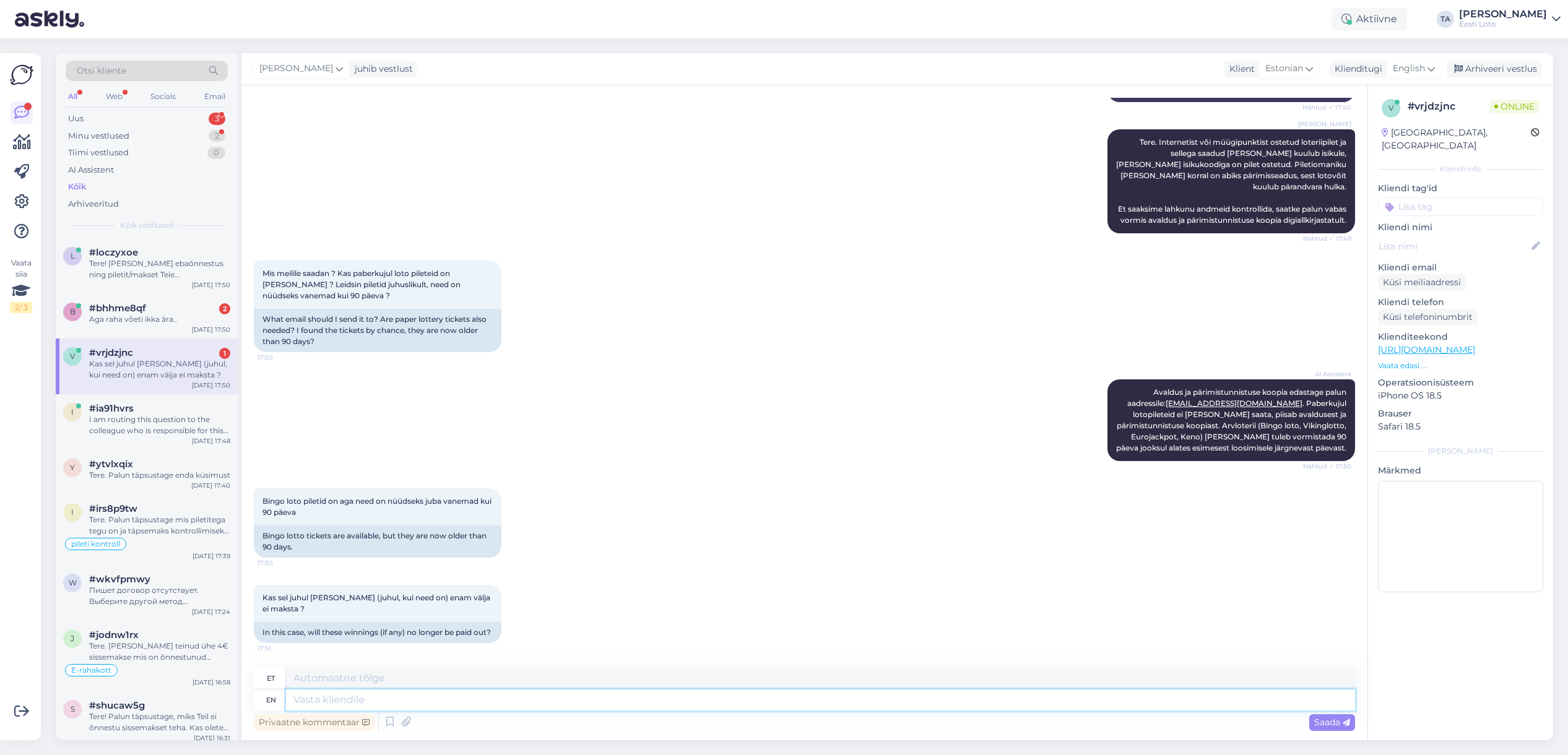
click at [493, 704] on textarea at bounding box center [820, 700] width 1069 height 21
paste textarea "Arvloterii piletite võite on võimalik välja maksta 90 päeva jooksul alates loos…"
type textarea "Arvloterii piletite võite on võimalik välja maksta 90 päeva jooksul alates loos…"
type textarea "Arvloterii piletite on võimalik välja maksta 90 päeva jooksul alates järgmisest…"
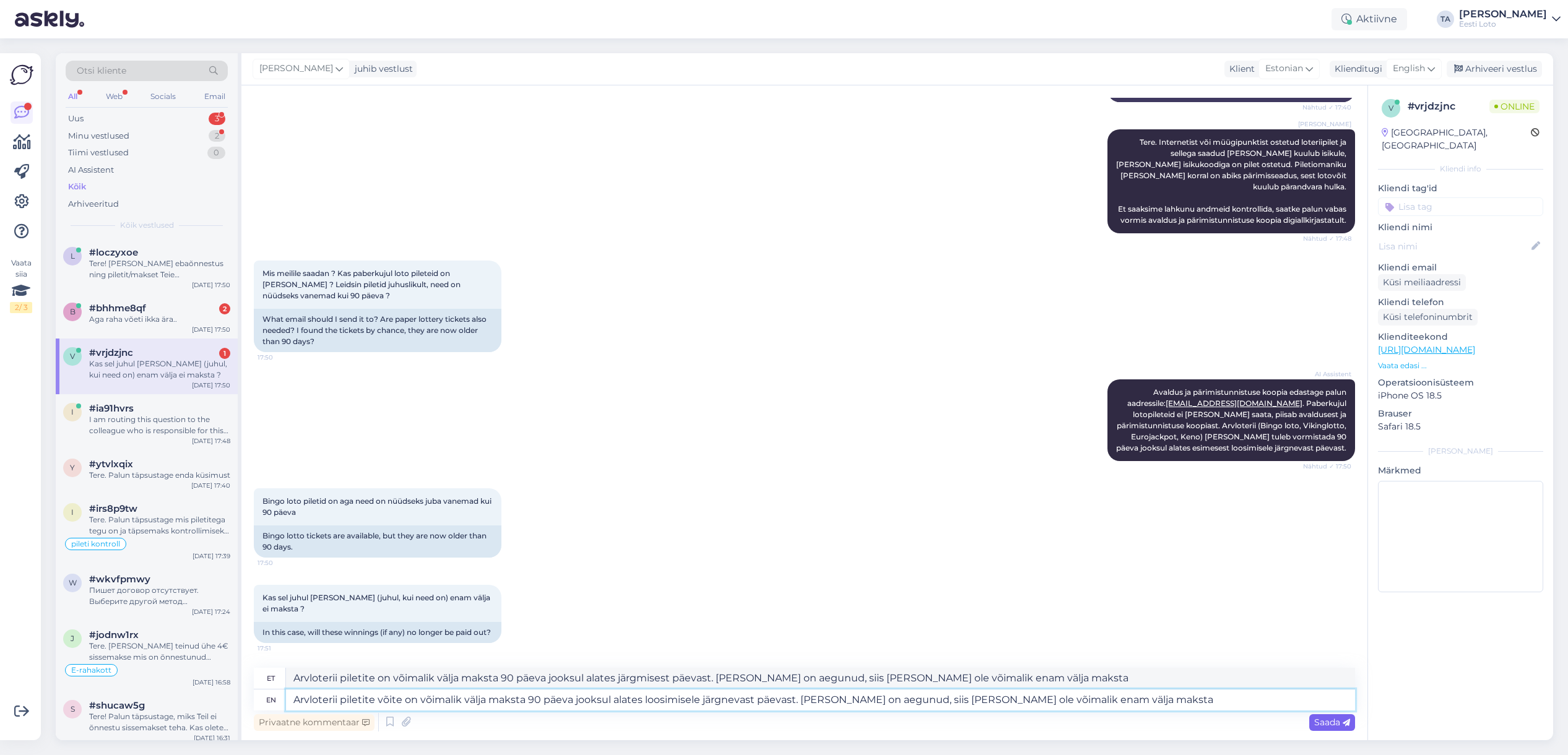
type textarea "Arvloterii piletite võite on võimalik välja maksta 90 päeva jooksul alates loos…"
type textarea "Arvloterii piletite on võimalik välja maksta 90 päeva jooksul alates järgmisest…"
type textarea "Arvloterii piletite võite on võimalik välja maksta 90 päeva jooksul alates loos…"
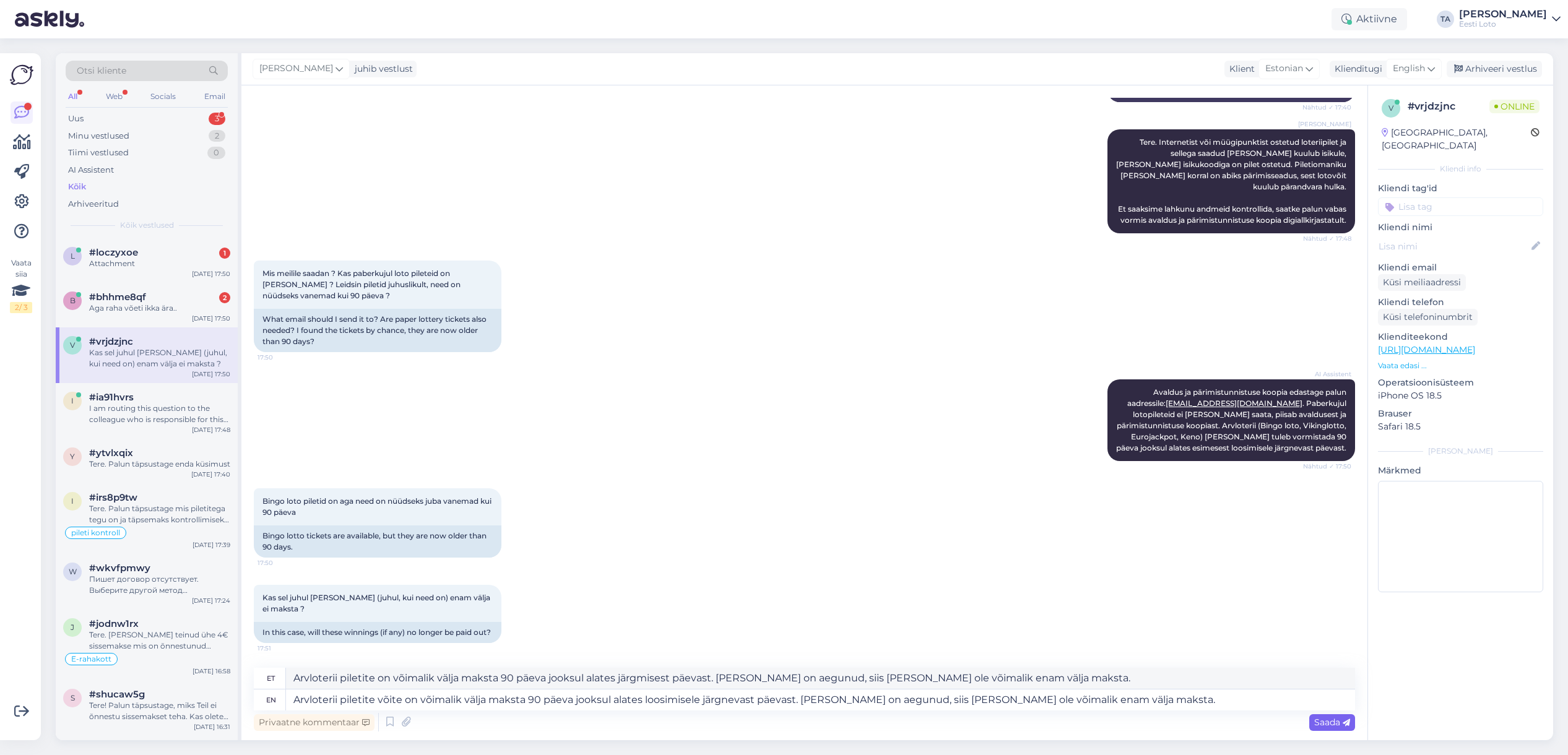
click at [1334, 721] on span "Saada" at bounding box center [1332, 722] width 36 height 11
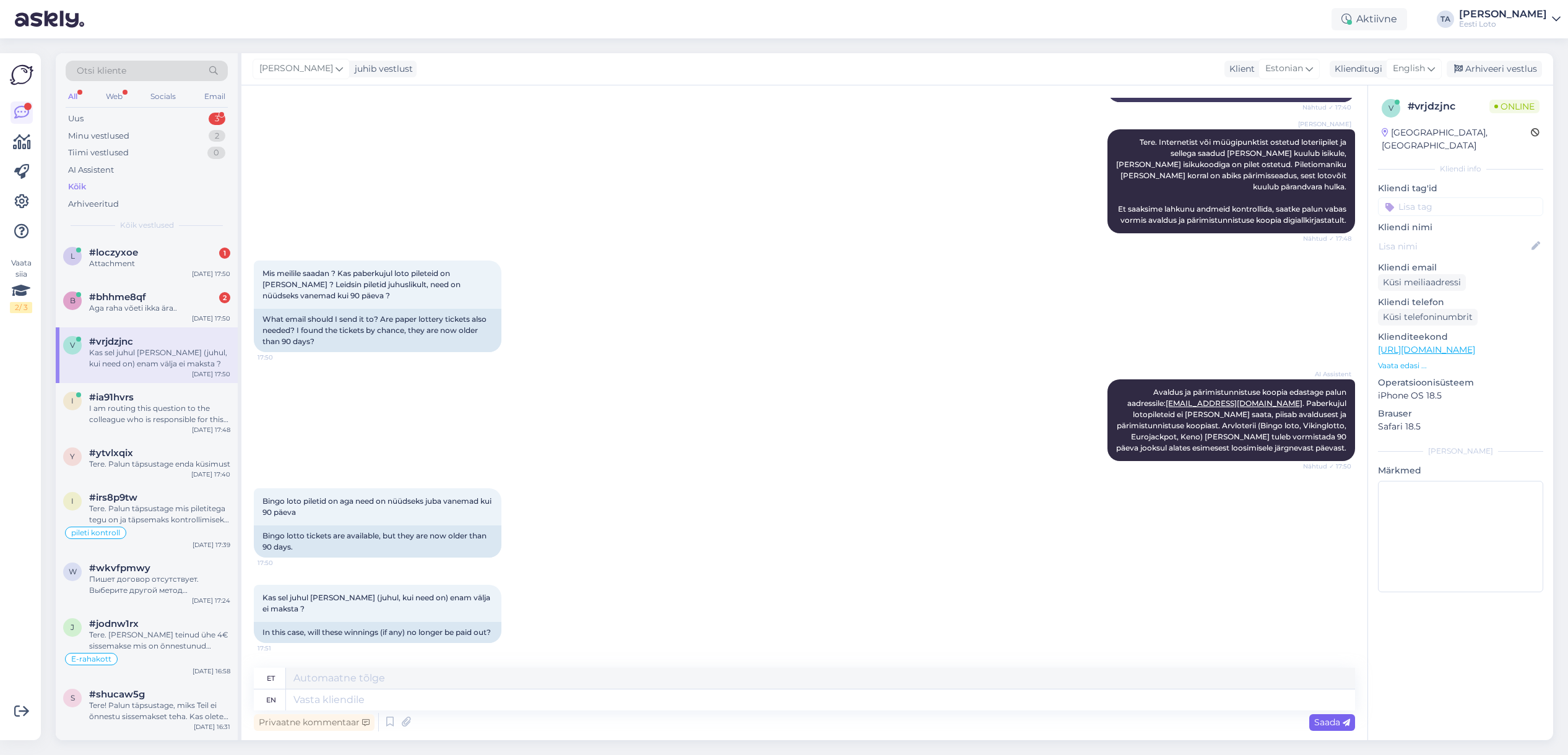
scroll to position [391, 0]
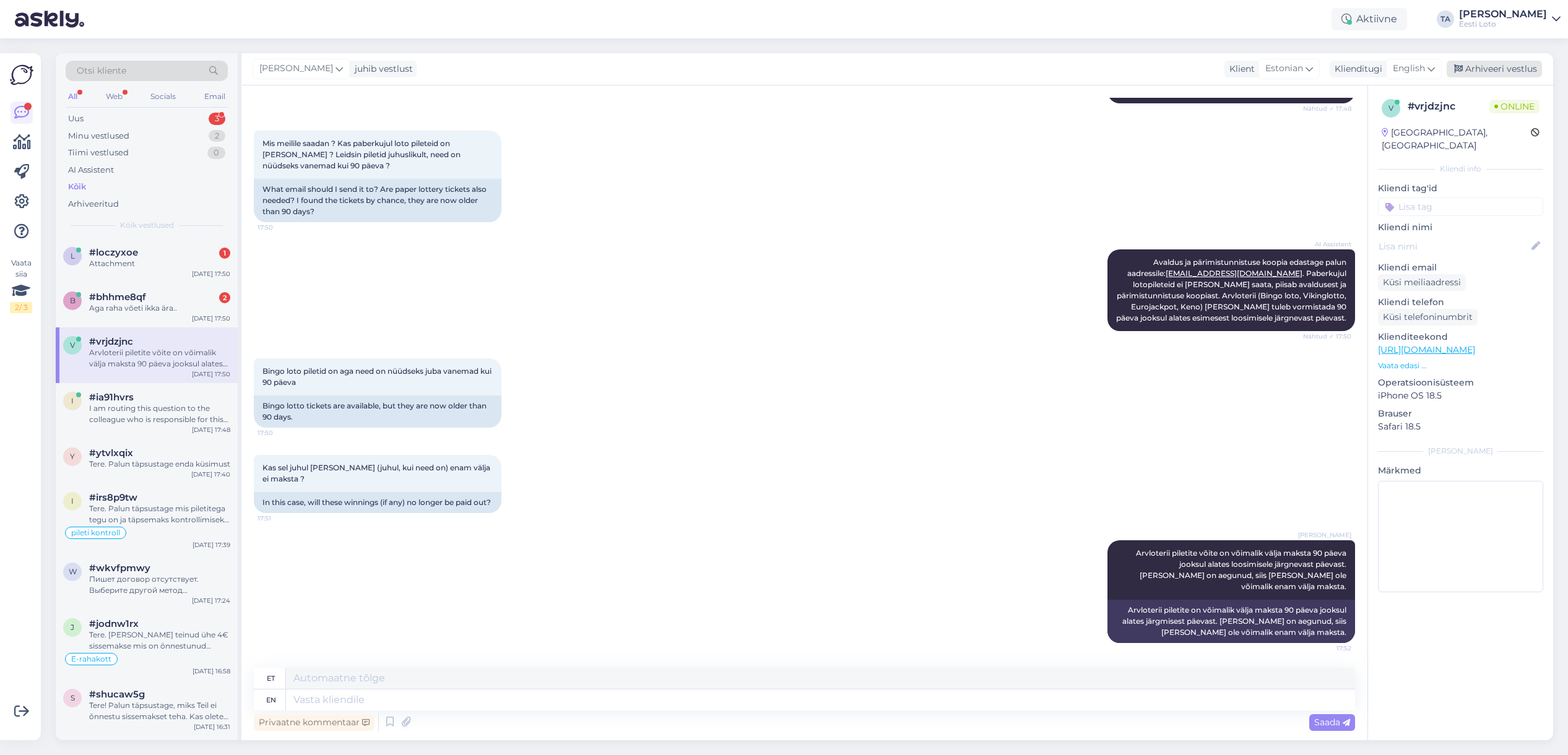
click at [1507, 65] on div "Arhiveeri vestlus" at bounding box center [1494, 69] width 95 height 17
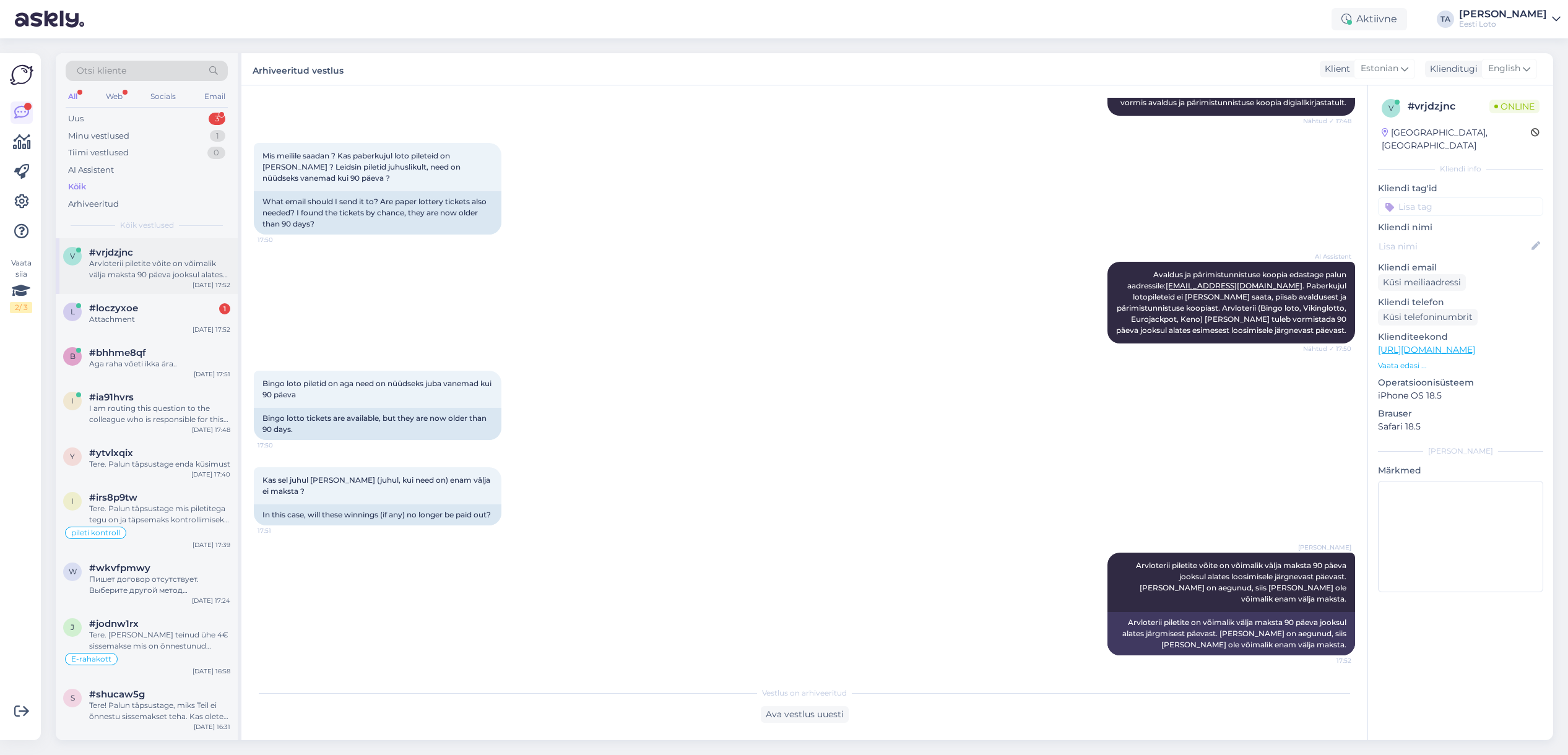
click at [112, 264] on div "Arvloterii piletite võite on võimalik välja maksta 90 päeva jooksul alates loos…" at bounding box center [159, 269] width 141 height 23
click at [113, 259] on div "Arvloterii piletite võite on võimalik välja maksta 90 päeva jooksul alates loos…" at bounding box center [159, 269] width 141 height 23
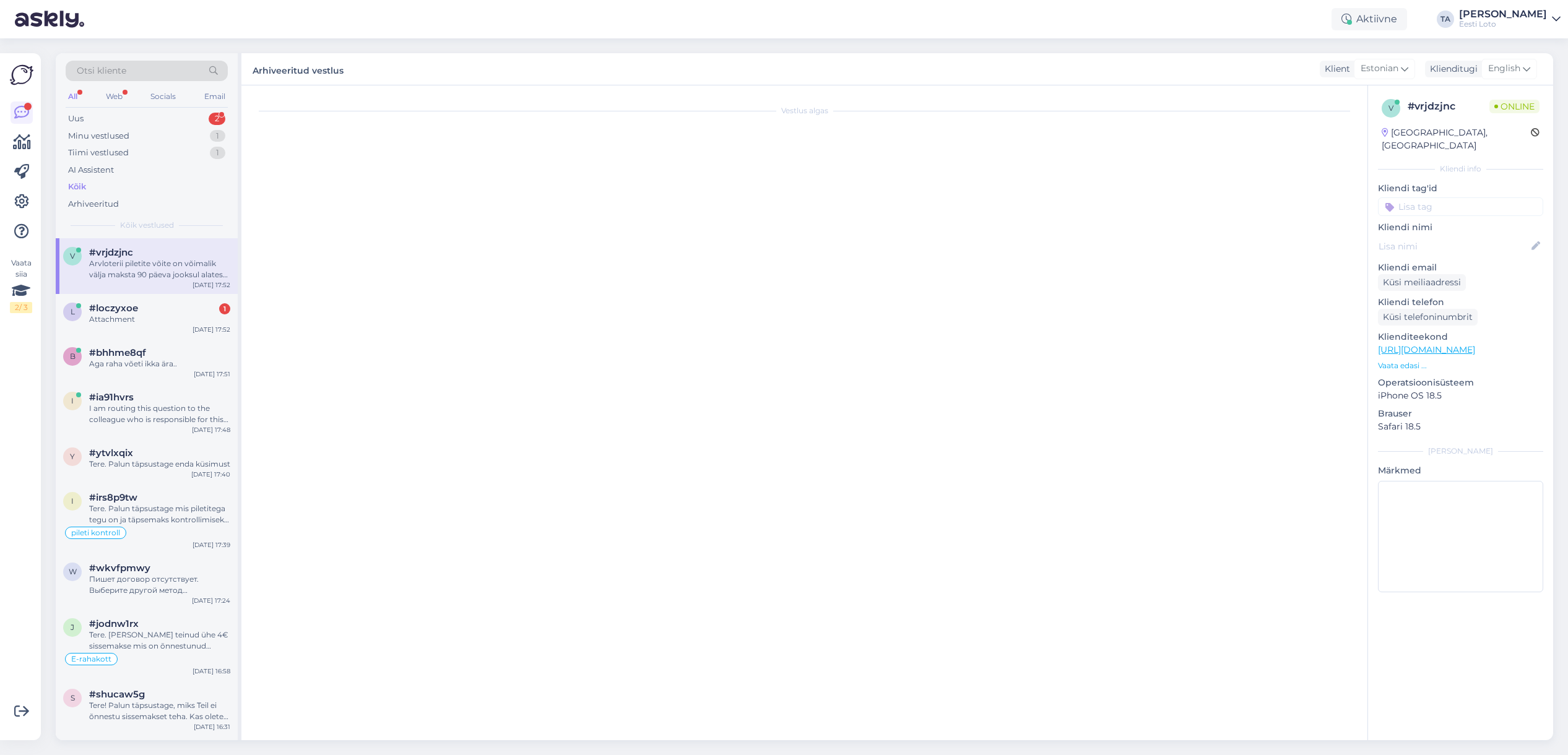
scroll to position [0, 0]
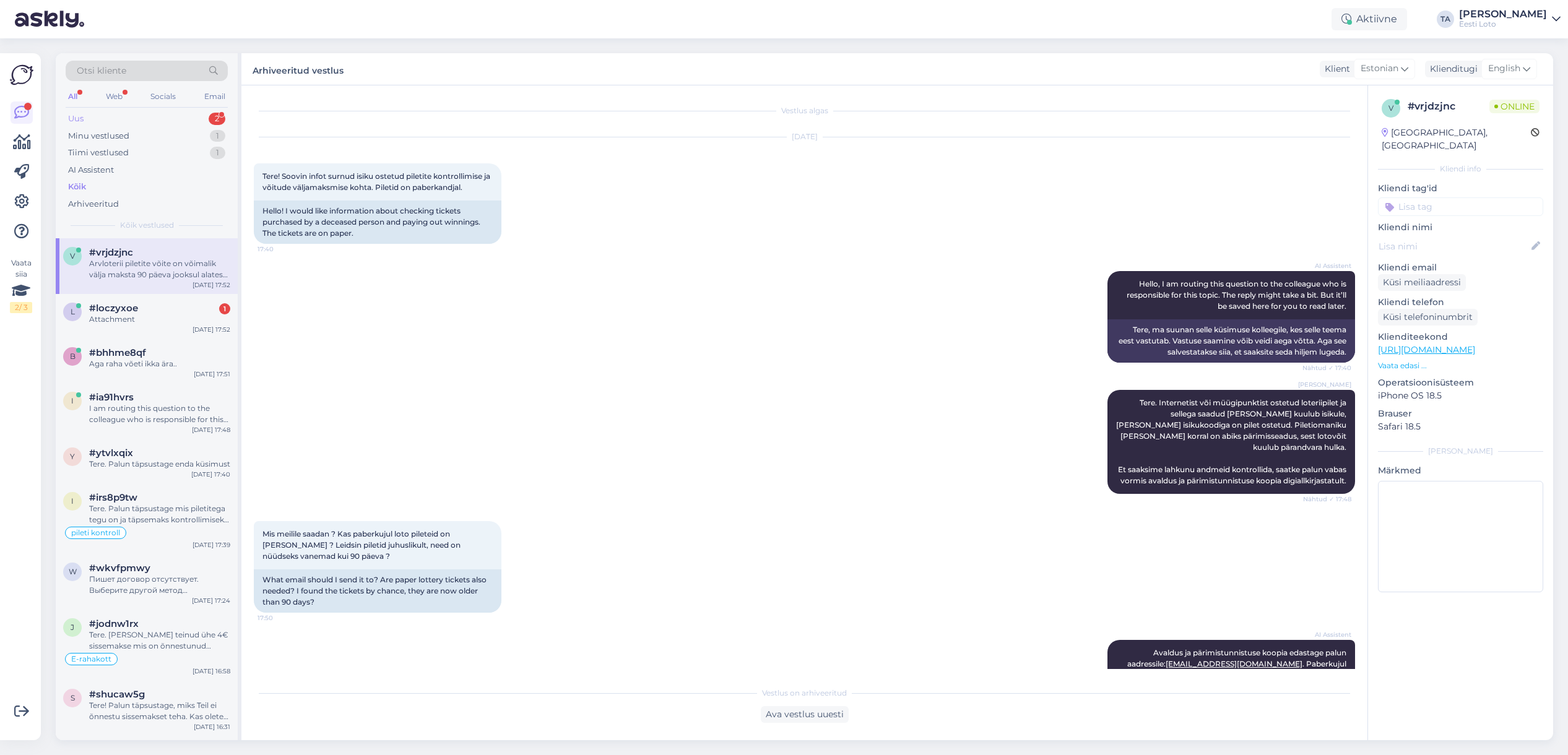
click at [85, 116] on div "Uus 2" at bounding box center [146, 118] width 162 height 17
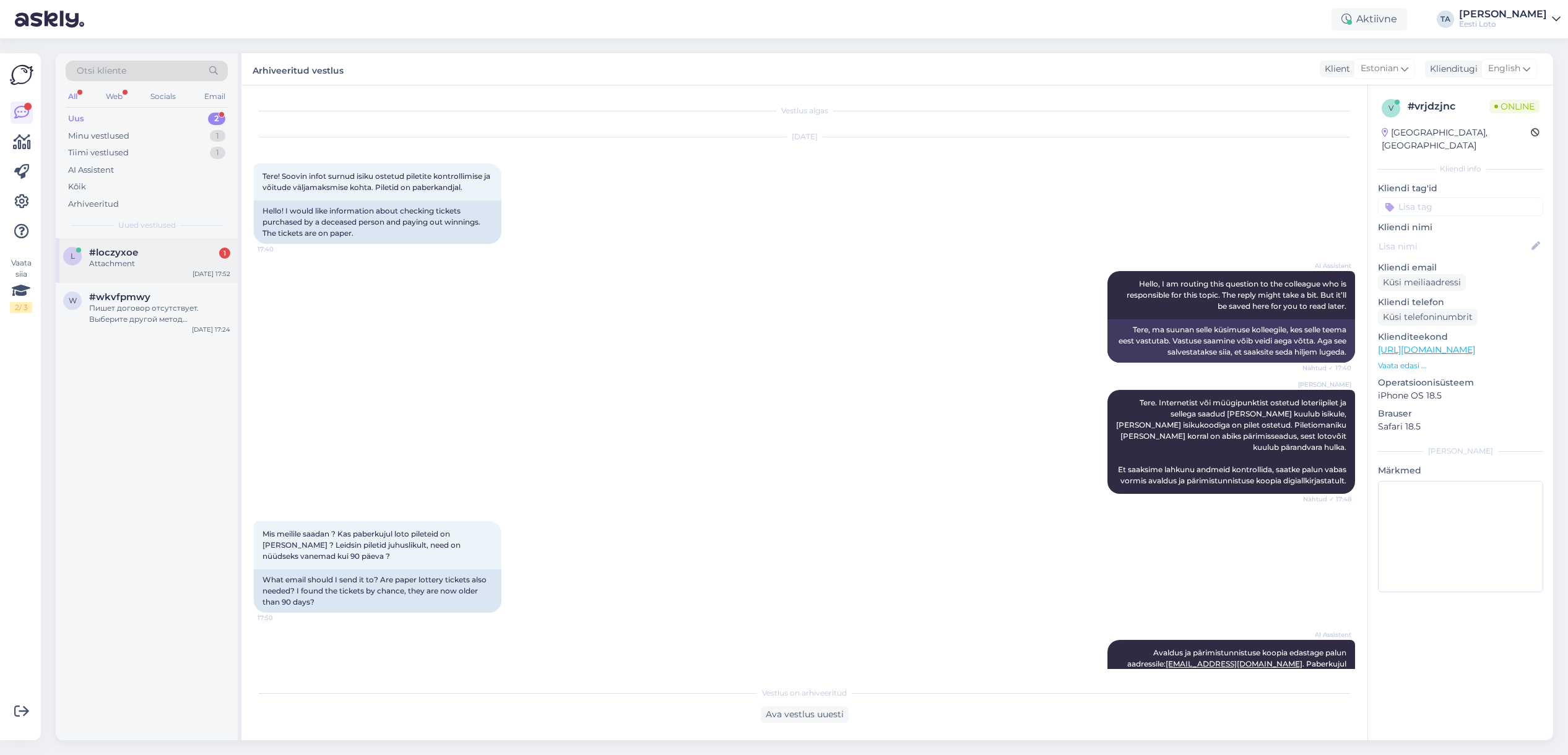
click at [114, 269] on div "Attachment" at bounding box center [159, 263] width 141 height 11
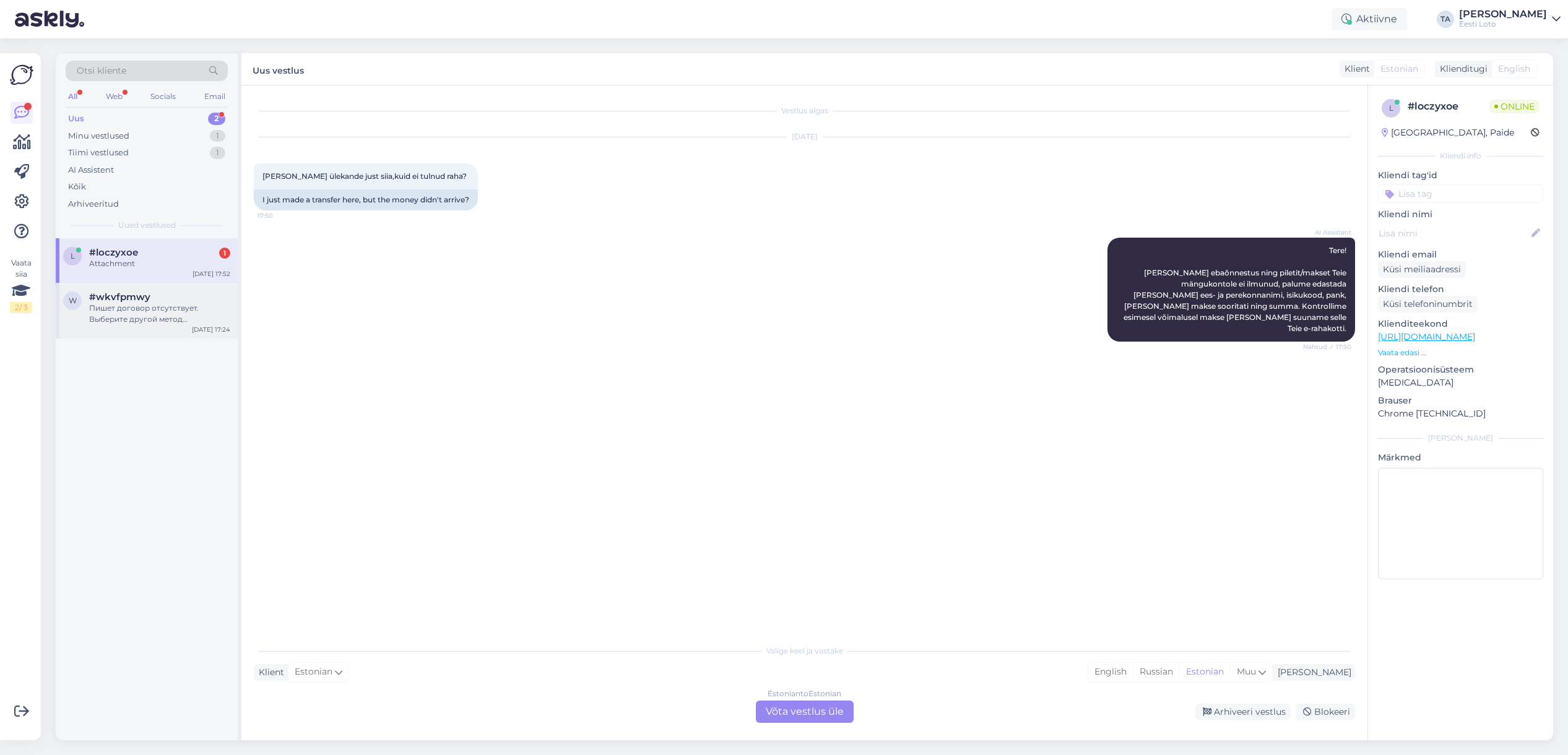
click at [118, 318] on div "Пишет договор отсутствует. Выберите другой метод подтверждения. Вот так пишет" at bounding box center [159, 314] width 141 height 23
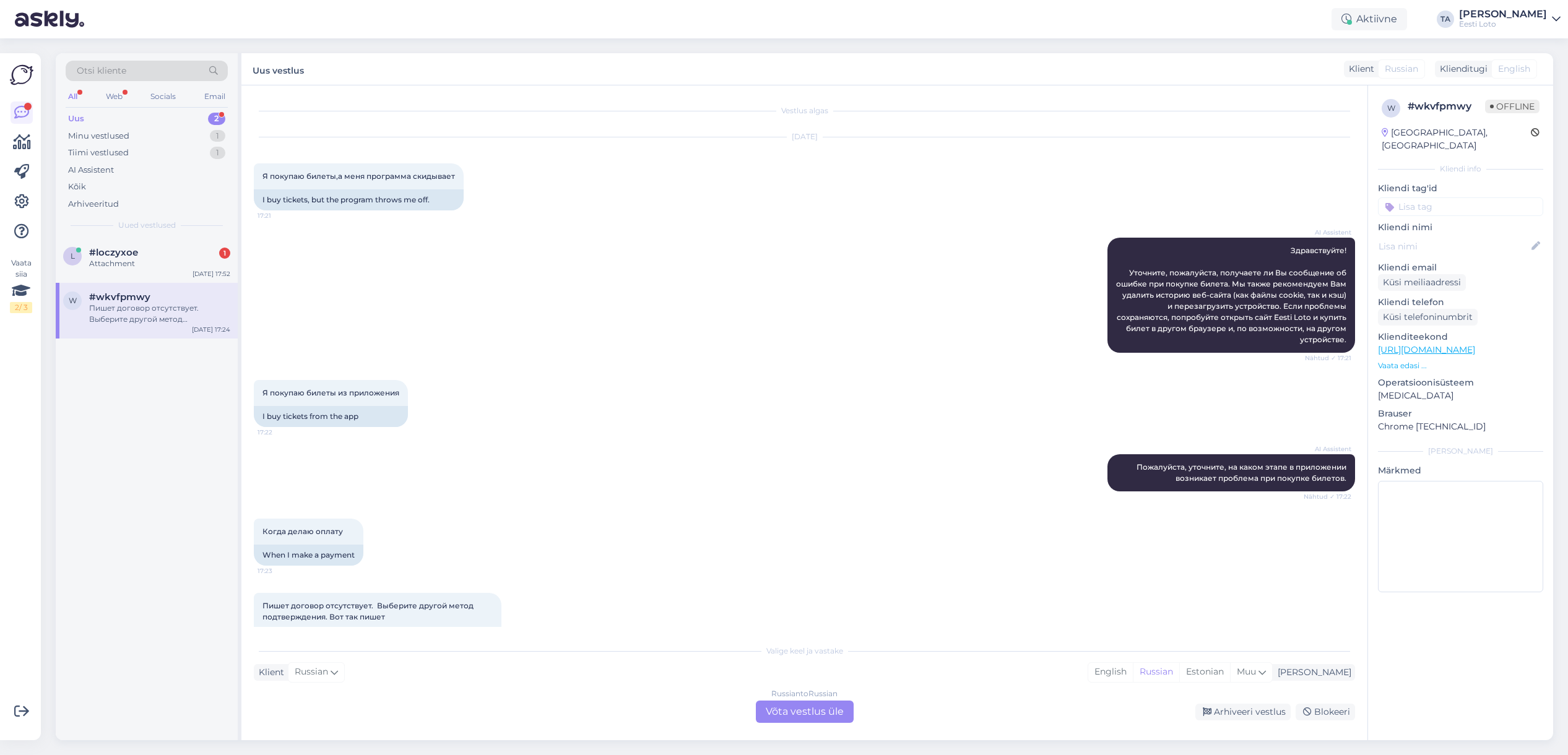
scroll to position [49, 0]
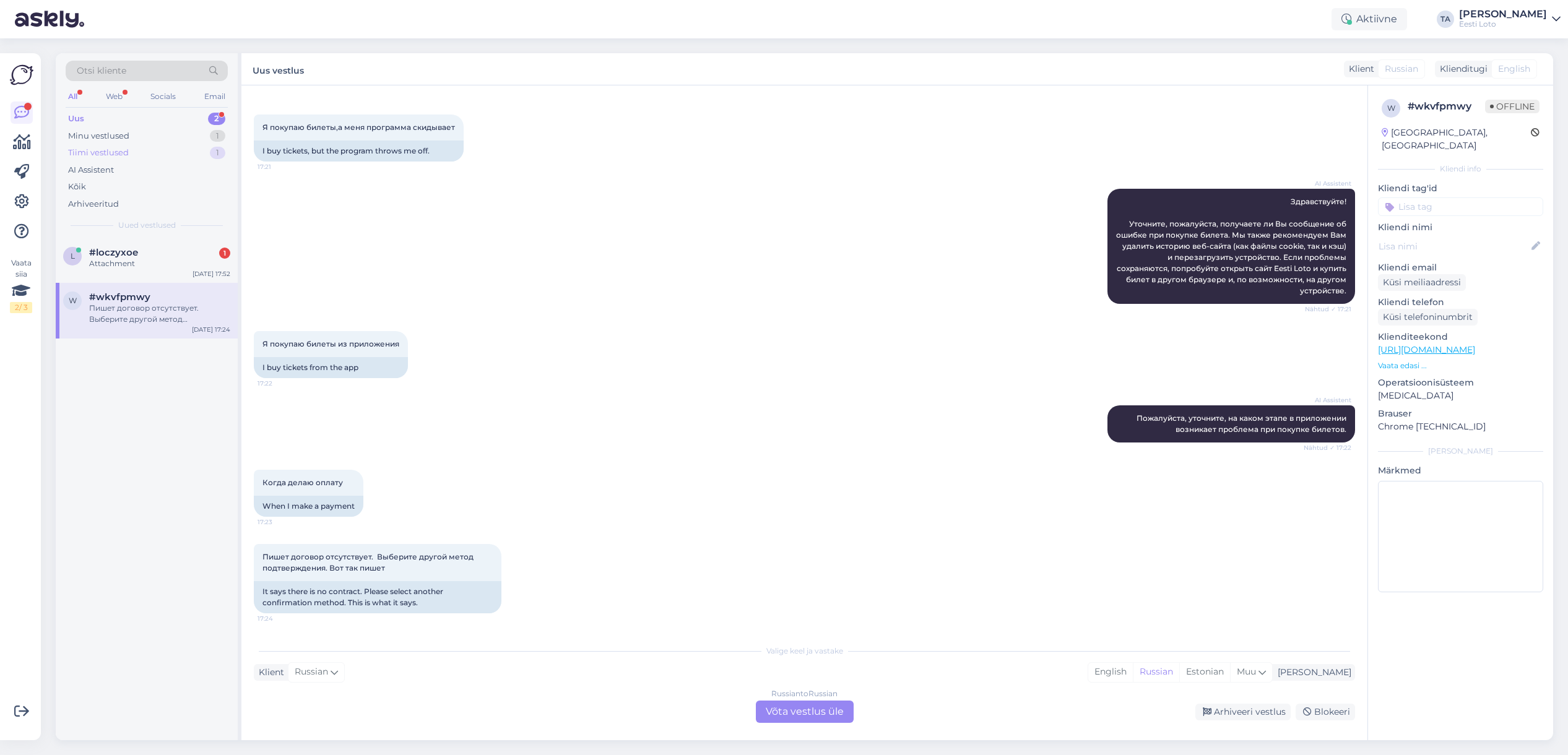
click at [104, 153] on div "Tiimi vestlused" at bounding box center [98, 152] width 60 height 12
click at [115, 257] on span "#bhhme8qf" at bounding box center [117, 252] width 57 height 11
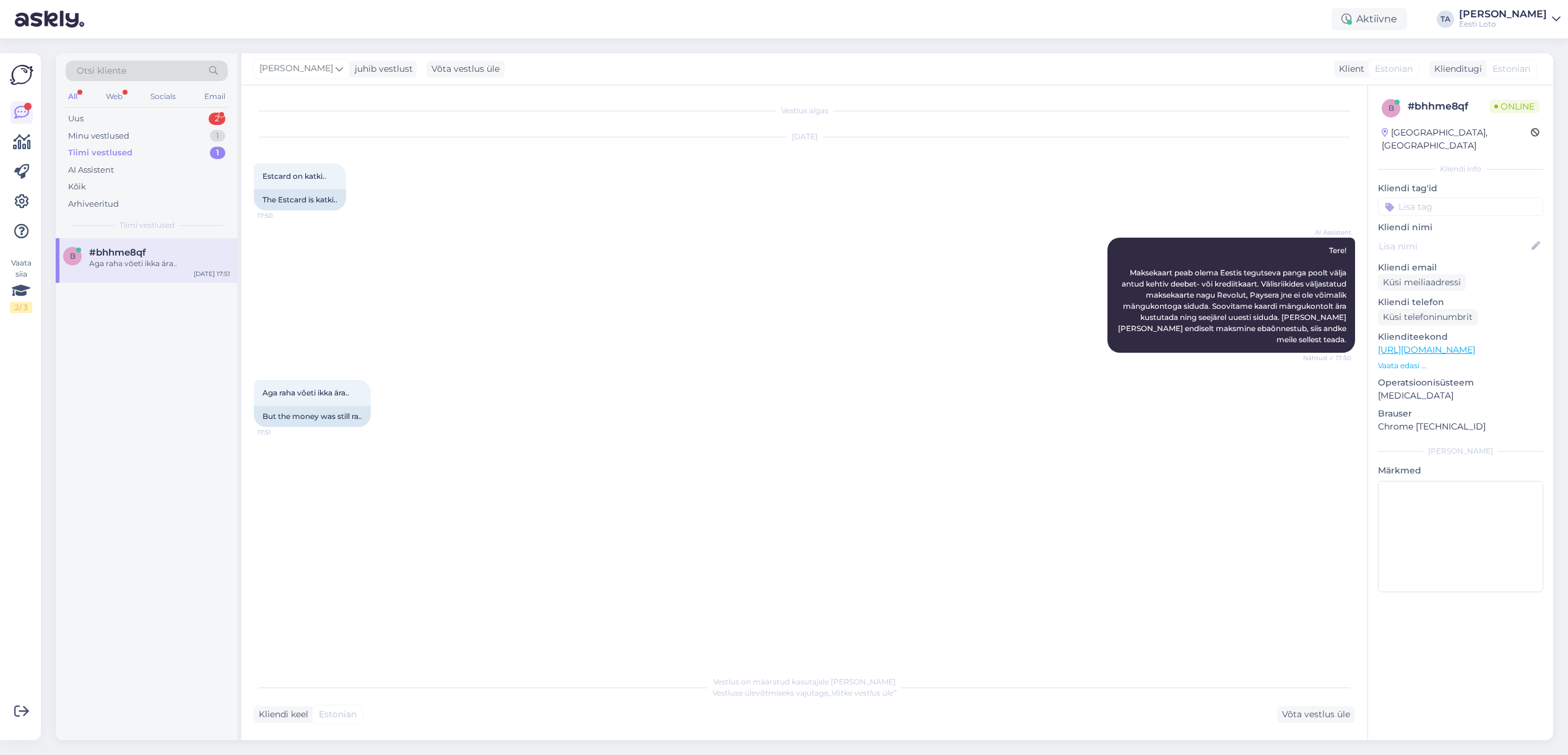
scroll to position [0, 0]
click at [101, 155] on div "Tiimi vestlused" at bounding box center [100, 152] width 64 height 12
click at [100, 140] on div "Minu vestlused" at bounding box center [98, 136] width 61 height 12
click at [115, 262] on div "I am routing this question to the colleague who is responsible for this topic. …" at bounding box center [159, 269] width 141 height 23
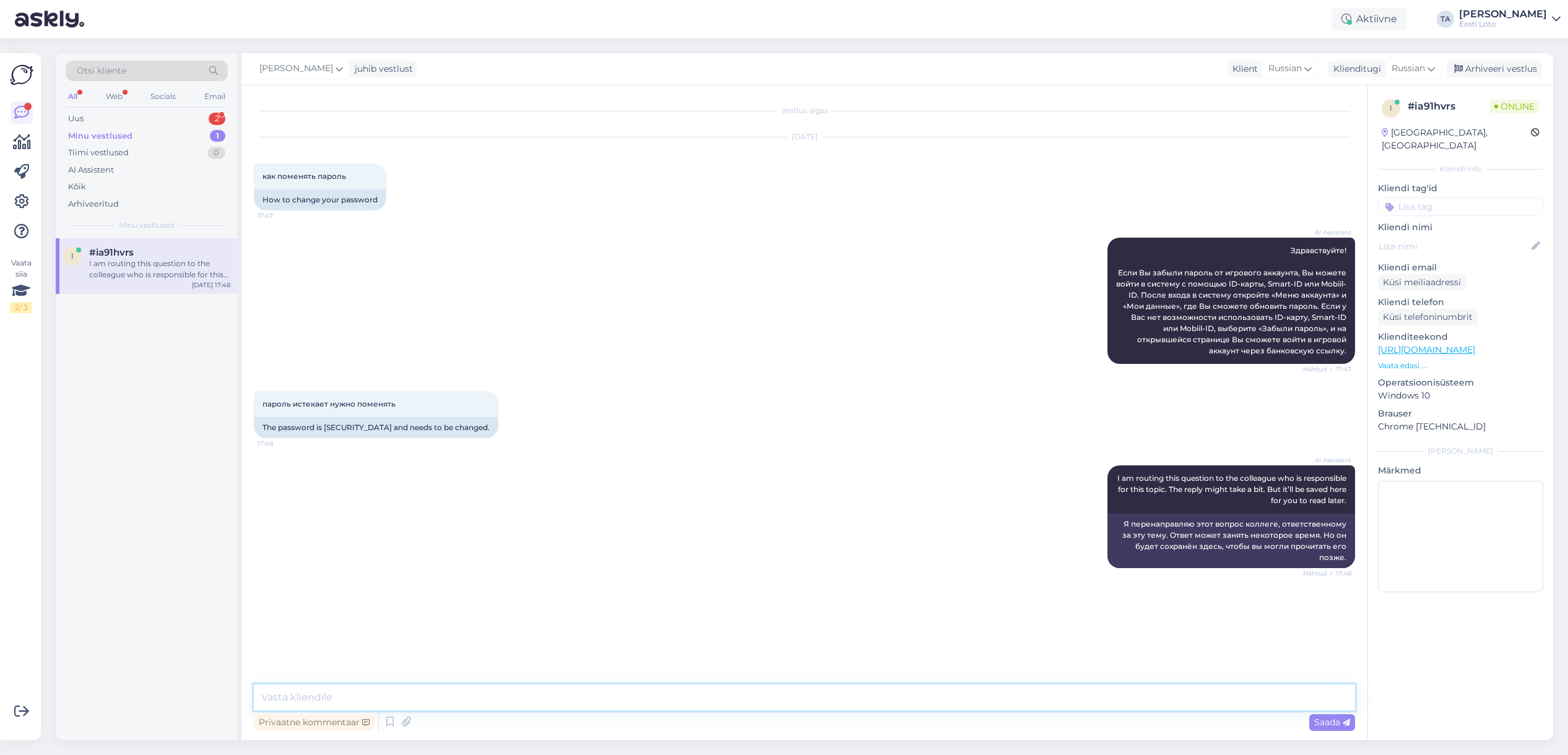
click at [401, 697] on textarea at bounding box center [804, 697] width 1101 height 26
paste textarea "Чтобы сменить пароль, войдите в свою игровую учётную запись с помощью Smart-ID,…"
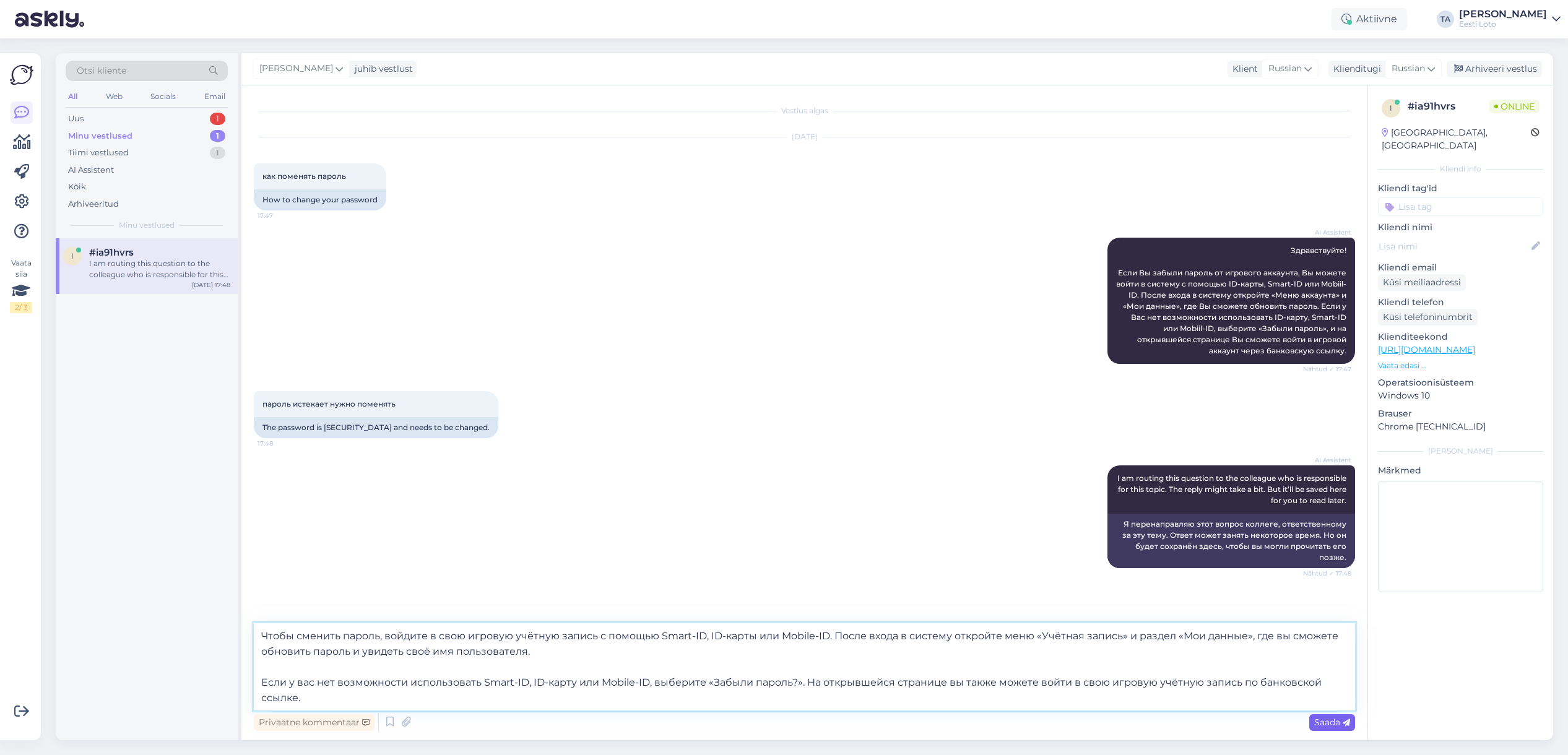
type textarea "Чтобы сменить пароль, войдите в свою игровую учётную запись с помощью Smart-ID,…"
click at [1333, 724] on span "Saada" at bounding box center [1332, 722] width 36 height 11
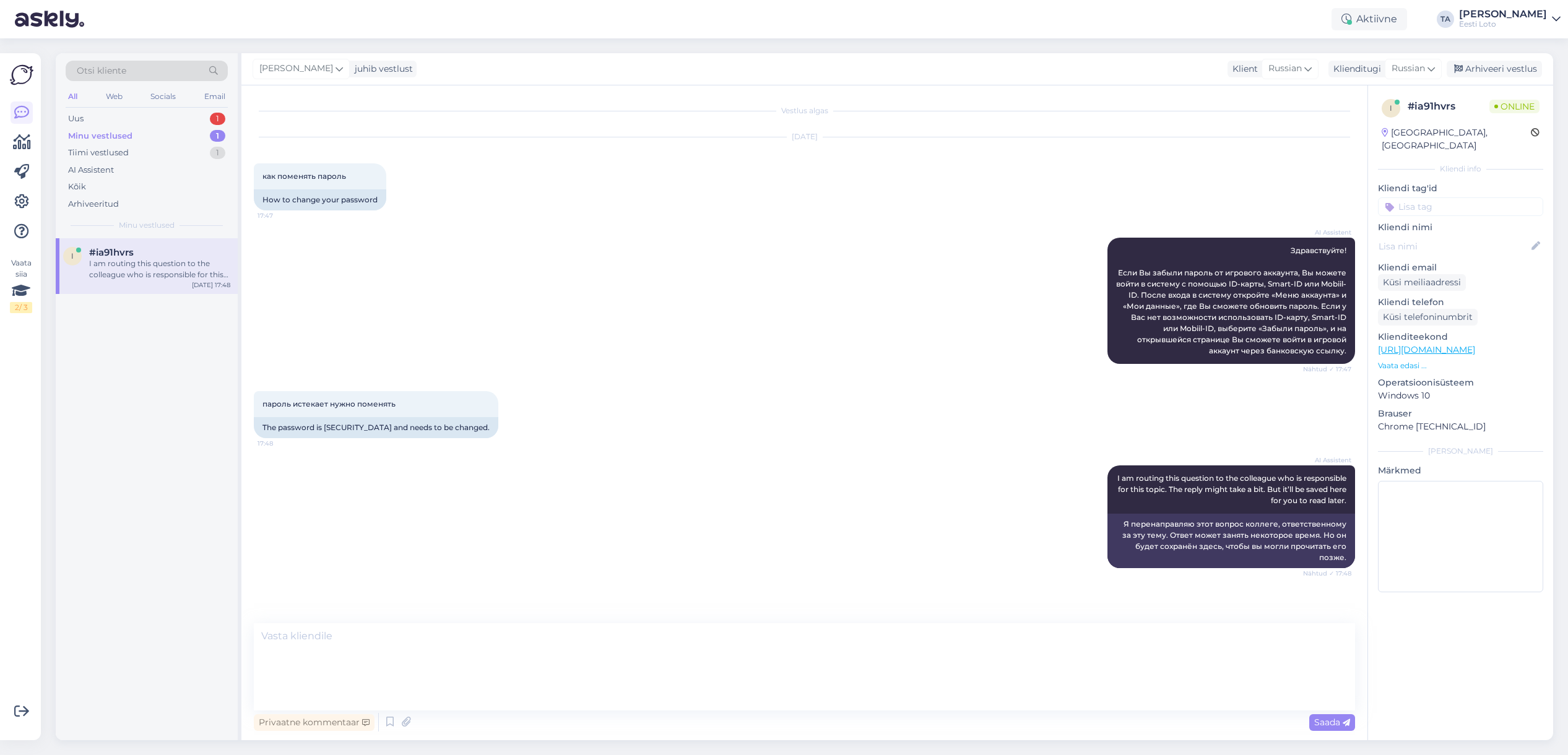
scroll to position [62, 0]
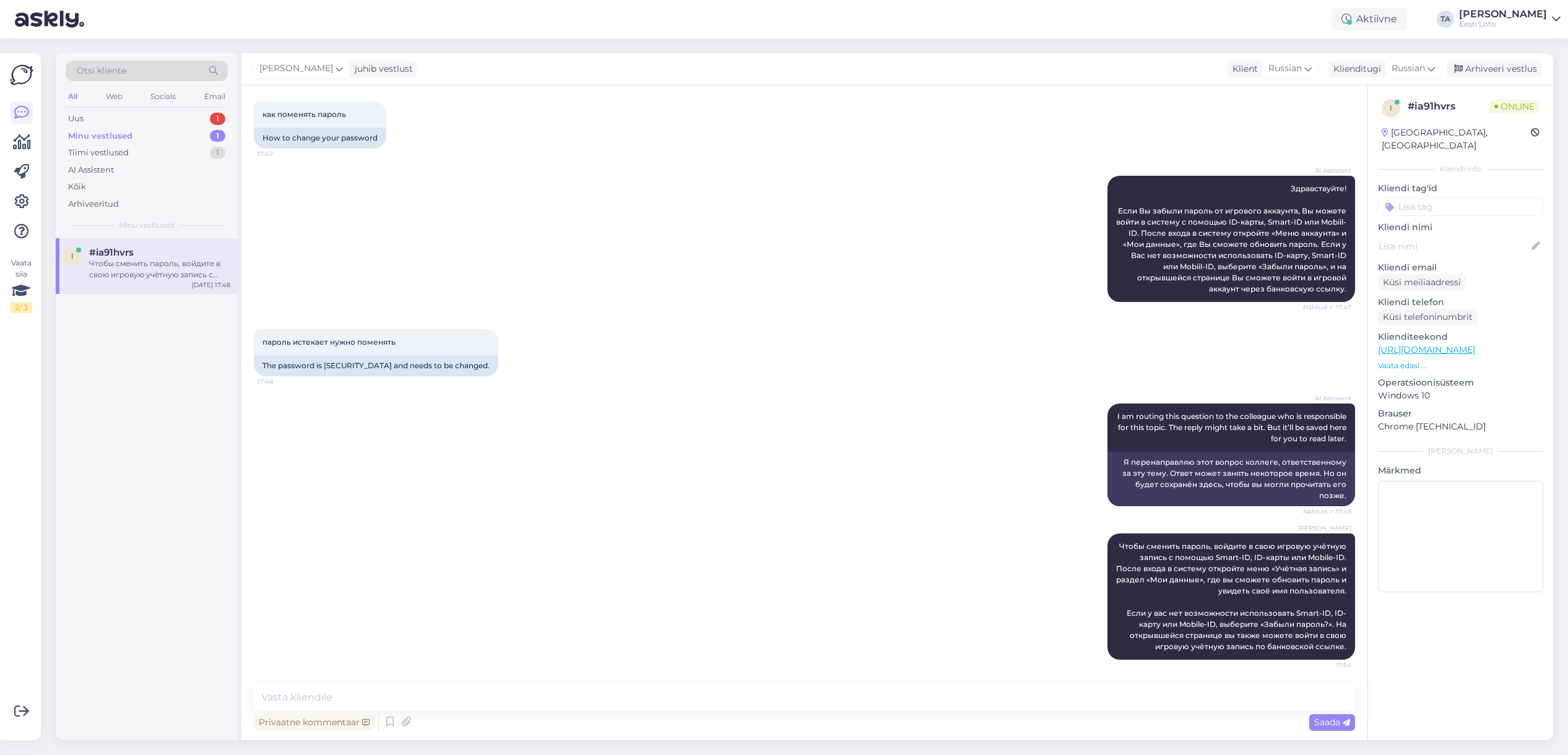
click at [1434, 198] on input at bounding box center [1460, 207] width 165 height 19
type input "salasõna"
click at [1452, 235] on div "salasõna vahetamine" at bounding box center [1460, 241] width 91 height 12
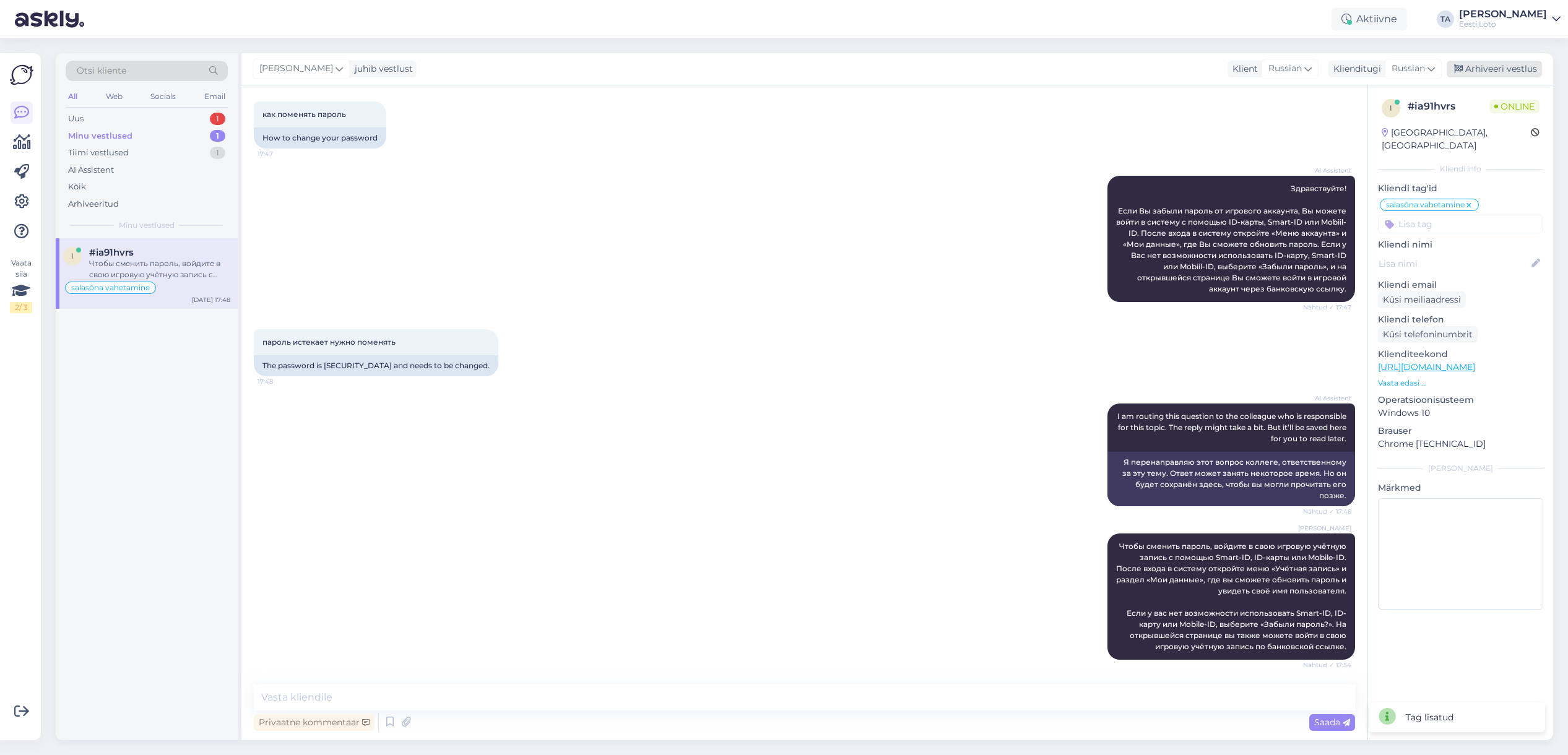
click at [1477, 71] on div "Arhiveeri vestlus" at bounding box center [1494, 69] width 95 height 17
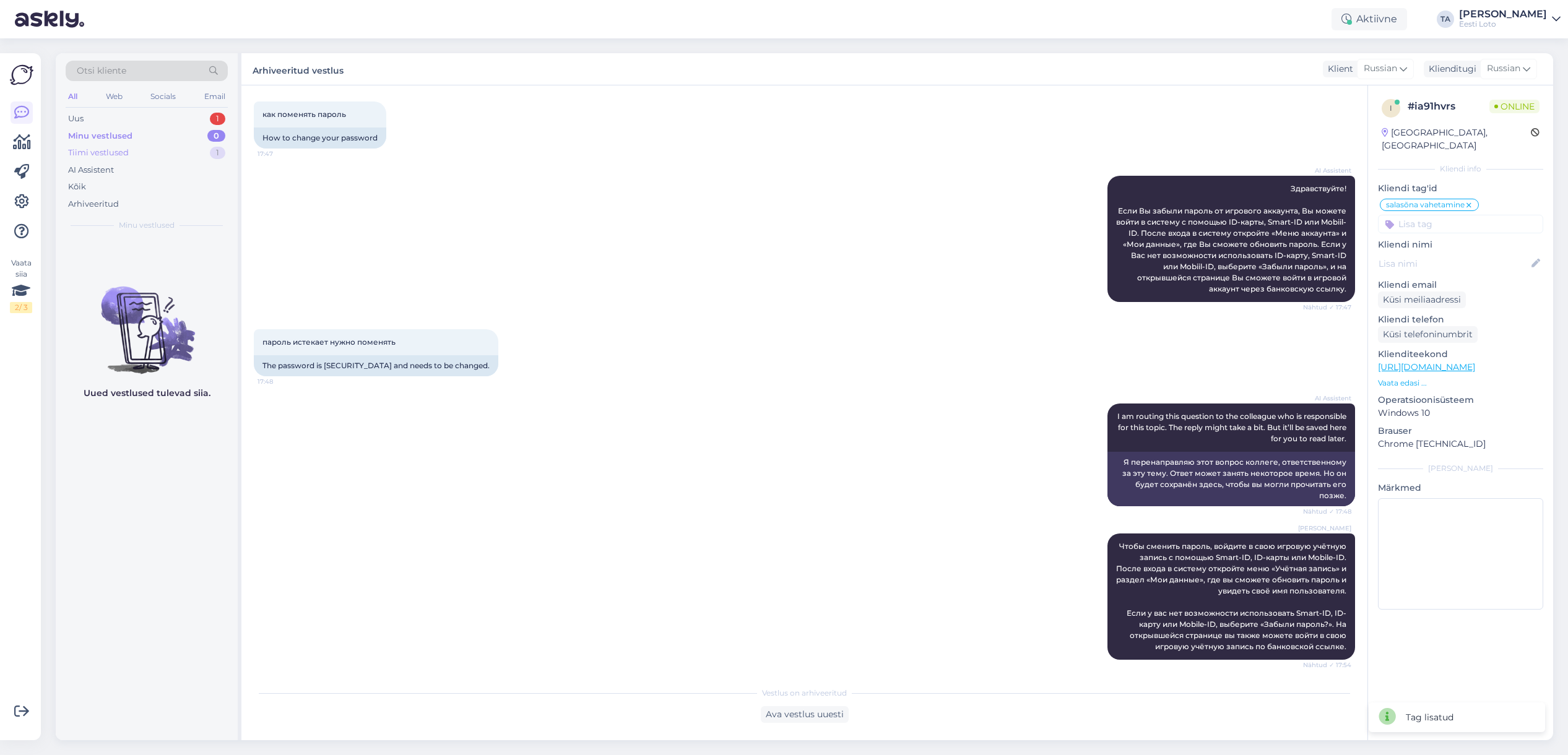
click at [118, 155] on div "Tiimi vestlused" at bounding box center [98, 152] width 60 height 12
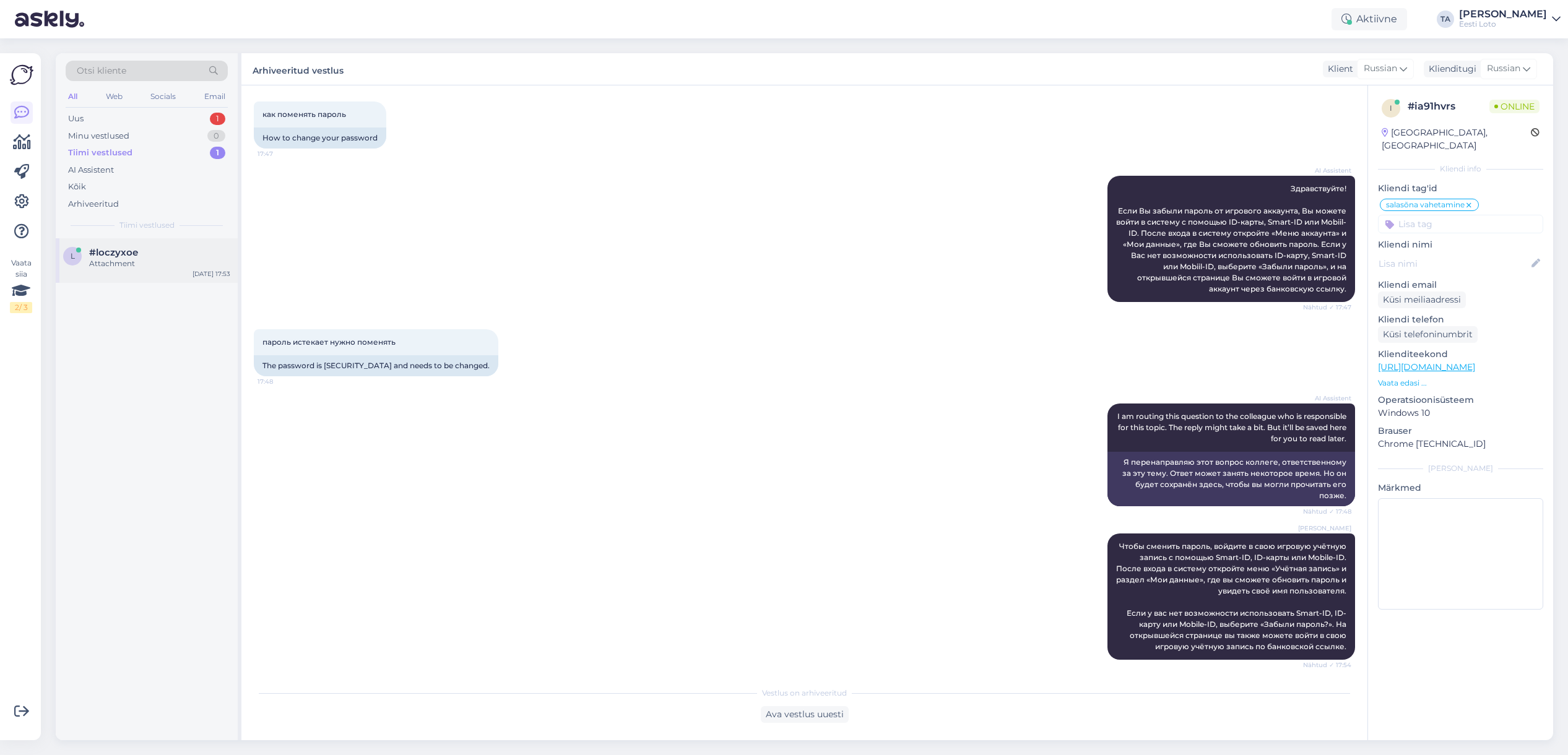
click at [114, 250] on span "#loczyxoe" at bounding box center [113, 252] width 49 height 11
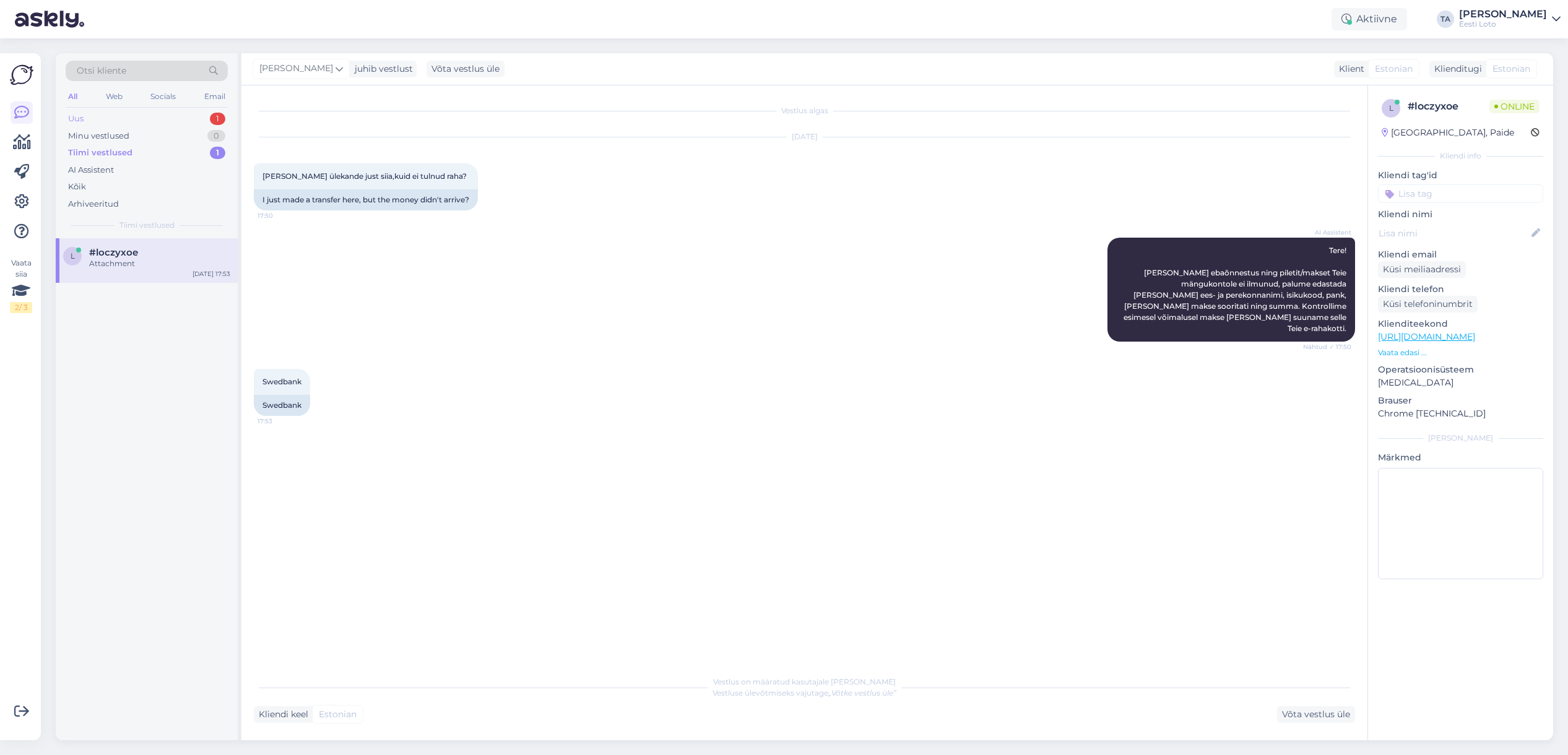
click at [81, 118] on div "Uus" at bounding box center [75, 118] width 16 height 12
click at [111, 253] on span "#wkvfpmwy" at bounding box center [119, 252] width 61 height 11
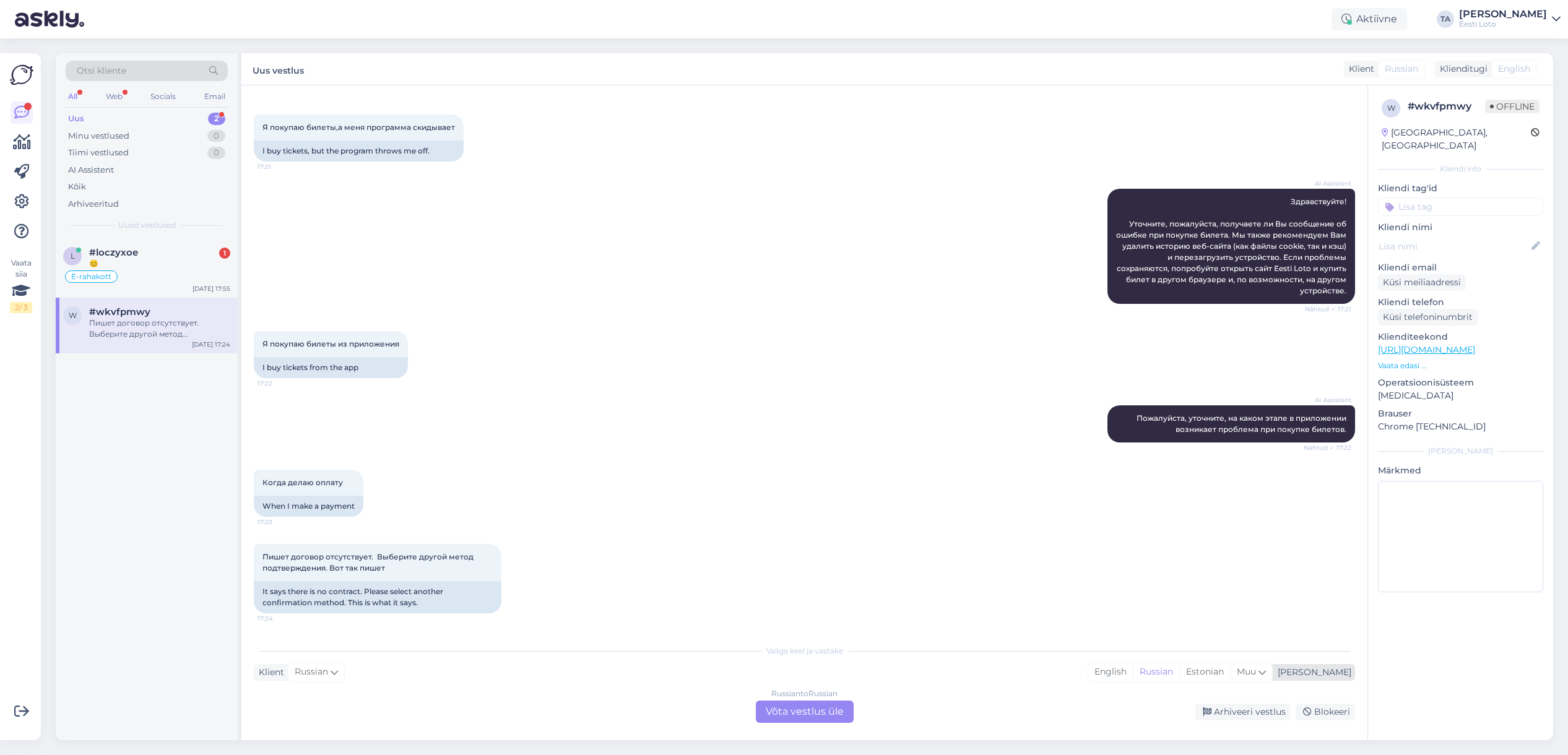
click at [1330, 676] on div "[PERSON_NAME]" at bounding box center [1311, 672] width 78 height 13
type input "est"
click at [1225, 643] on link "Estonian" at bounding box center [1221, 640] width 136 height 20
click at [784, 704] on div "Russian to Estonian Võta vestlus üle" at bounding box center [804, 711] width 98 height 23
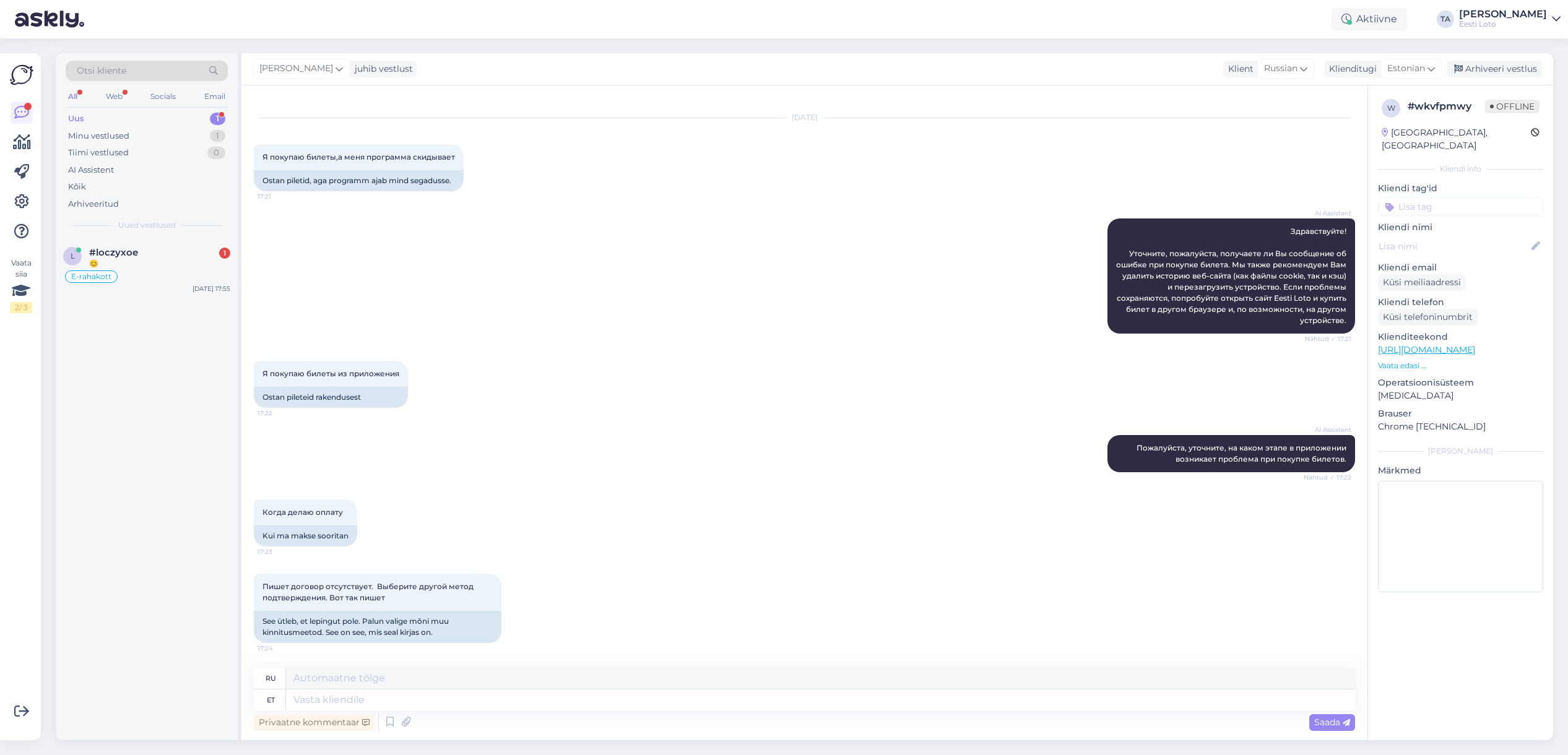
scroll to position [19, 0]
click at [423, 703] on textarea at bounding box center [820, 700] width 1069 height 21
paste textarea "Soovitame kustutada veebilehitseja vahemälu ja kasutada võimaluse korral erinev…"
type textarea "Soovitame kustutada veebilehitseja vahemälu ja kasutada võimaluse korral erinev…"
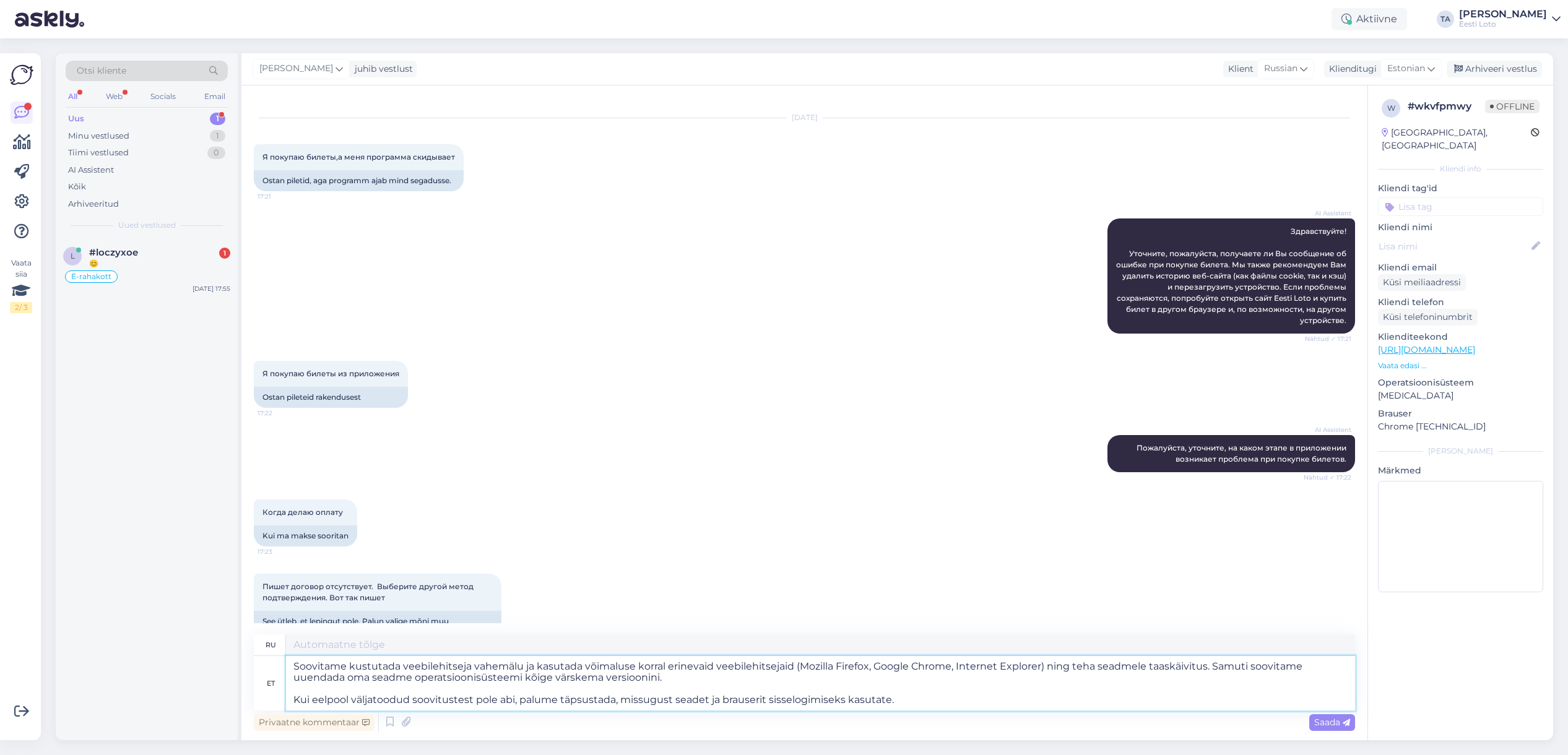
click at [294, 668] on textarea "Soovitame kustutada veebilehitseja vahemälu ja kasutada võimaluse korral erinev…" at bounding box center [820, 683] width 1069 height 54
type textarea "Рекомендуем очистить кэш браузера и по возможности использовать другие браузеры…"
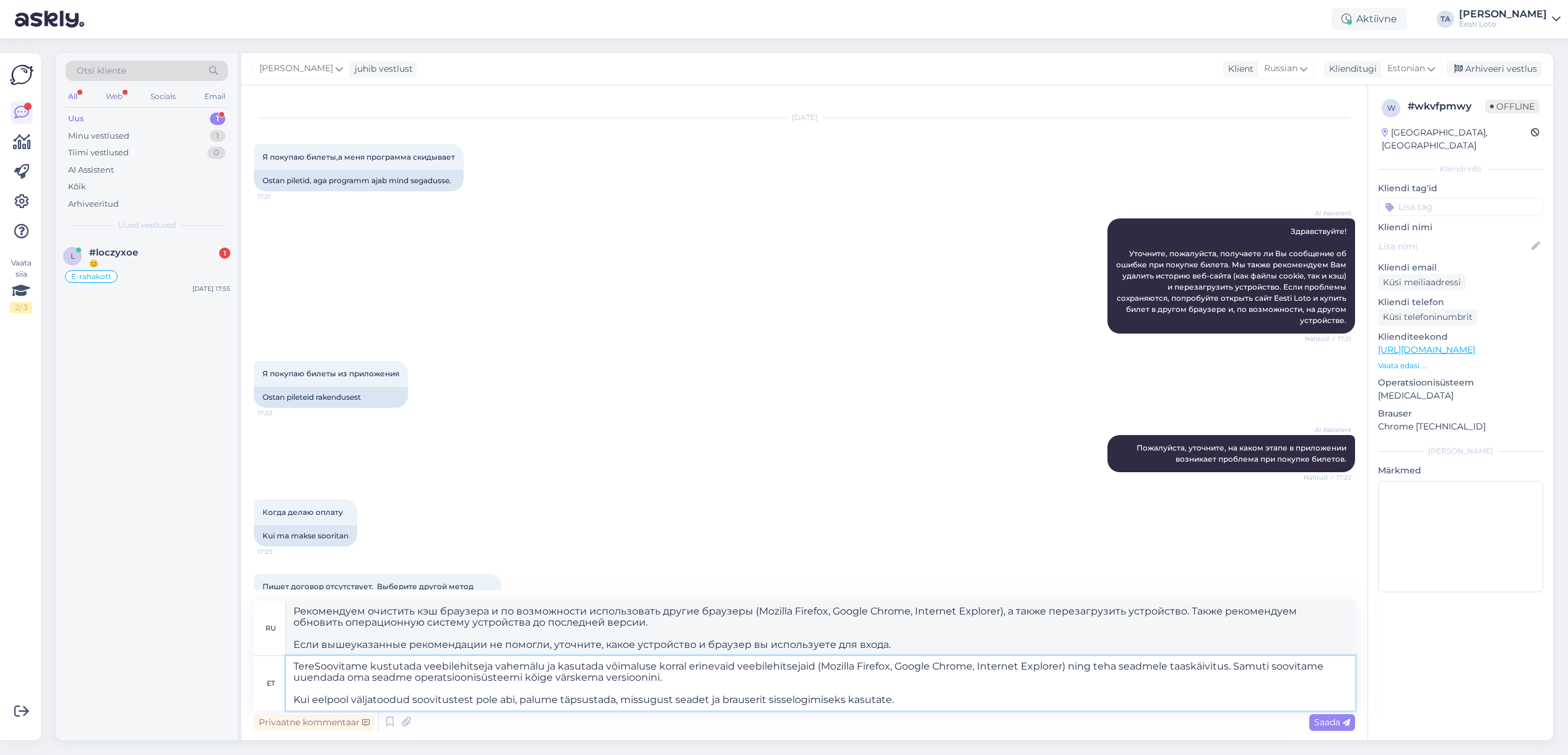
type textarea "Tere.Soovitame kustutada veebilehitseja vahemälu ja kasutada võimaluse korral e…"
type textarea "Tere.Soovitame Рекомендуем очистить кэш браузера и по возможности использовать …"
type textarea "Tere. Soovitame kustutada veebilehitseja vahemälu ja kasutada võimaluse korral …"
type textarea "Здравствуйте. Рекомендуем очистить кэш браузера и по возможности использовать д…"
drag, startPoint x: 1238, startPoint y: 667, endPoint x: 1248, endPoint y: 674, distance: 12.2
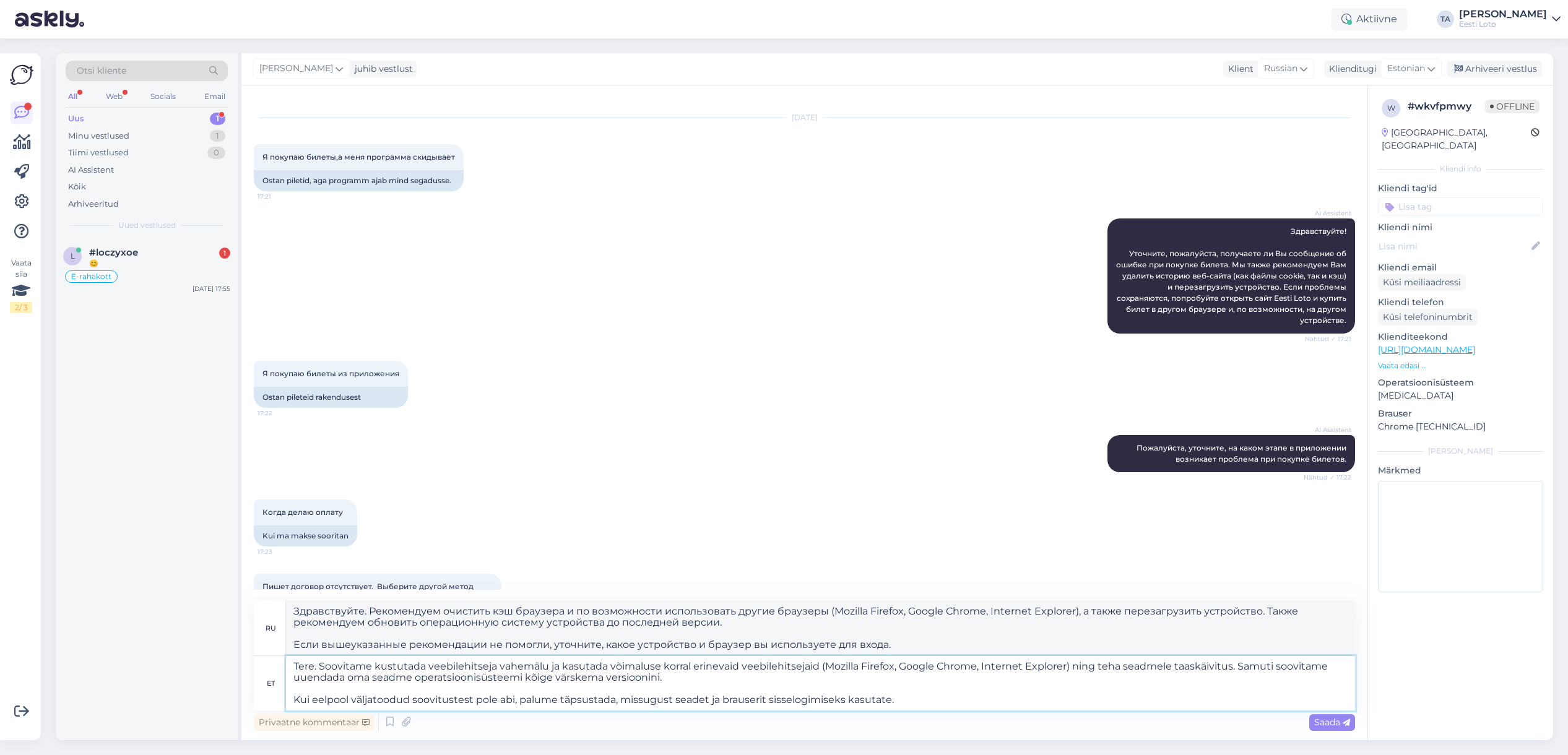
click at [1248, 674] on textarea "Tere. Soovitame kustutada veebilehitseja vahemälu ja kasutada võimaluse korral …" at bounding box center [820, 683] width 1069 height 54
type textarea "Tere. Soovitame kustutada veebilehitseja vahemälu ja kasutada võimaluse korral …"
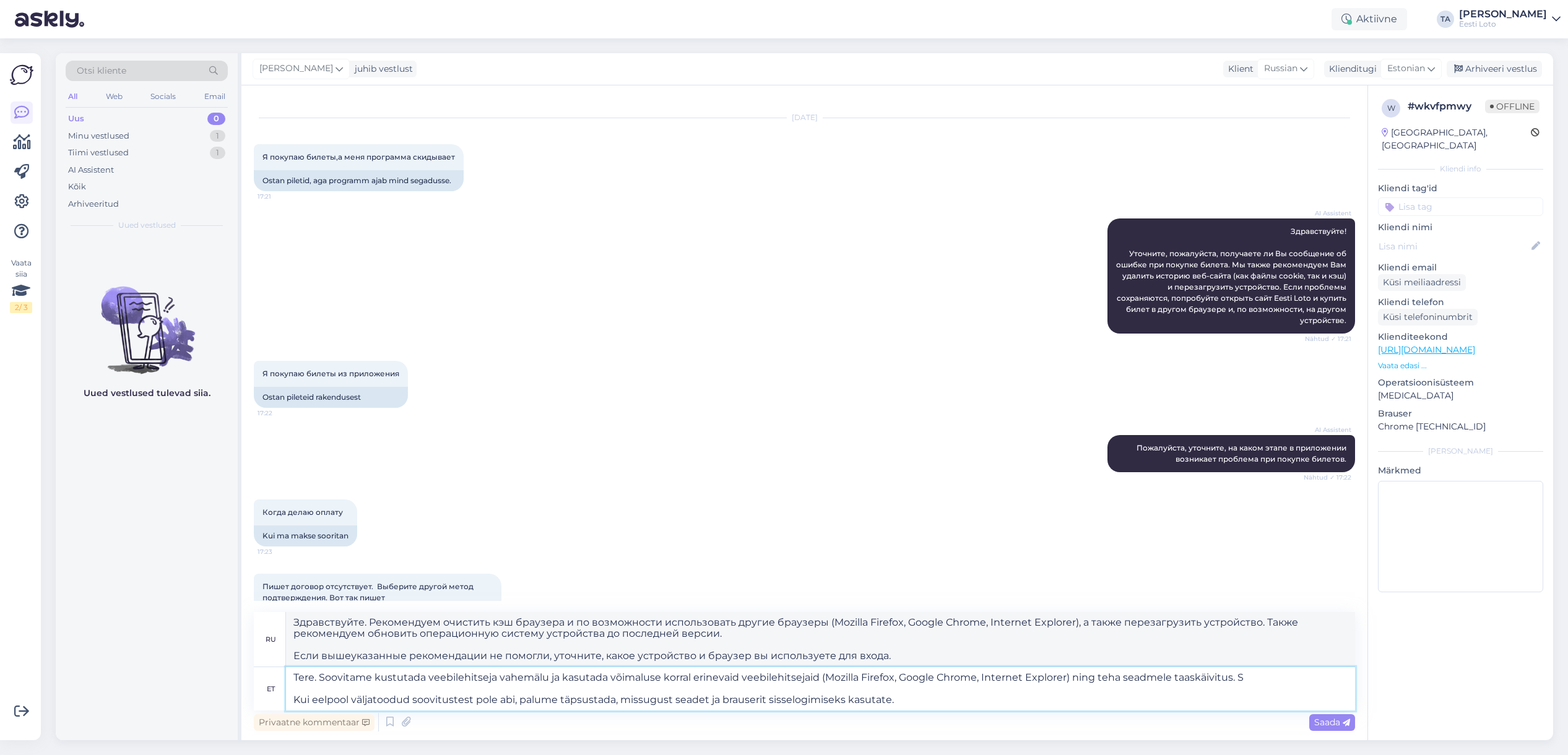
type textarea "Здравствуйте. Рекомендуем очистить кэш браузера и по возможности использовать д…"
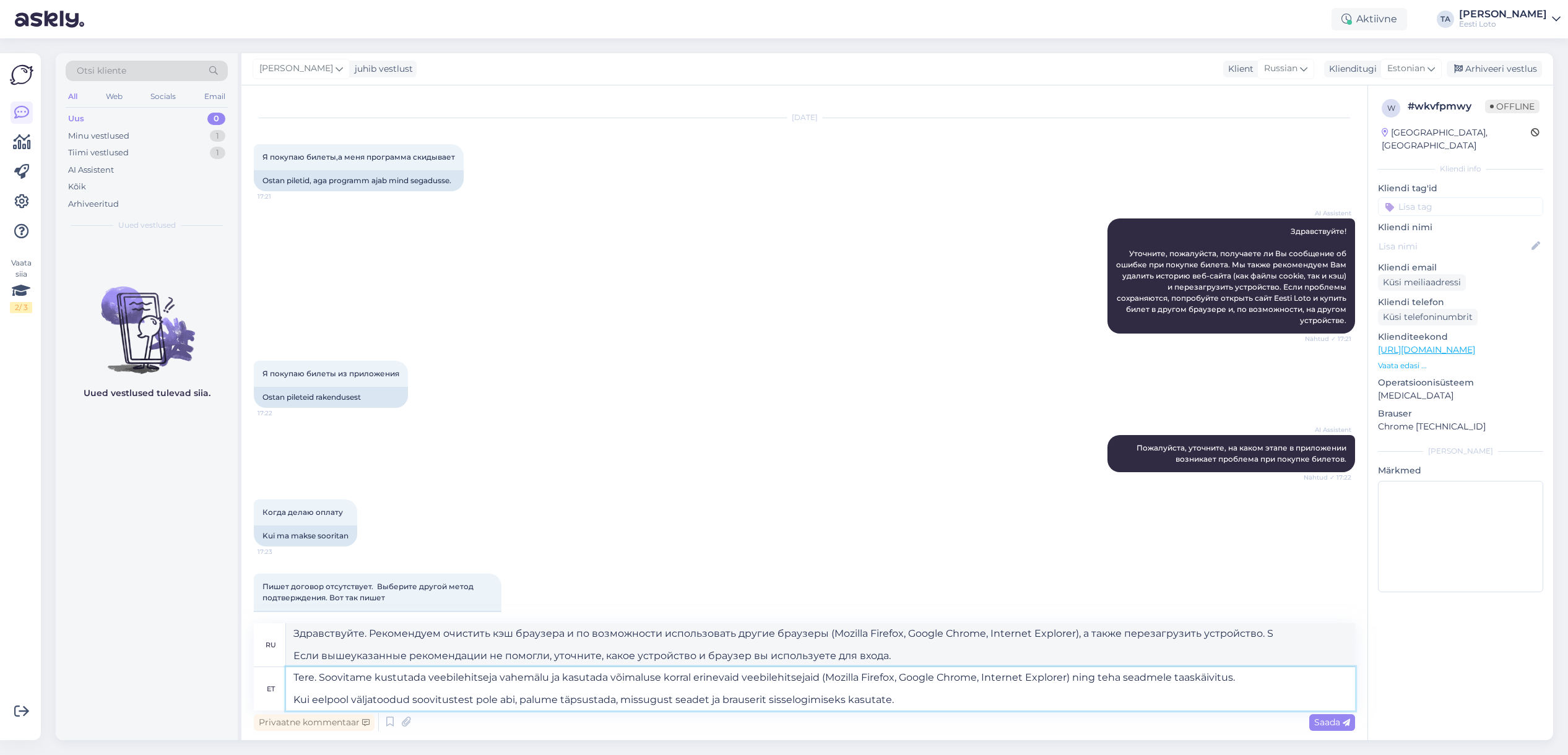
type textarea "Tere. Soovitame kustutada veebilehitseja vahemälu ja kasutada võimaluse korral …"
type textarea "Здравствуйте. Рекомендуем очистить кэш браузера и по возможности использовать д…"
click at [845, 701] on textarea "Tere. Soovitame kustutada veebilehitseja vahemälu ja kasutada võimaluse korral …" at bounding box center [820, 688] width 1069 height 43
type textarea "Tere. Soovitame kustutada veebilehitseja vahemälu ja kasutada võimaluse korral …"
type textarea "Здравствуйте. Рекомендуем очистить кэш браузера и по возможности использовать д…"
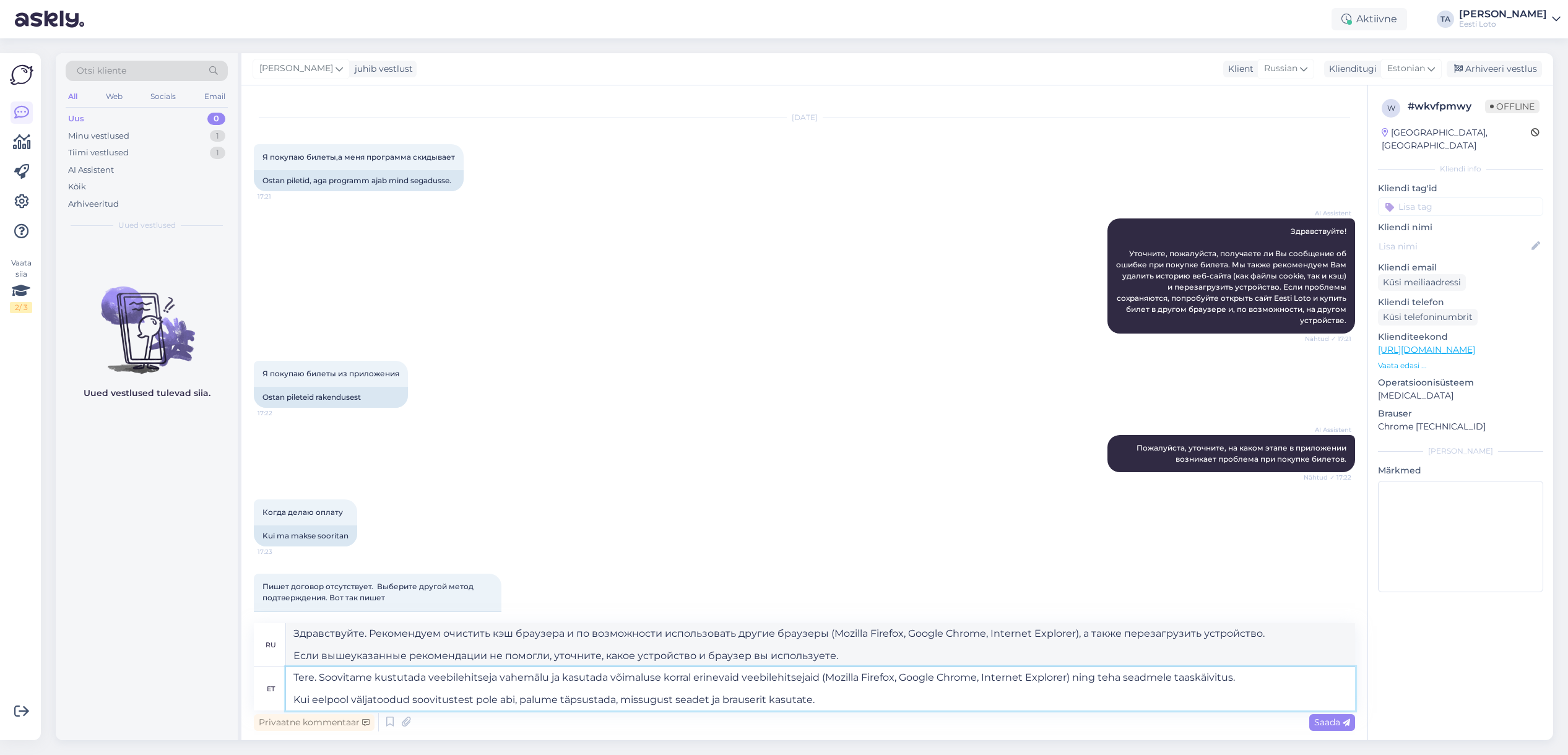
click at [862, 698] on textarea "Tere. Soovitame kustutada veebilehitseja vahemälu ja kasutada võimaluse korral …" at bounding box center [820, 688] width 1069 height 43
type textarea "Tere. Soovitame kustutada veebilehitseja vahemälu ja kasutada võimaluse korral …"
click at [1314, 716] on div "Saada" at bounding box center [1332, 723] width 46 height 17
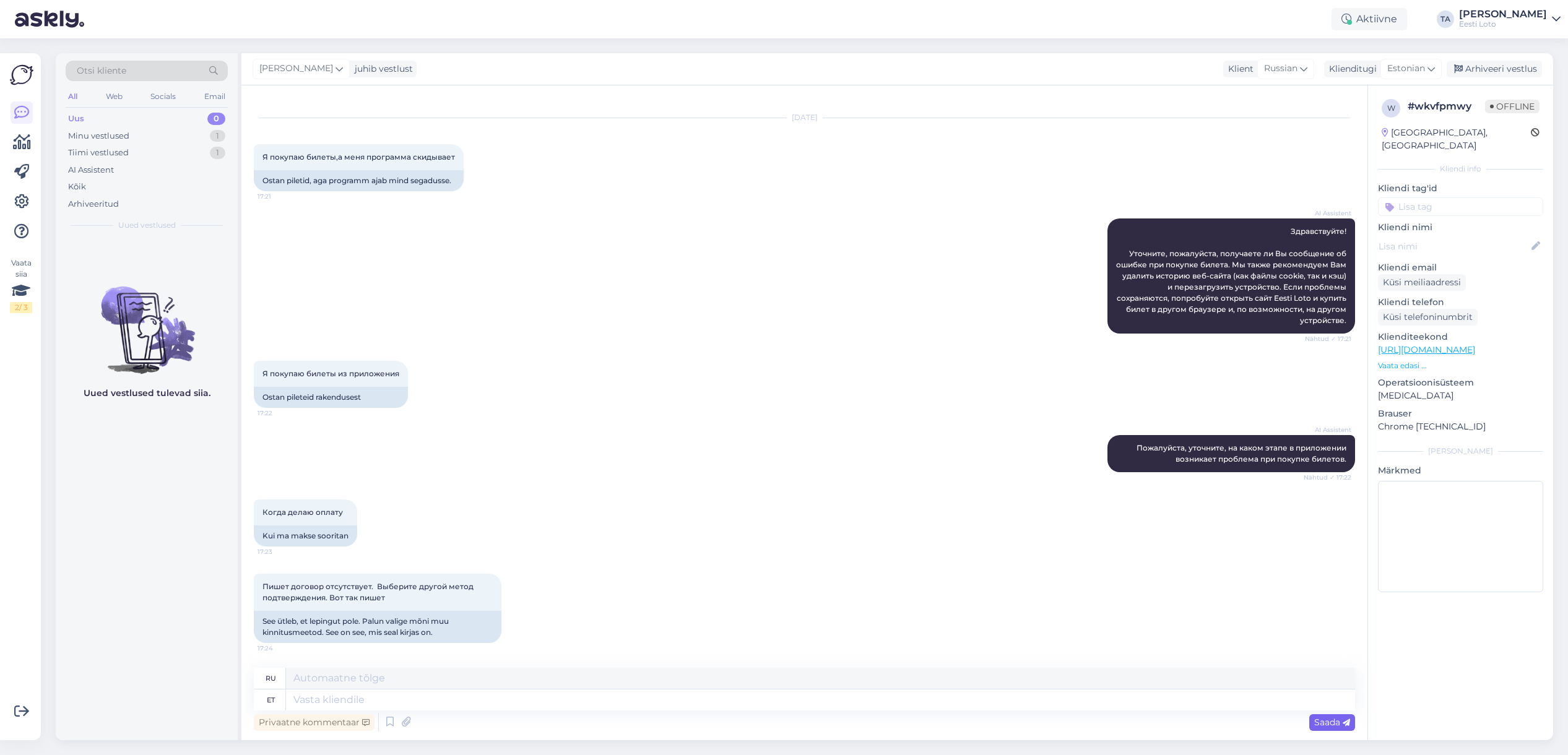
scroll to position [227, 0]
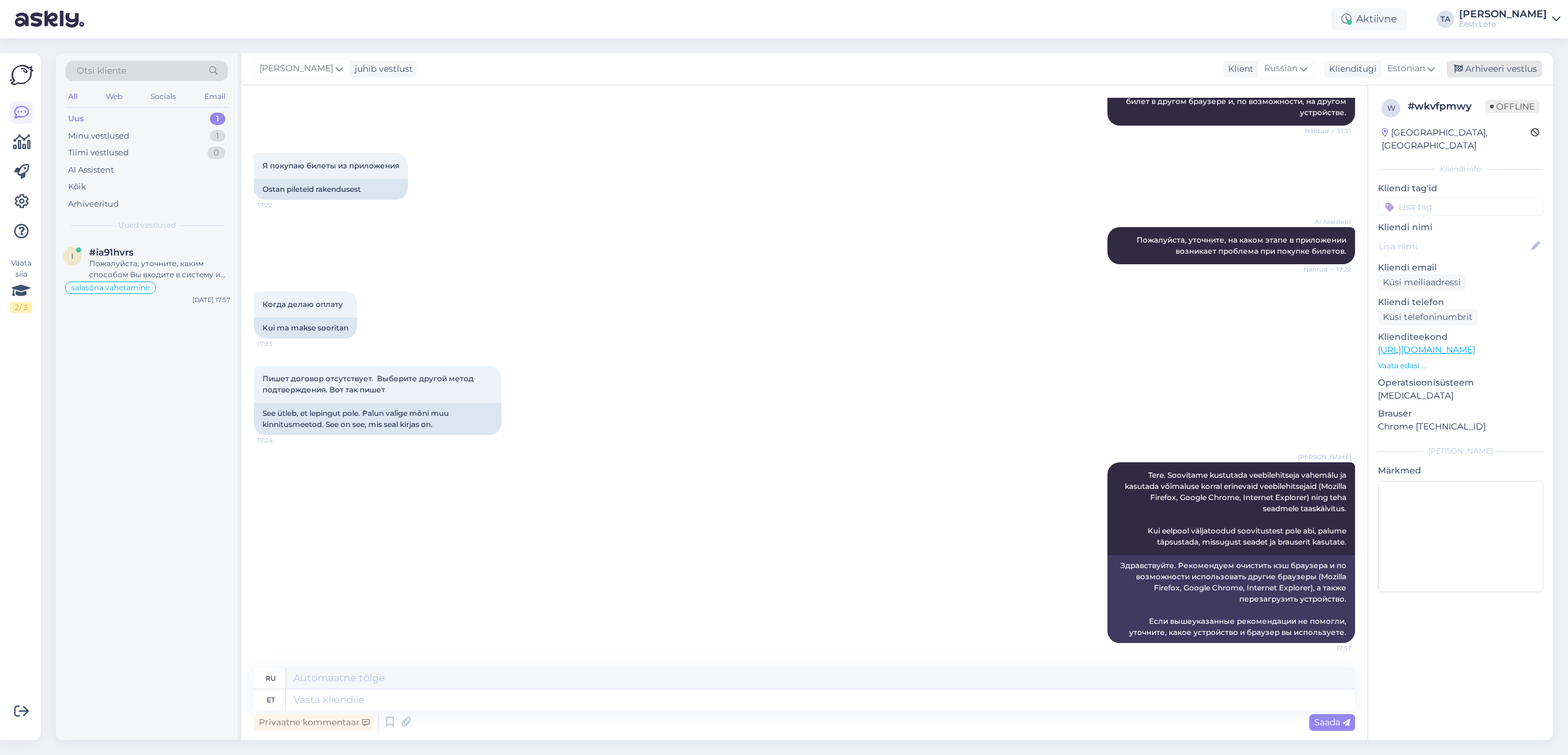
click at [1509, 71] on div "Arhiveeri vestlus" at bounding box center [1494, 69] width 95 height 17
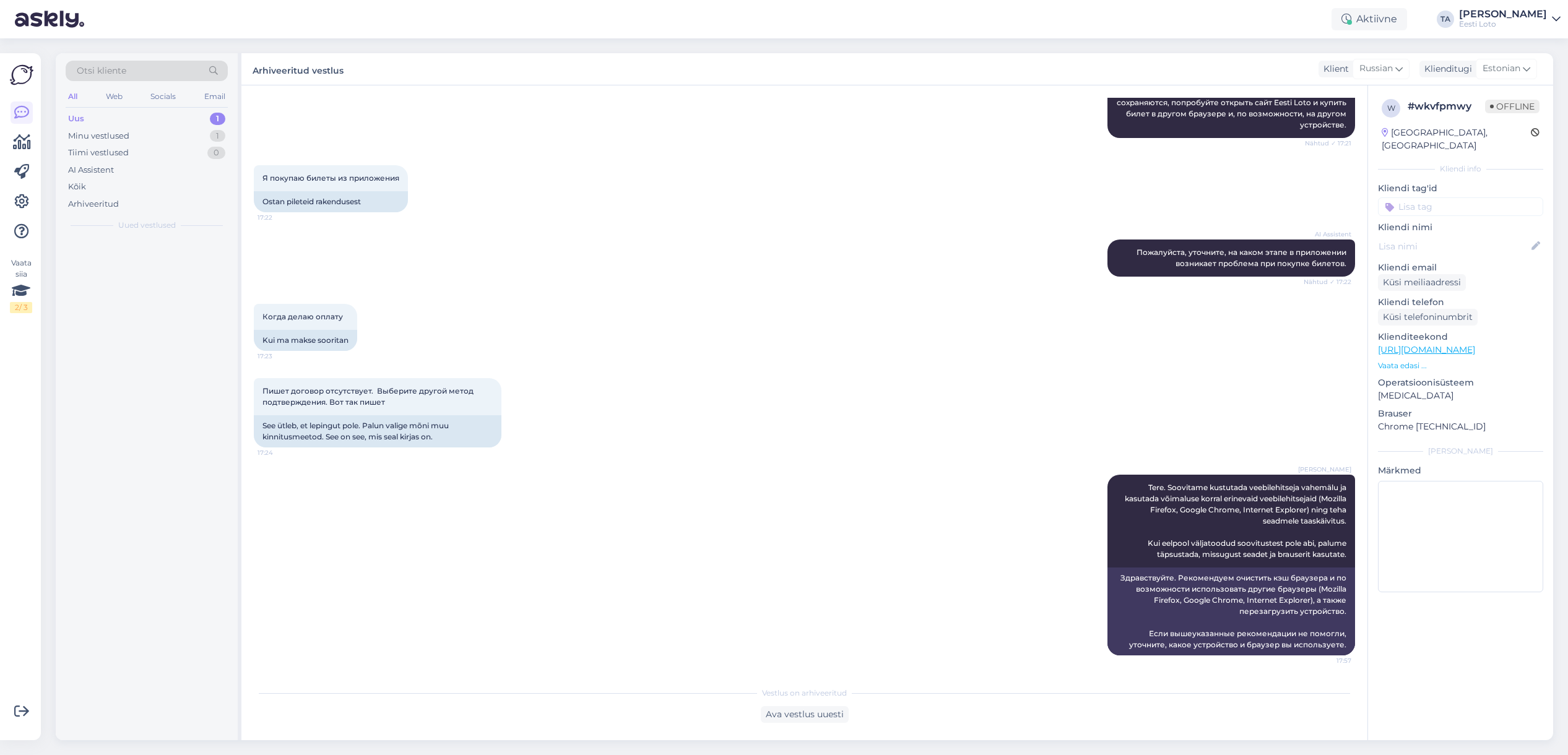
scroll to position [215, 0]
click at [129, 256] on span "#ia91hvrs" at bounding box center [111, 252] width 45 height 11
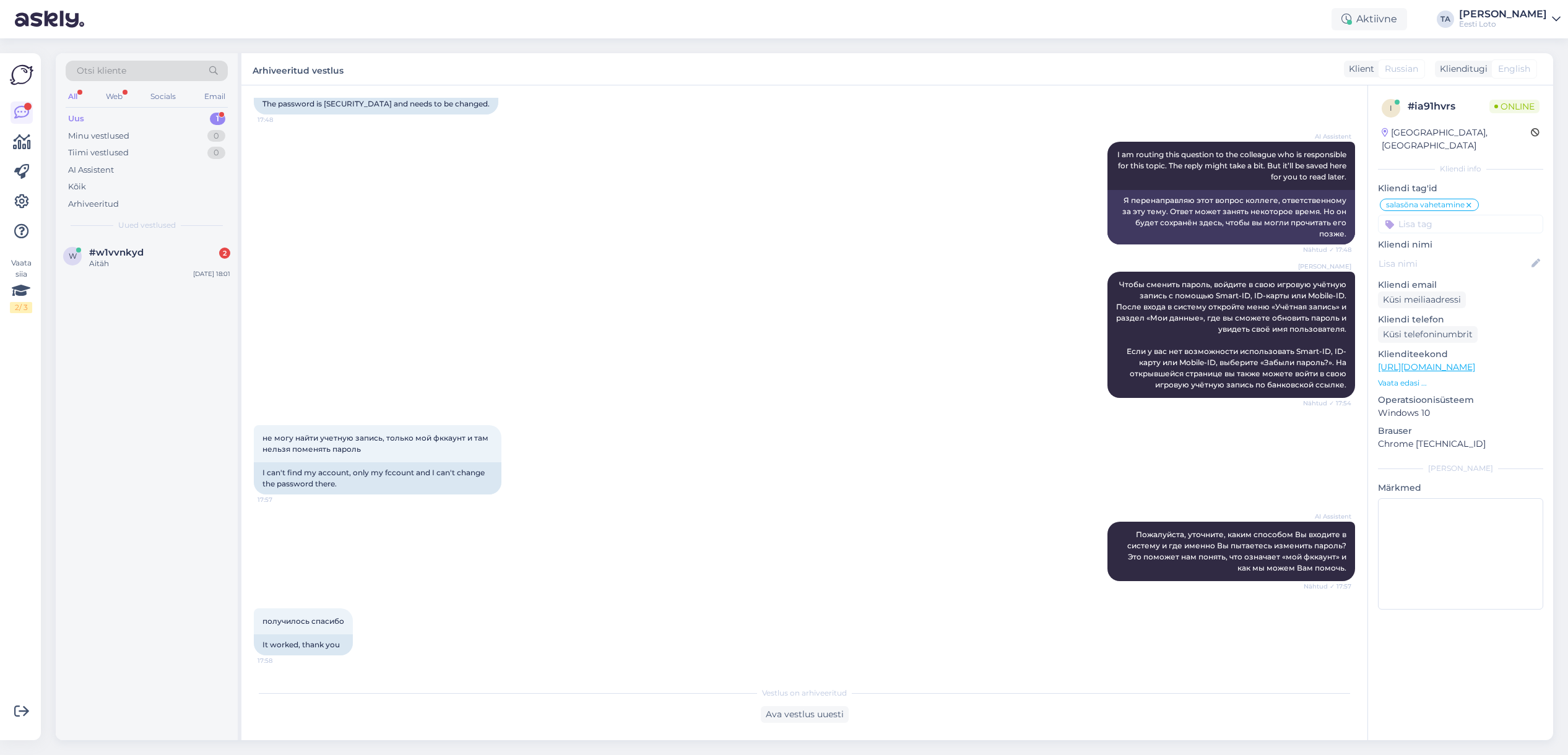
scroll to position [324, 0]
click at [81, 116] on div "Uus" at bounding box center [75, 118] width 16 height 12
click at [114, 250] on span "#w1vvnkyd" at bounding box center [116, 252] width 54 height 11
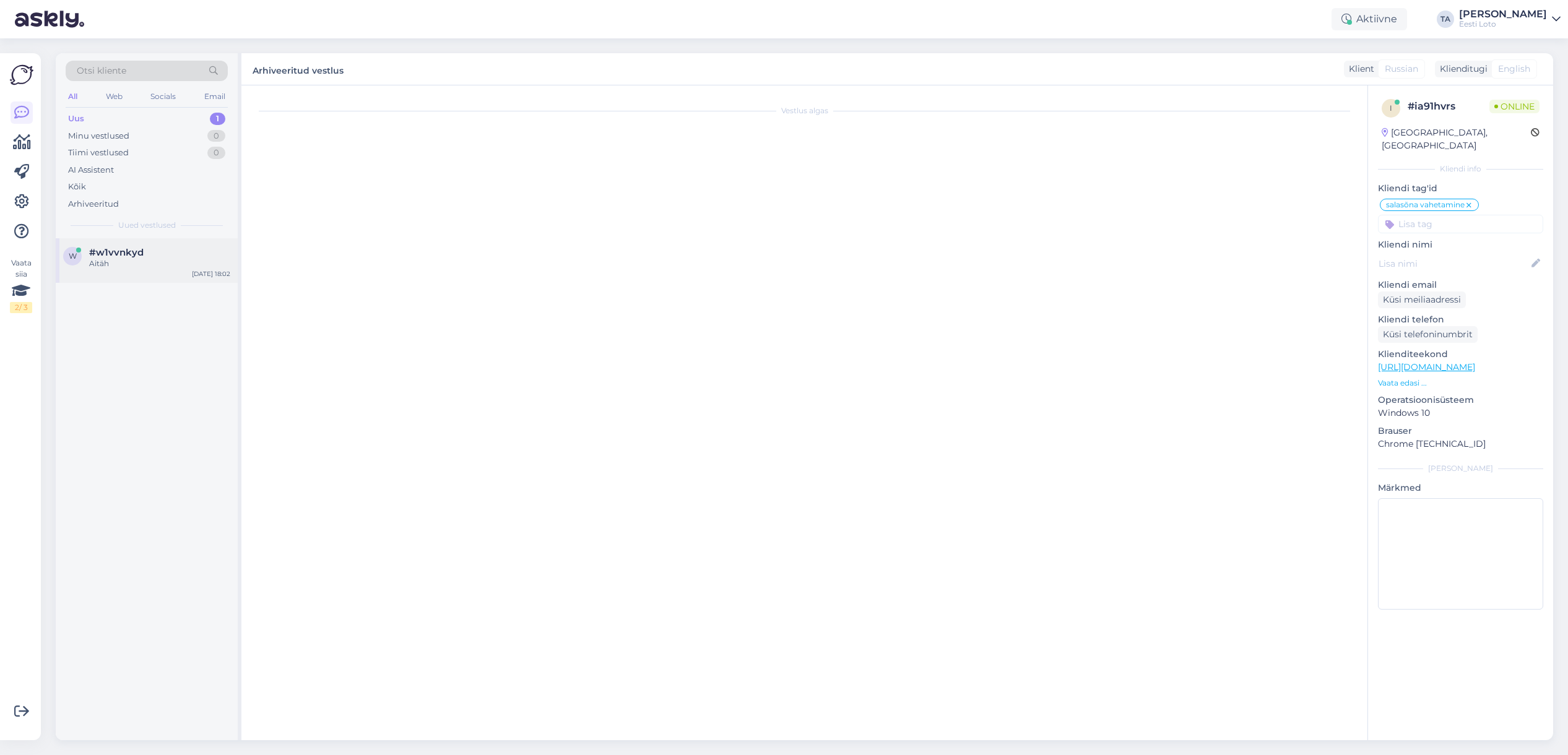
scroll to position [0, 0]
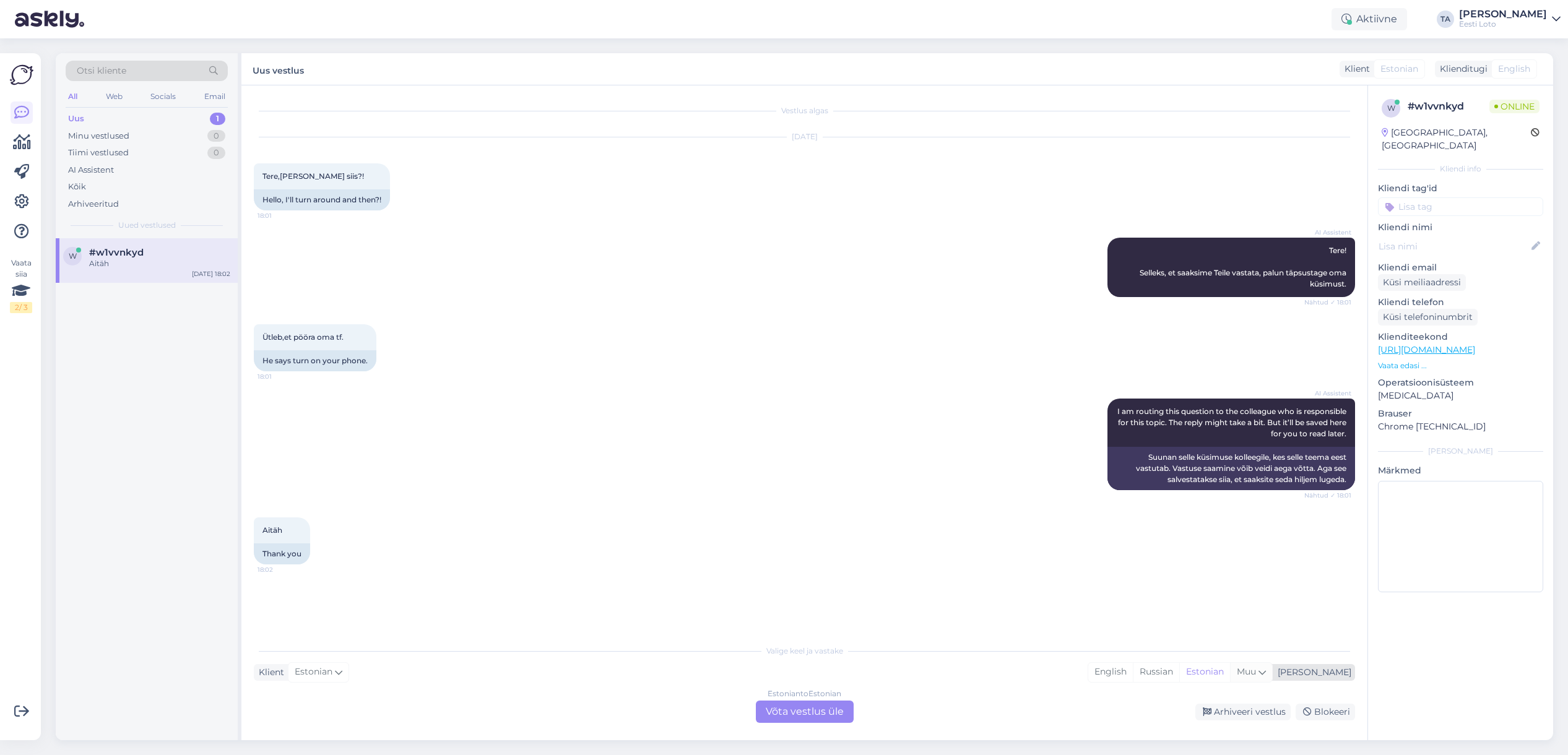
click at [1265, 668] on icon at bounding box center [1262, 672] width 8 height 14
type input "est"
click at [1233, 641] on link "Estonian" at bounding box center [1221, 640] width 136 height 20
click at [795, 713] on div "Estonian to Estonian Võta vestlus üle" at bounding box center [804, 711] width 98 height 23
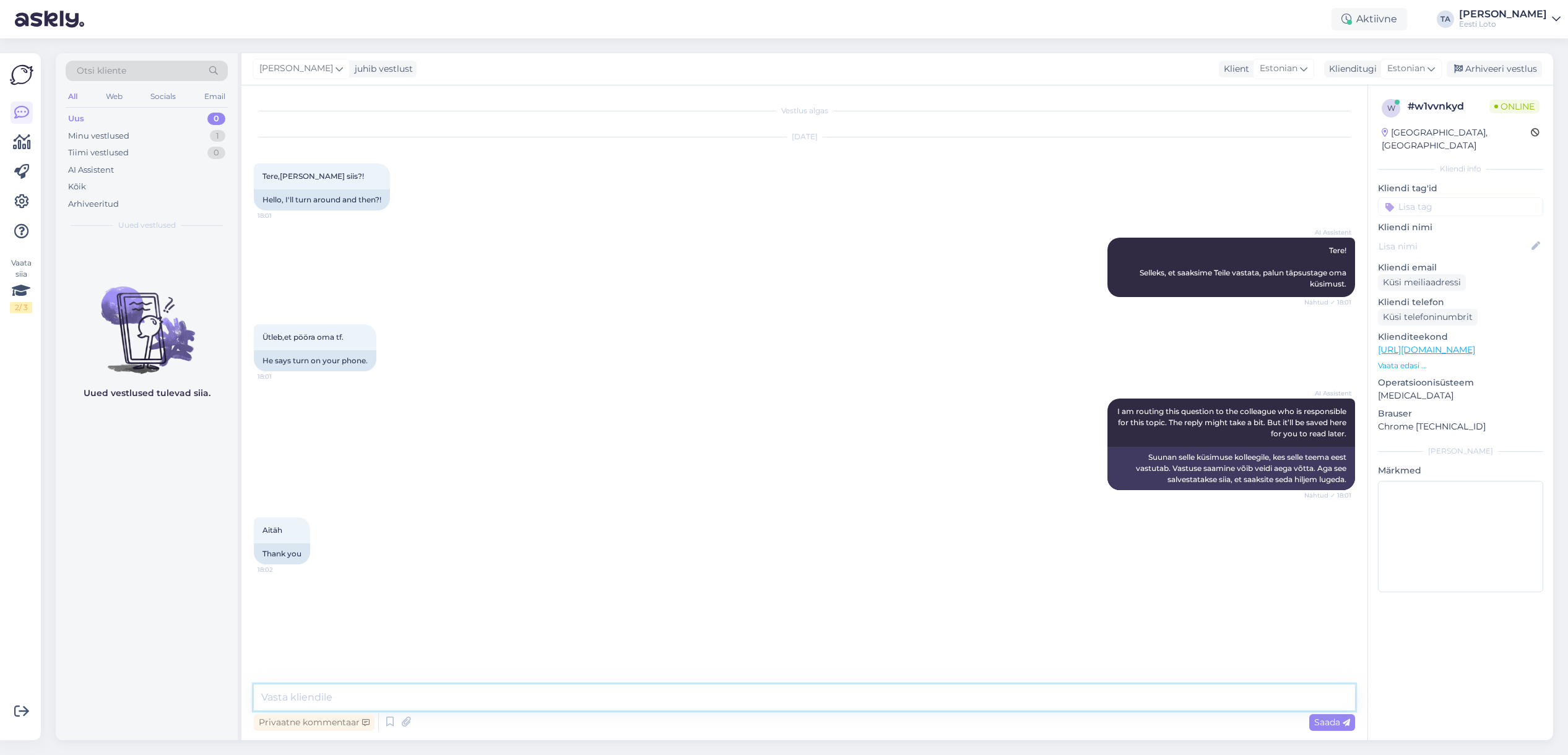
click at [347, 693] on textarea at bounding box center [804, 697] width 1101 height 26
type textarea "Tere. Palun täpsustage mis puhul palub teil telefoni pöörata."
click at [103, 133] on div "Minu vestlused" at bounding box center [98, 136] width 61 height 12
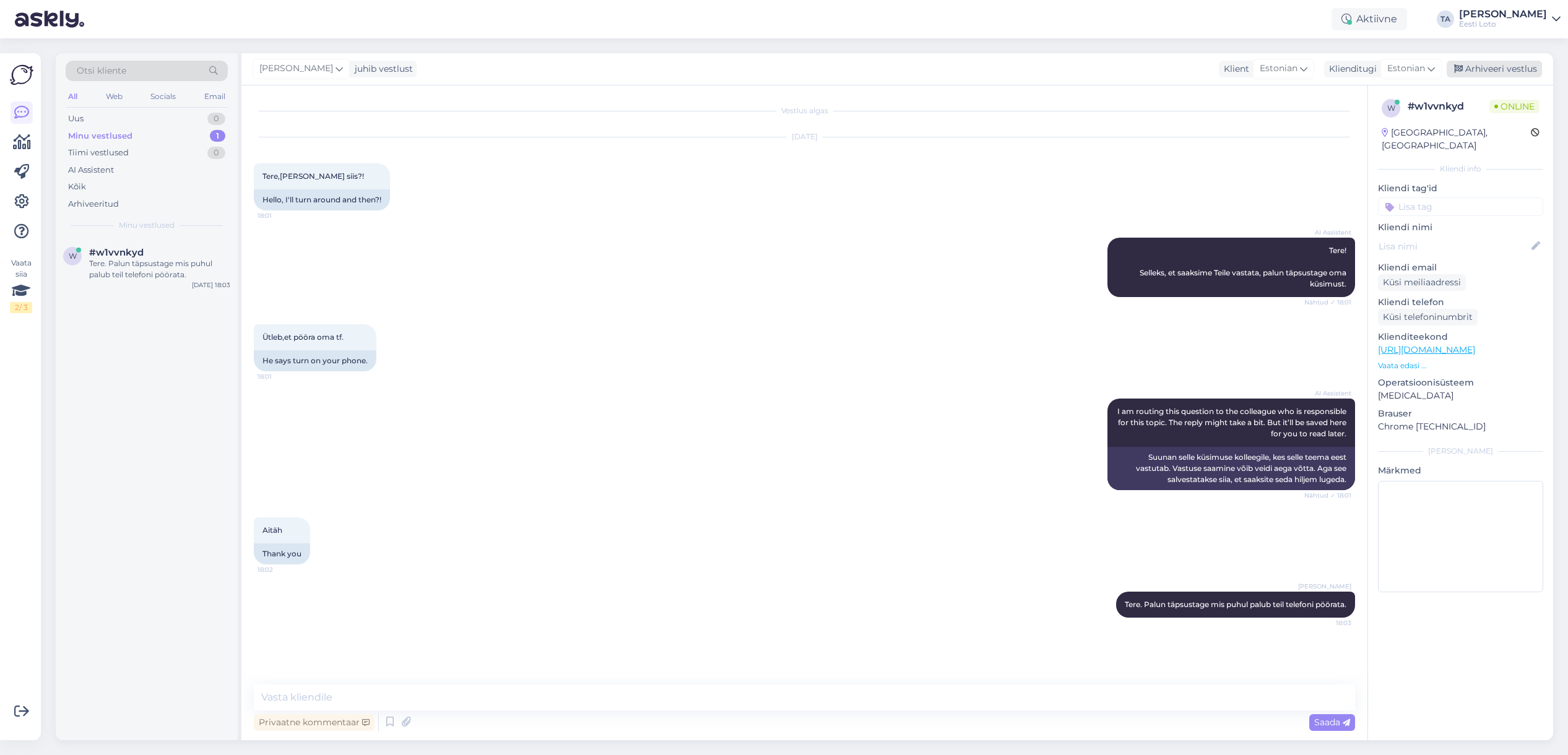
click at [1489, 71] on div "Arhiveeri vestlus" at bounding box center [1494, 69] width 95 height 17
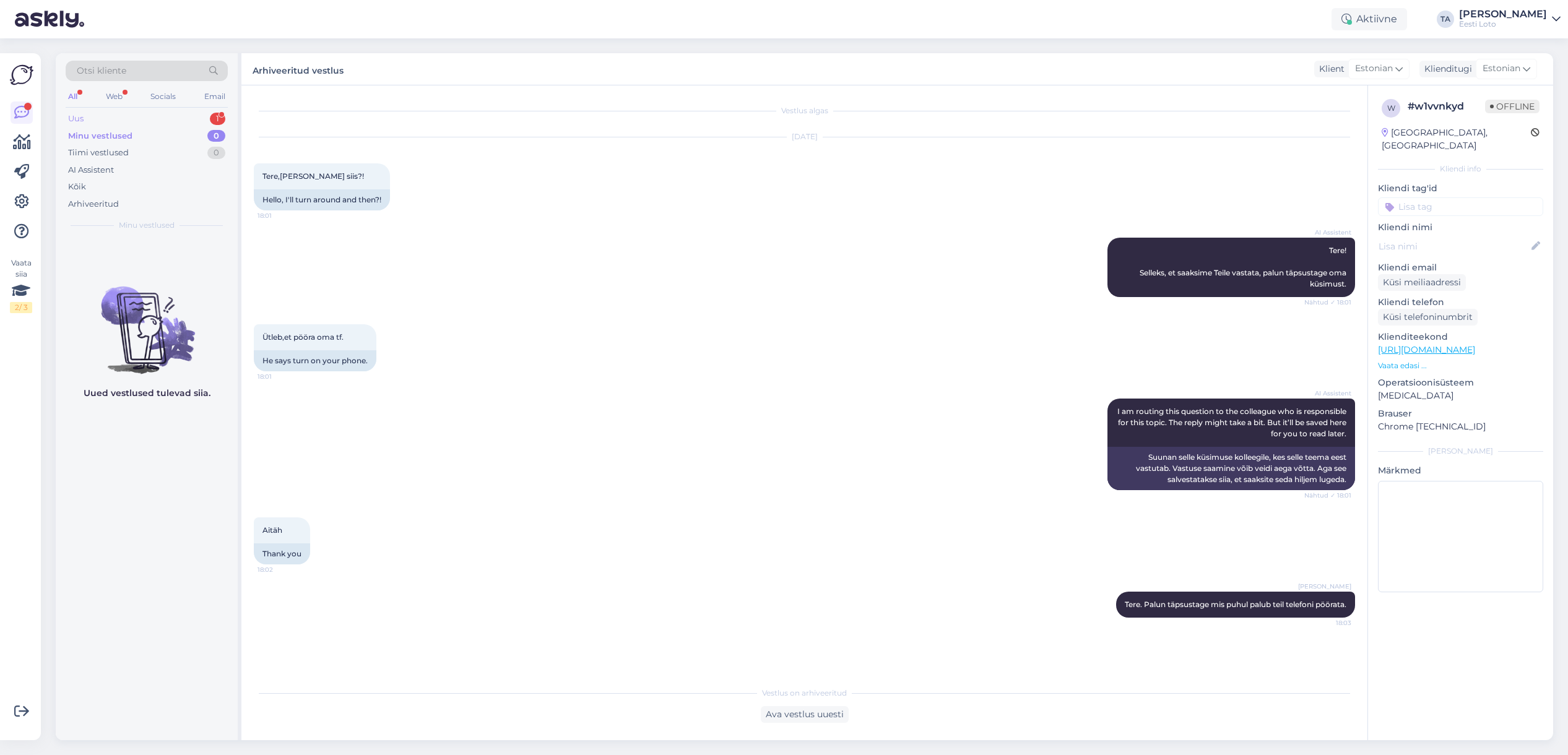
click at [98, 115] on div "Uus 1" at bounding box center [146, 118] width 162 height 17
click at [79, 118] on div "Uus" at bounding box center [75, 118] width 16 height 12
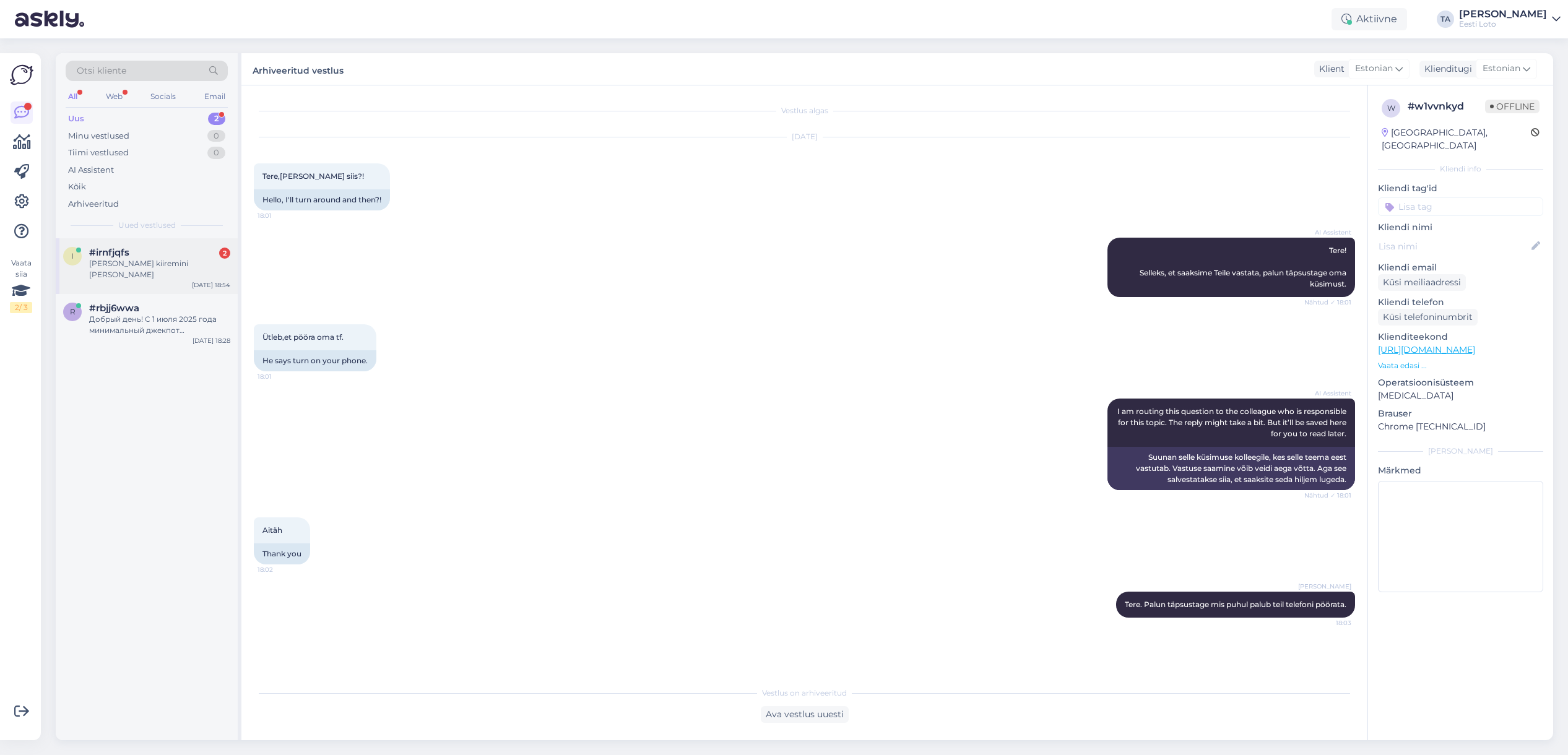
click at [136, 255] on div "#irnfjqfs 2" at bounding box center [159, 252] width 141 height 11
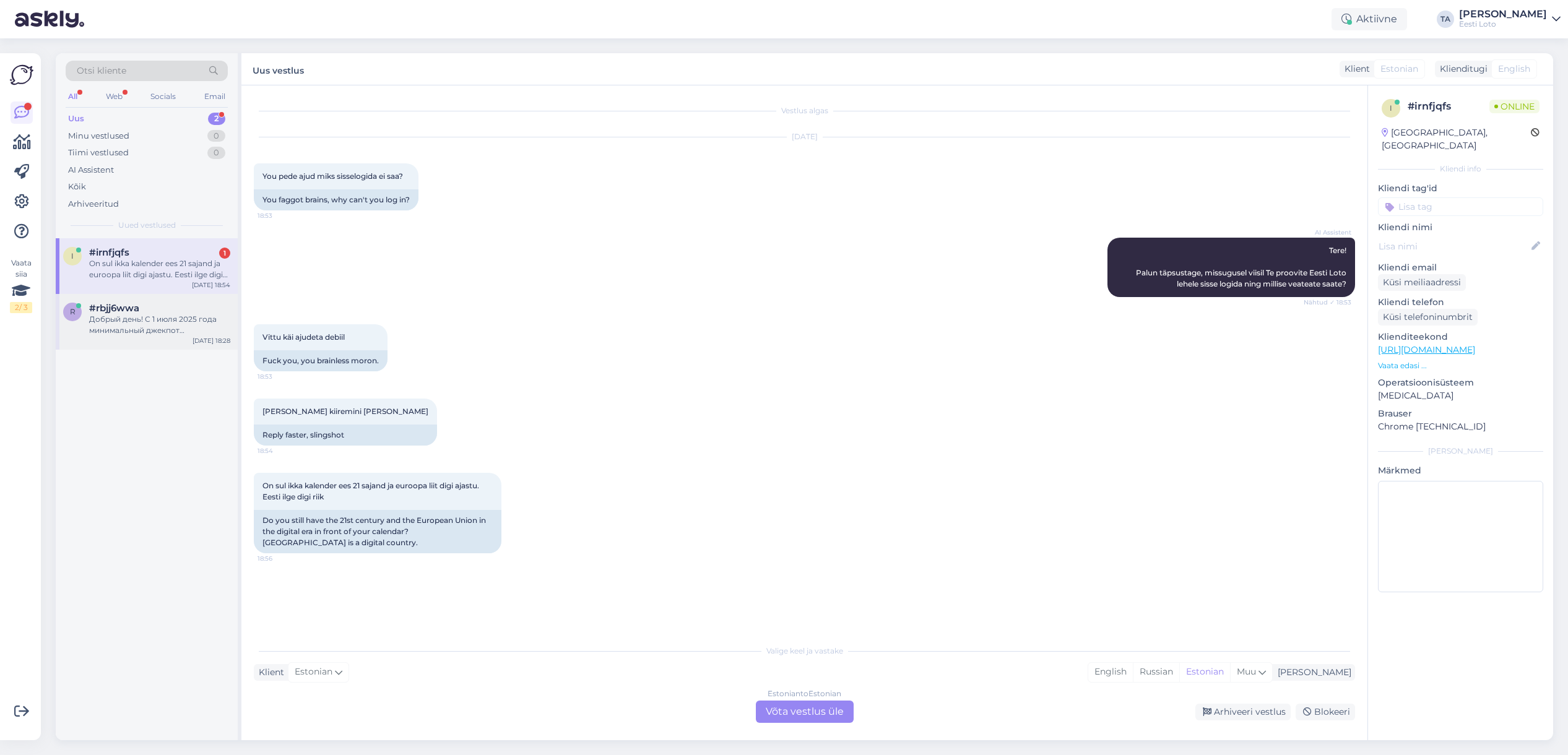
click at [137, 324] on div "Добрый день! С 1 июля 2025 года минимальный джекпот [PERSON_NAME] составит 300 …" at bounding box center [159, 325] width 141 height 23
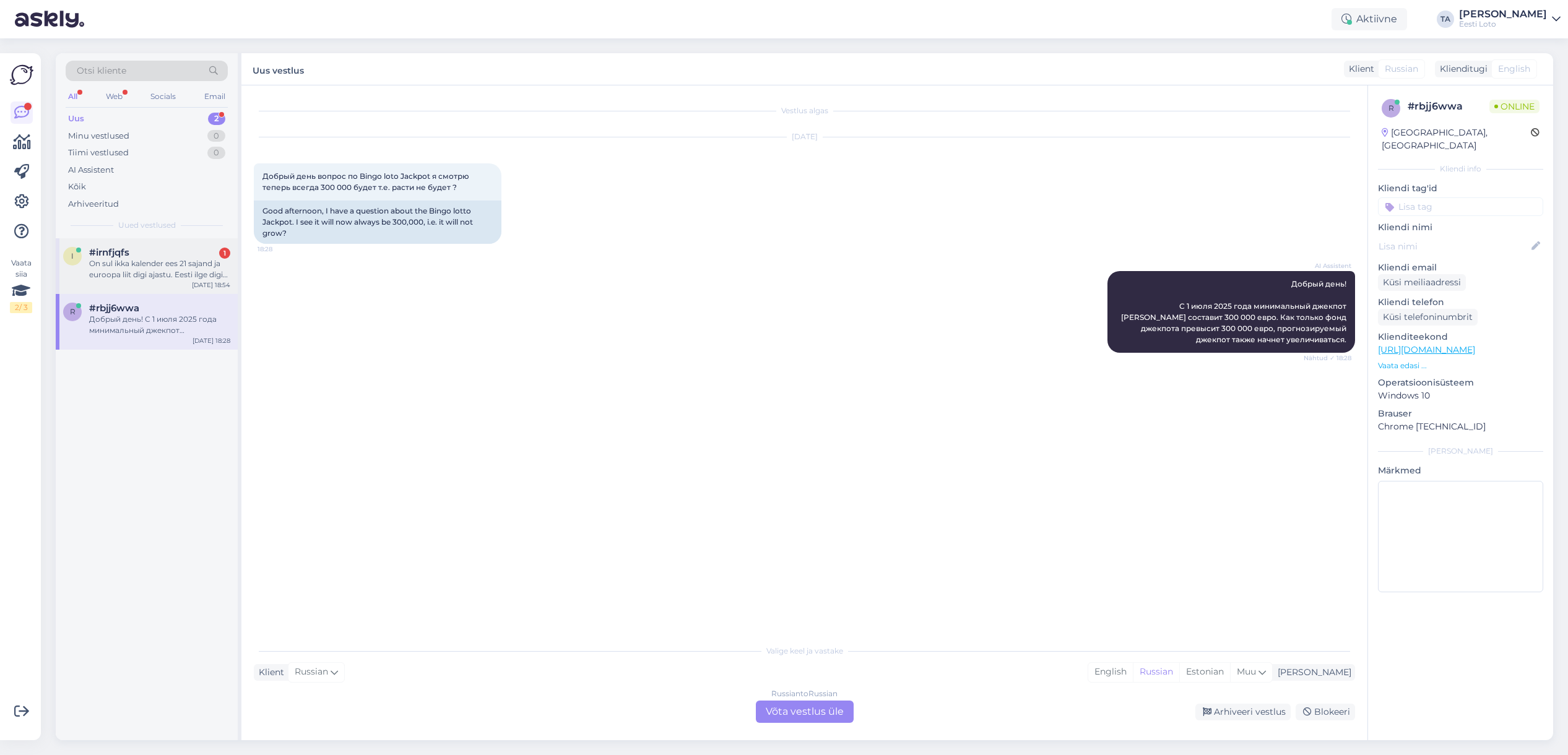
click at [140, 256] on div "#irnfjqfs 1" at bounding box center [159, 252] width 141 height 11
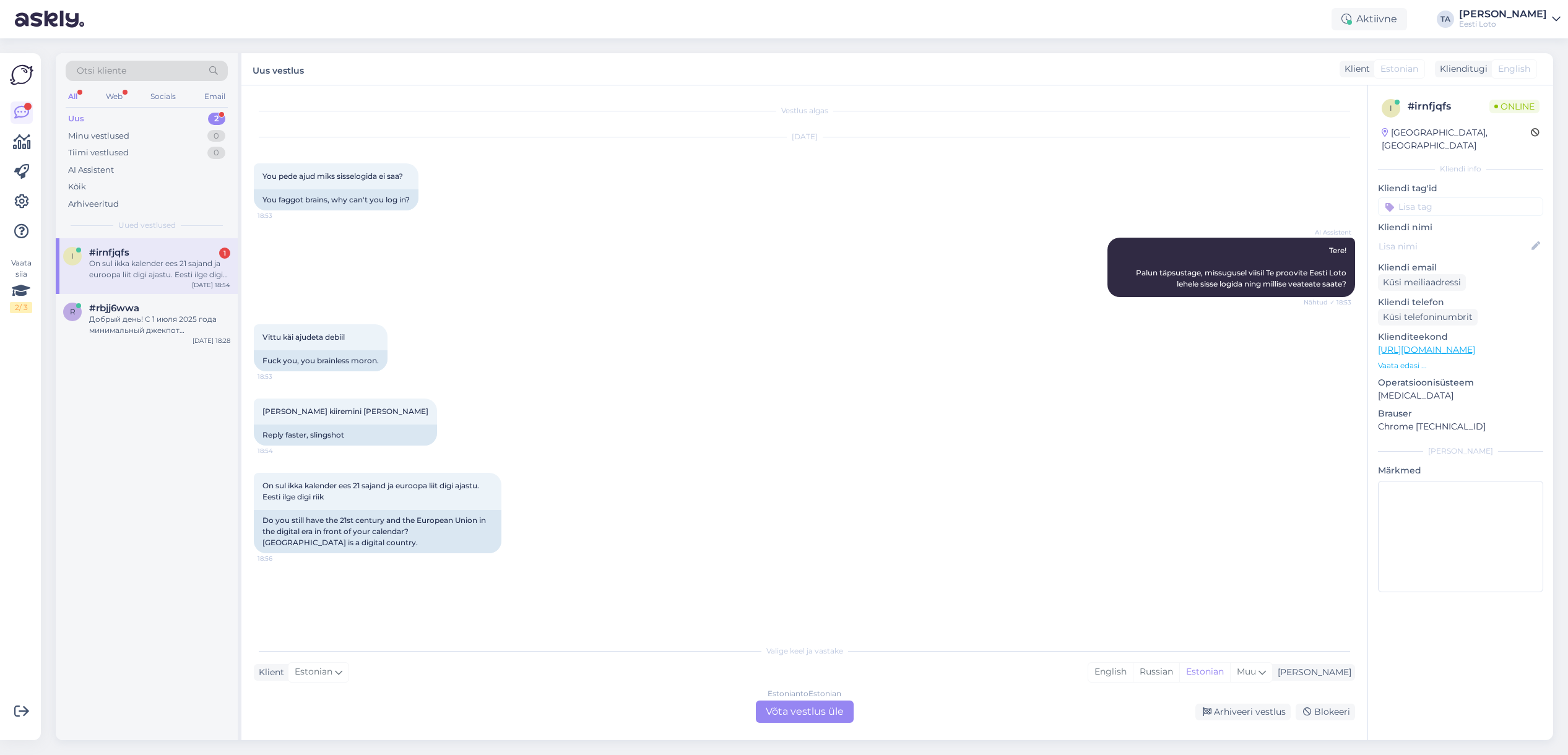
click at [799, 716] on div "Estonian to Estonian Võta vestlus üle" at bounding box center [804, 711] width 98 height 23
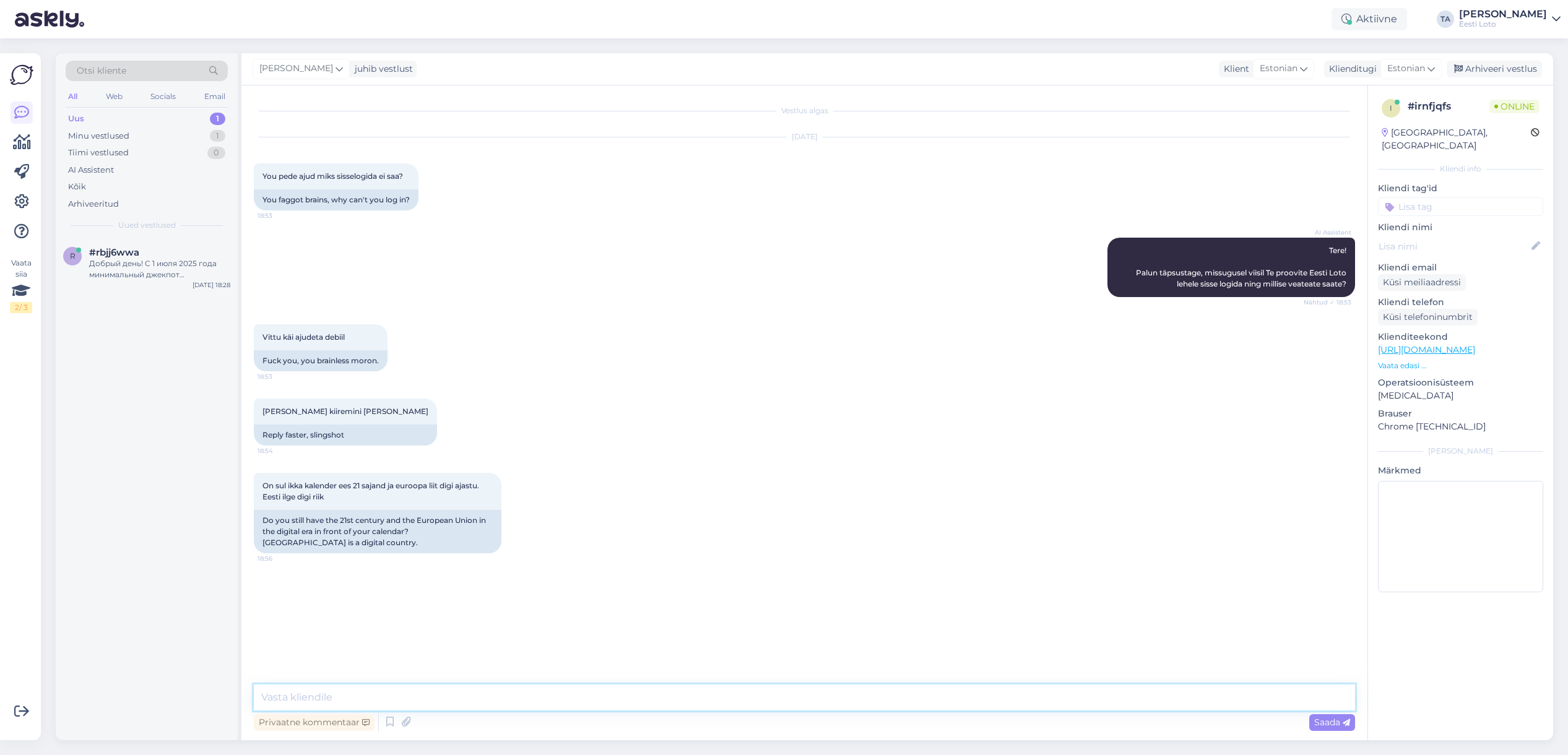
click at [504, 695] on textarea at bounding box center [804, 697] width 1101 height 26
type textarea "Tere. Palun kõigepelt täpsustage millega proovite sisse logida mängukontole."
click at [1330, 723] on span "Saada" at bounding box center [1332, 722] width 36 height 11
click at [1410, 198] on input at bounding box center [1460, 207] width 165 height 19
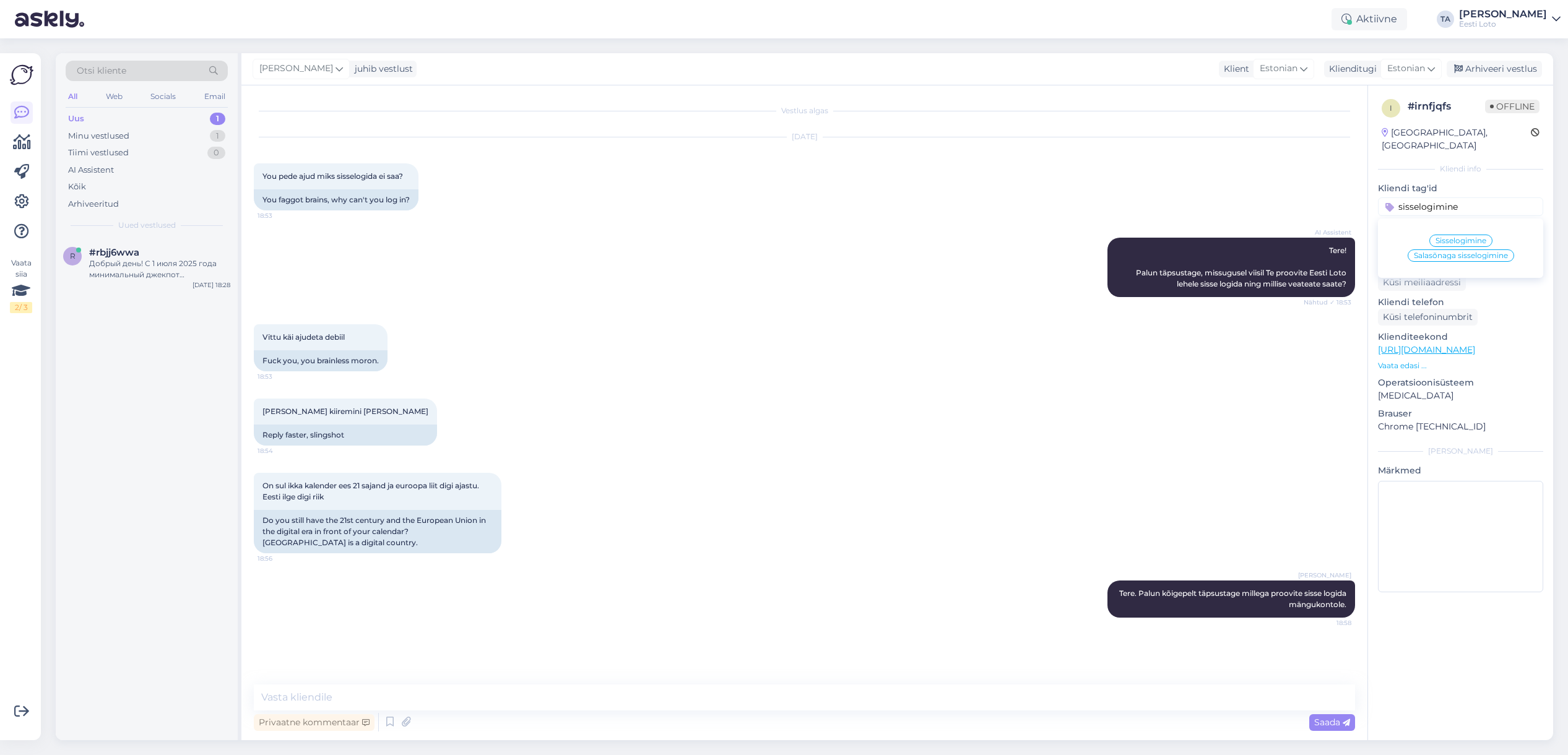
type input "sisselogimine"
click at [1474, 237] on span "Sisselogimine" at bounding box center [1460, 241] width 51 height 8
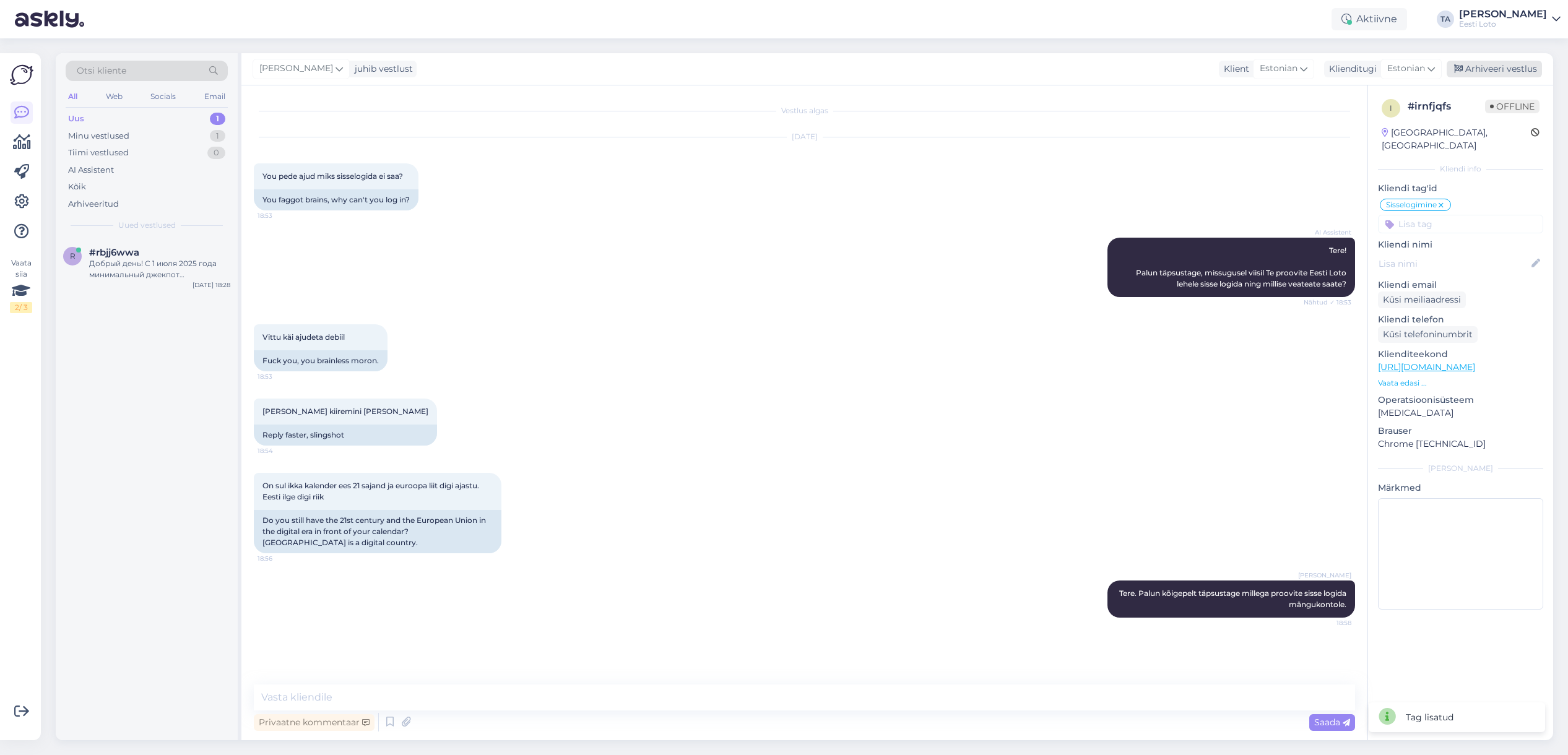
click at [1514, 69] on div "Arhiveeri vestlus" at bounding box center [1494, 69] width 95 height 17
click at [139, 267] on div "Добрый день! С 1 июля 2025 года минимальный джекпот [PERSON_NAME] составит 300 …" at bounding box center [159, 269] width 141 height 23
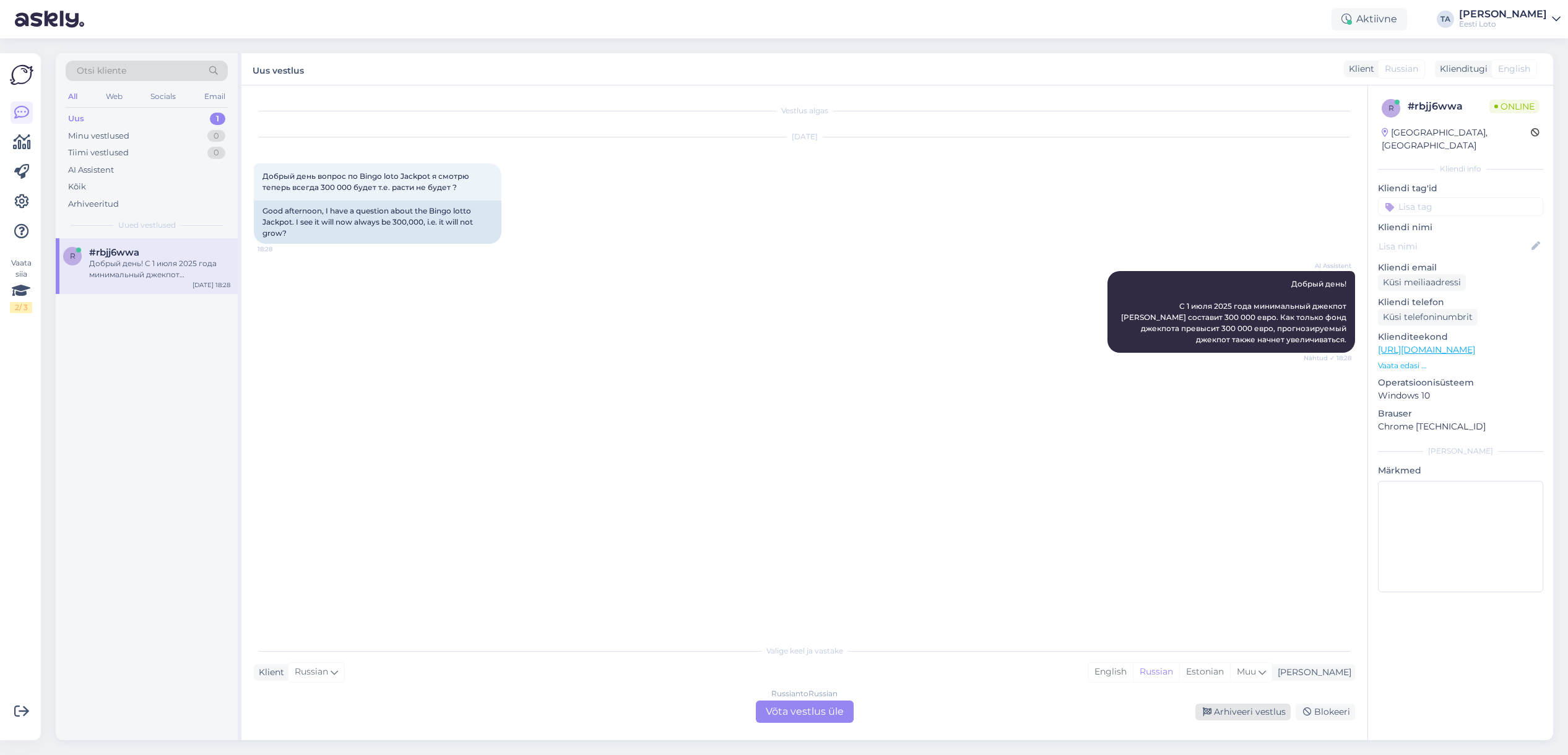
click at [1263, 712] on div "Arhiveeri vestlus" at bounding box center [1243, 712] width 95 height 17
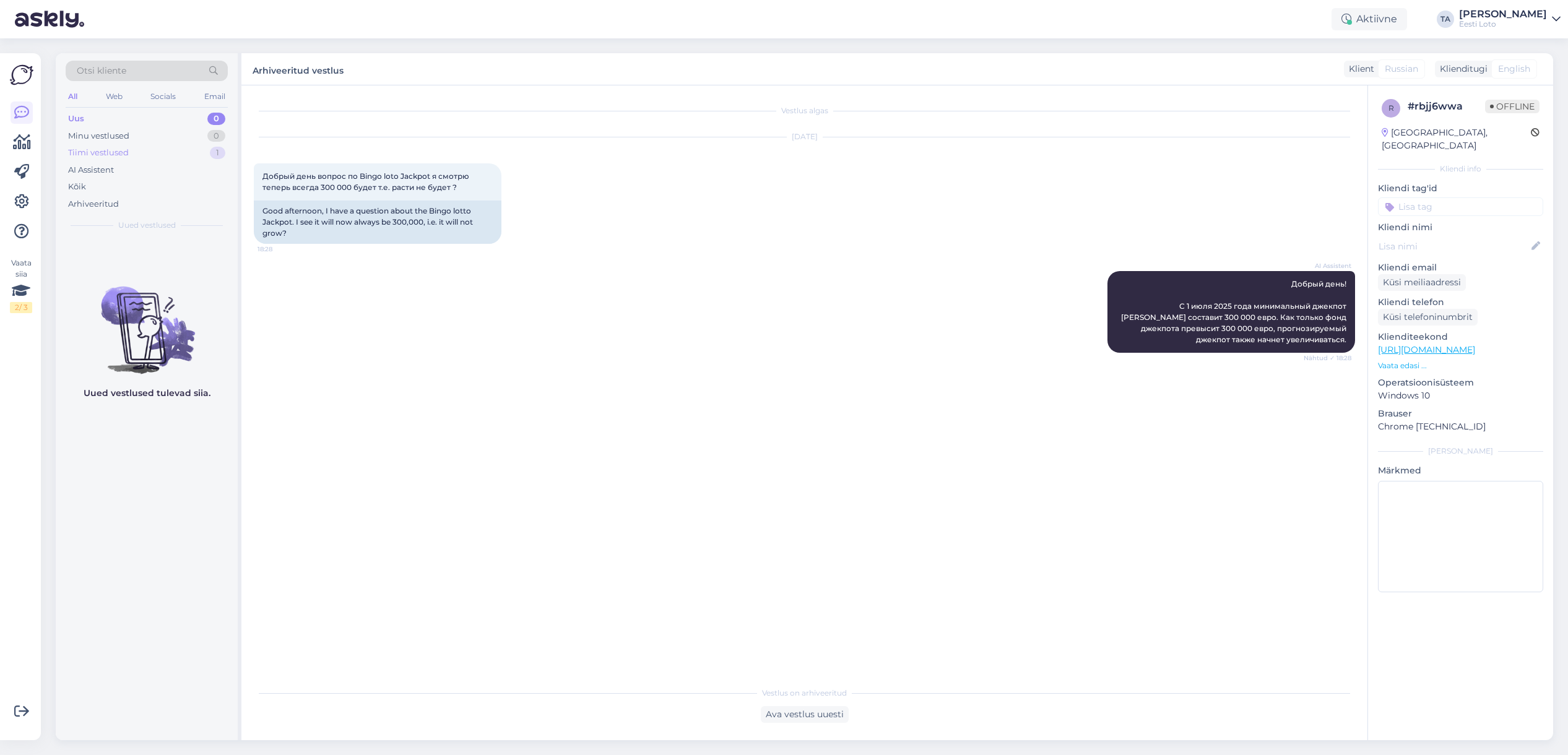
click at [106, 152] on div "Tiimi vestlused" at bounding box center [98, 152] width 60 height 12
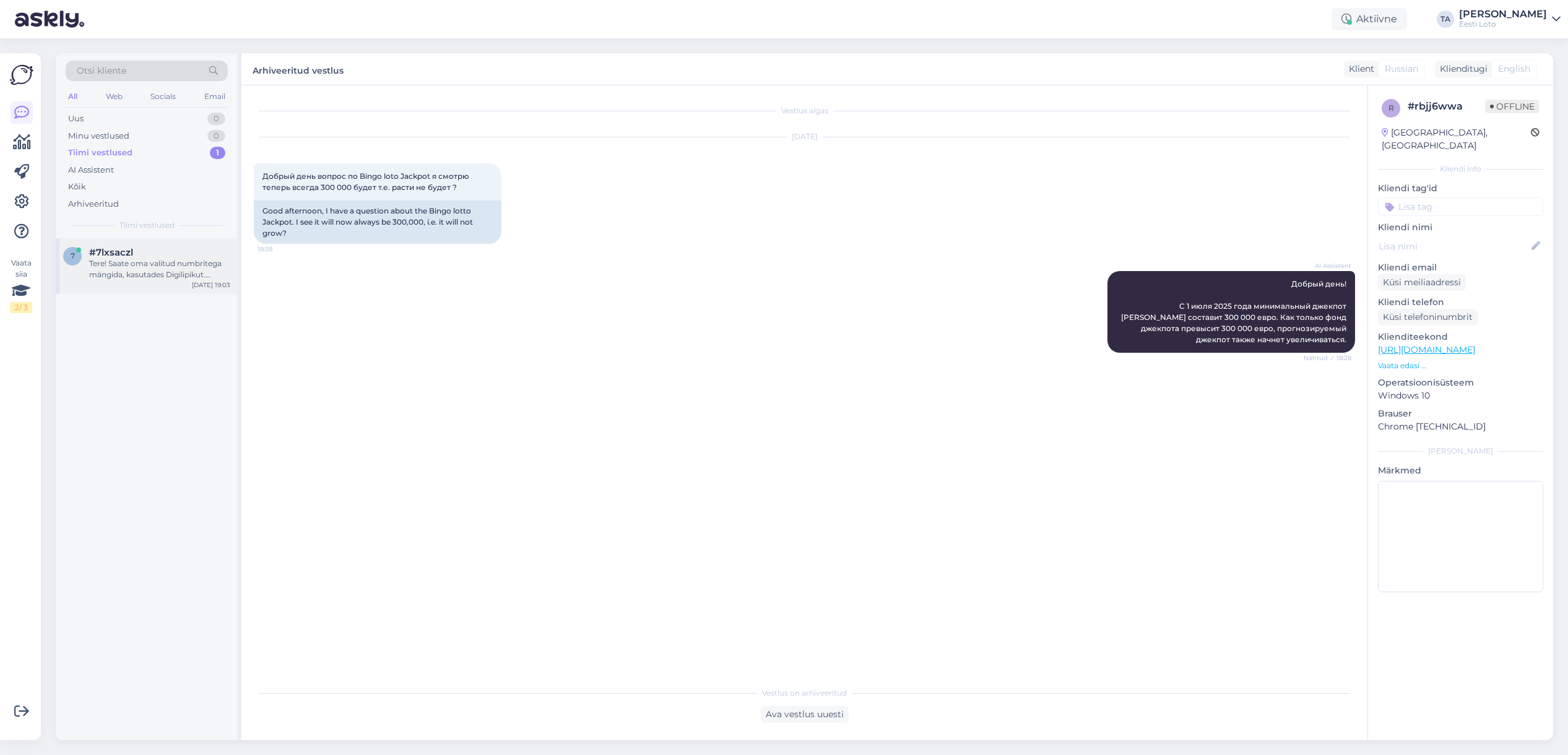
click at [127, 267] on div "Tere! Saate oma valitud numbritega mängida, kasutades Digilipikut. Digilipik võ…" at bounding box center [159, 269] width 141 height 23
